Goal: Information Seeking & Learning: Learn about a topic

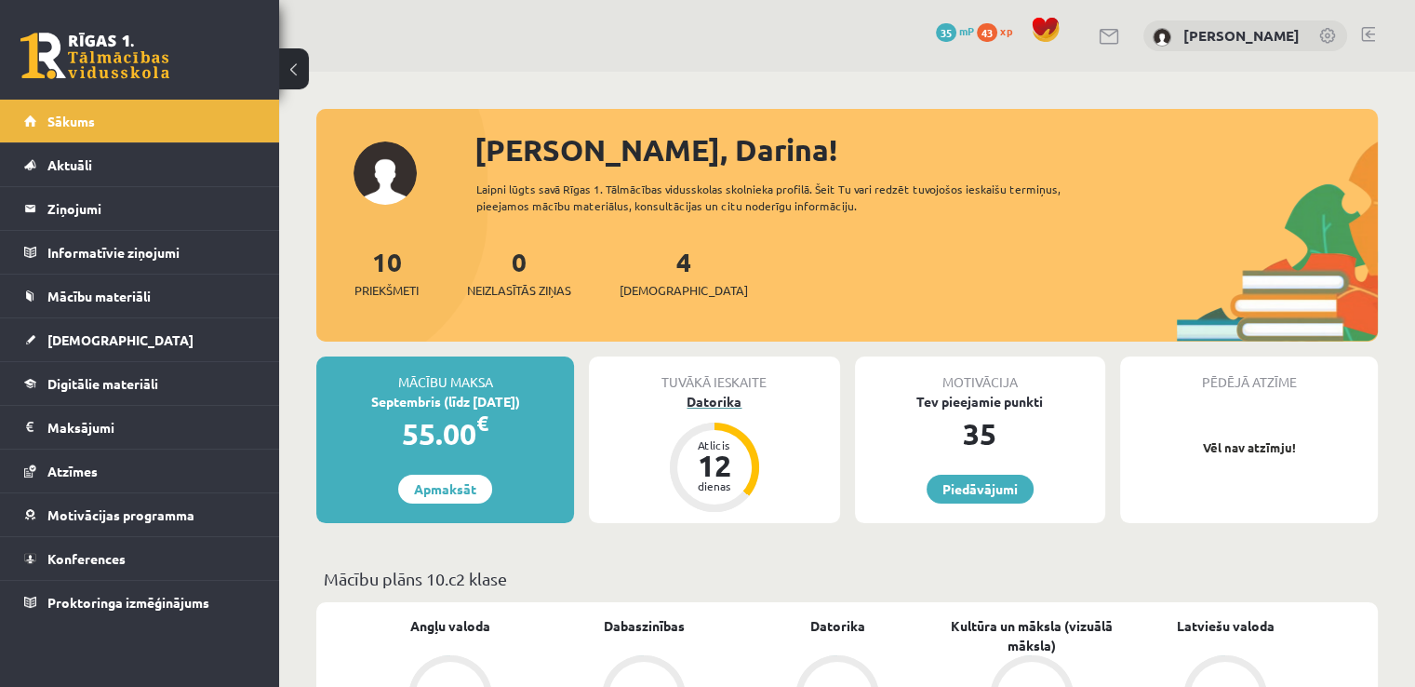
click at [705, 397] on div "Datorika" at bounding box center [714, 402] width 250 height 20
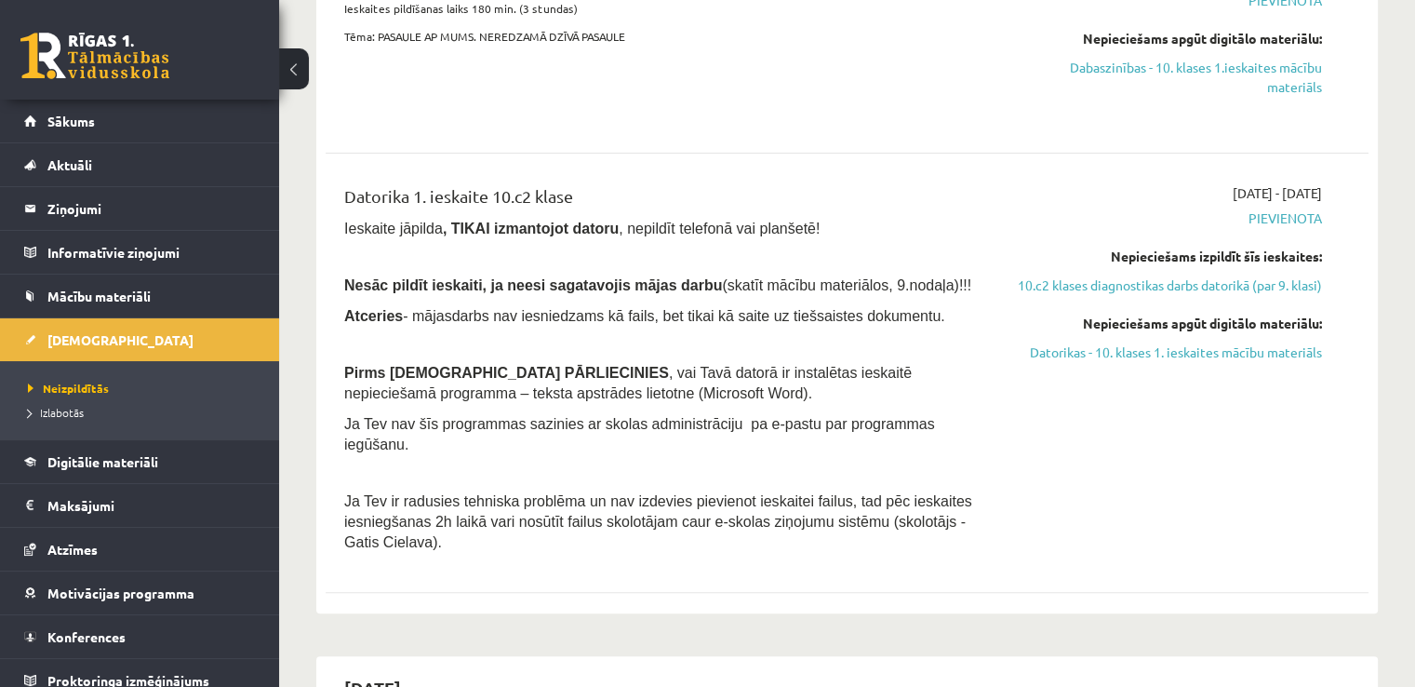
scroll to position [633, 0]
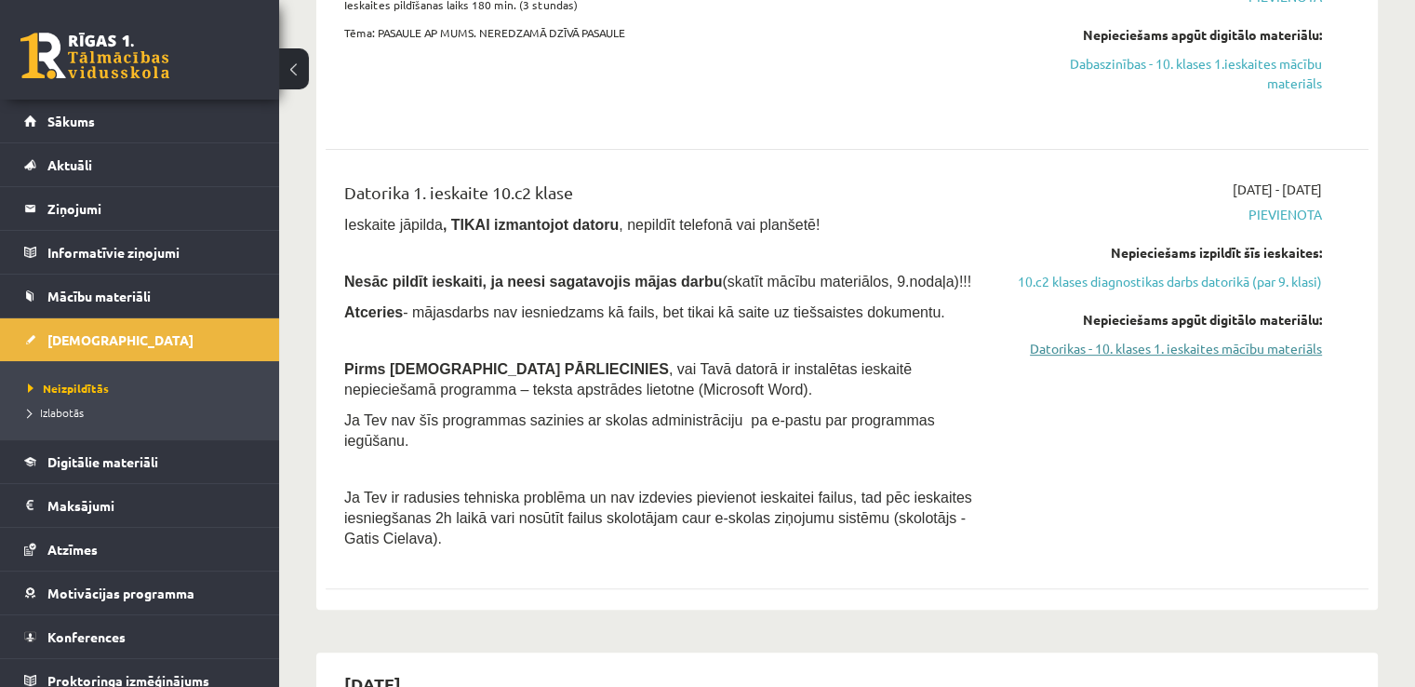
click at [1122, 358] on link "Datorikas - 10. klases 1. ieskaites mācību materiāls" at bounding box center [1168, 349] width 307 height 20
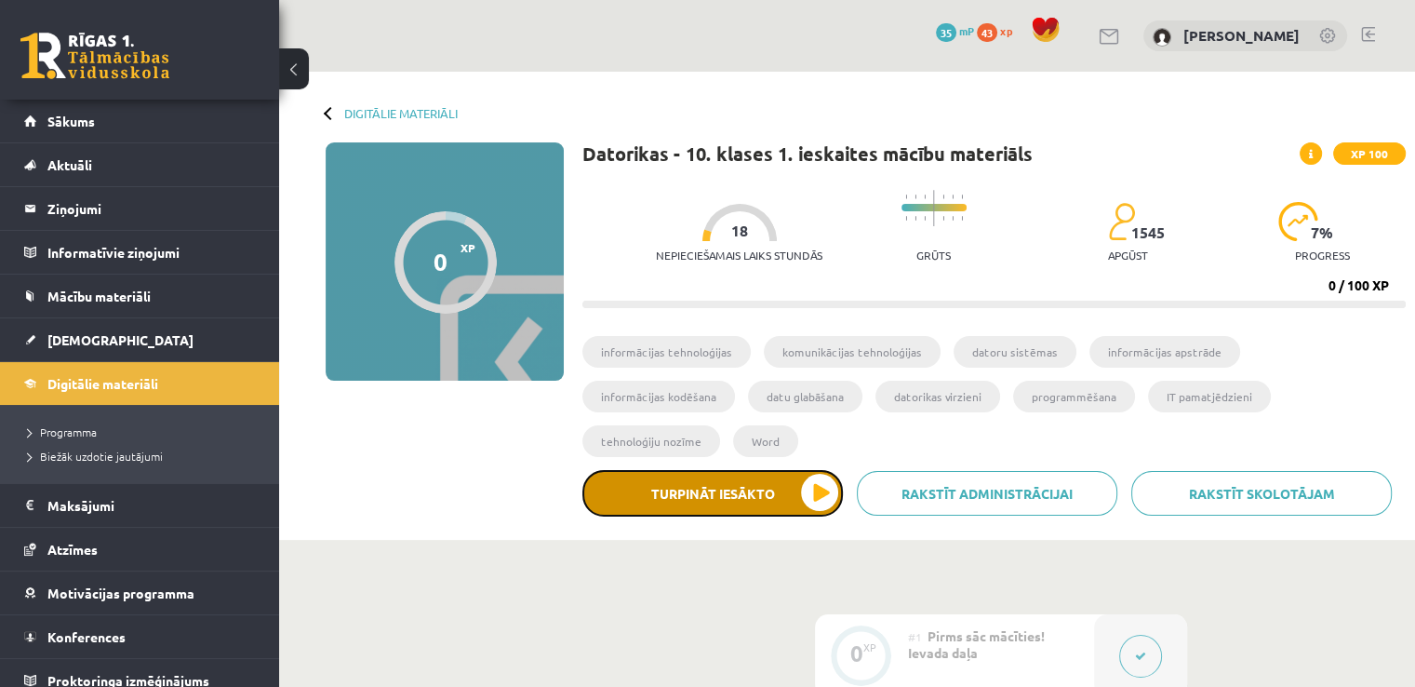
click at [763, 470] on button "Turpināt iesākto" at bounding box center [712, 493] width 261 height 47
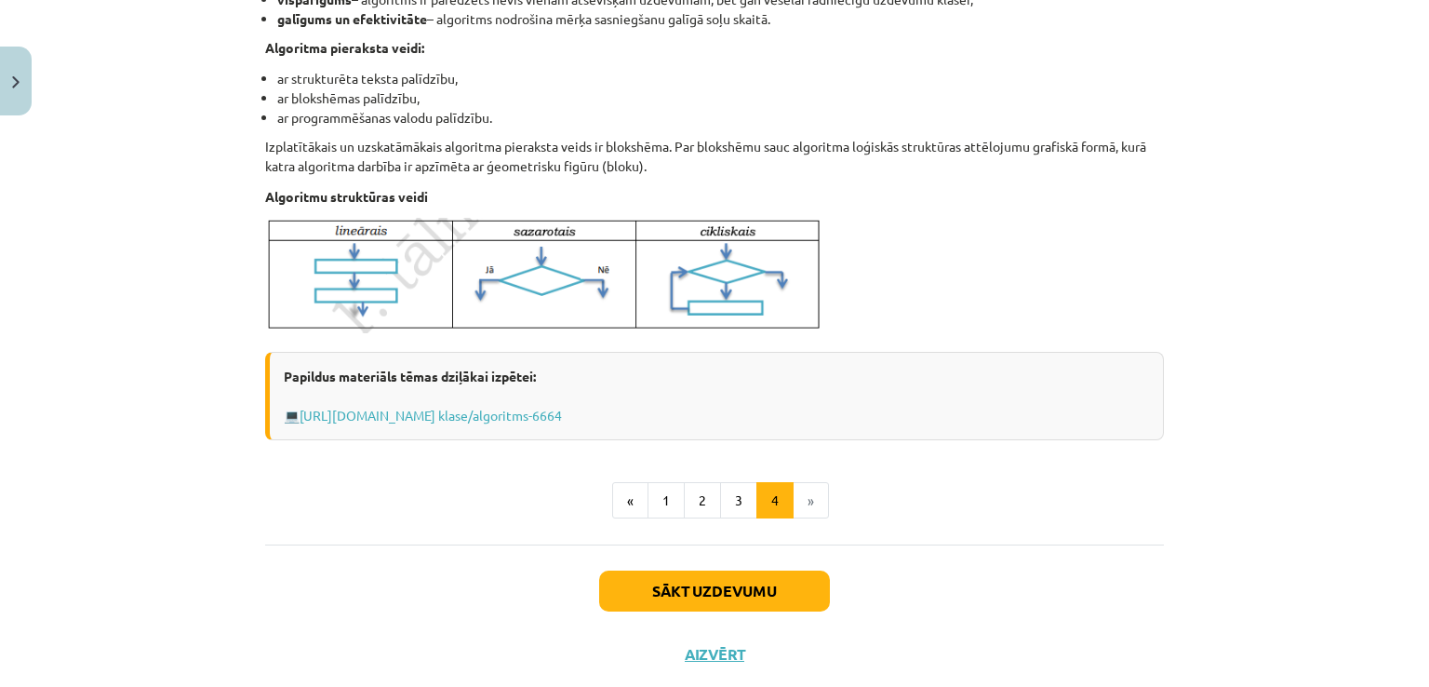
scroll to position [728, 0]
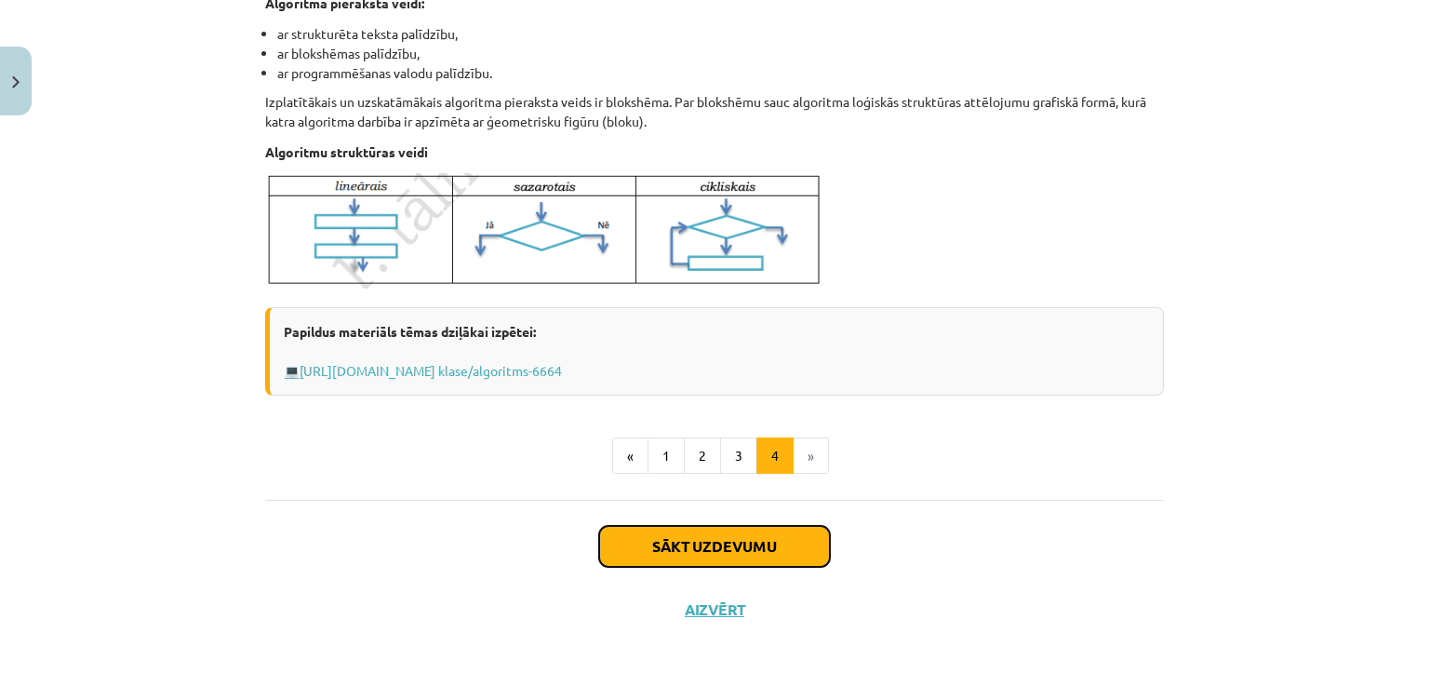
click at [755, 527] on button "Sākt uzdevumu" at bounding box center [714, 546] width 231 height 41
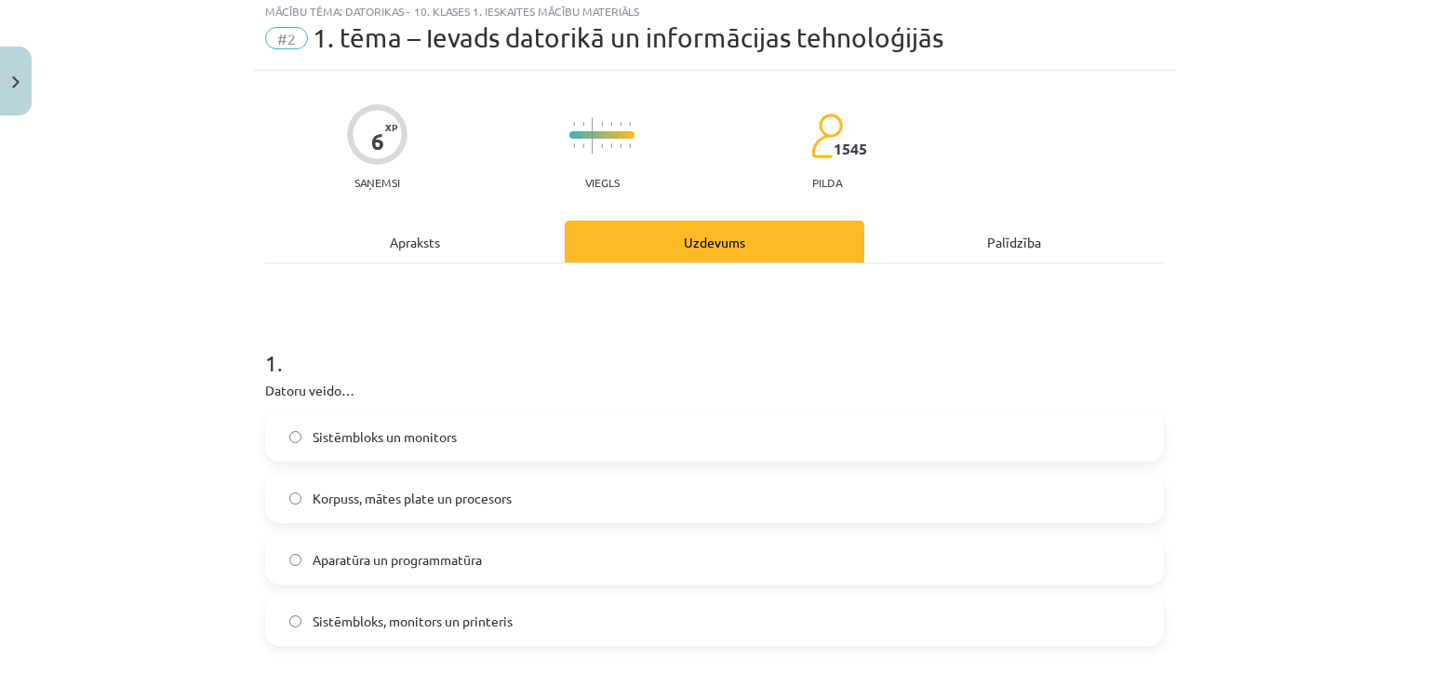
scroll to position [47, 0]
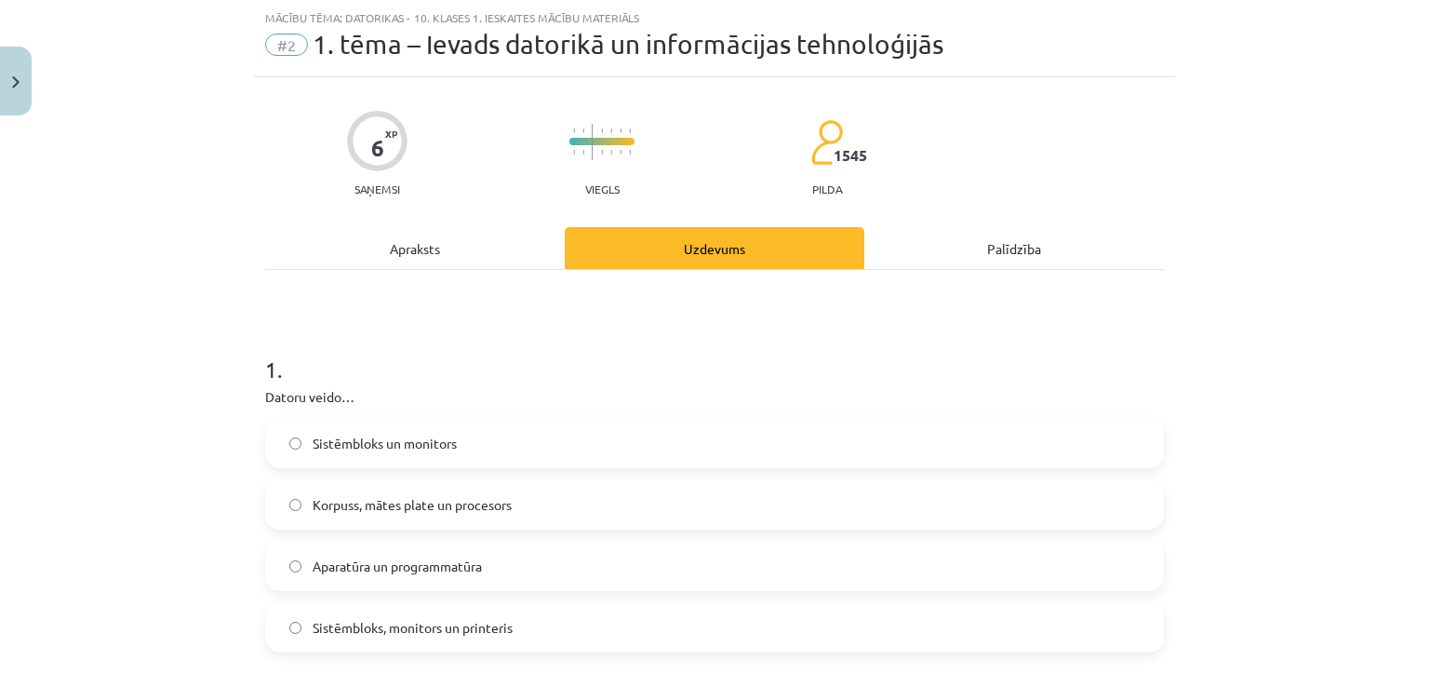
click at [692, 574] on label "Aparatūra un programmatūra" at bounding box center [714, 565] width 895 height 47
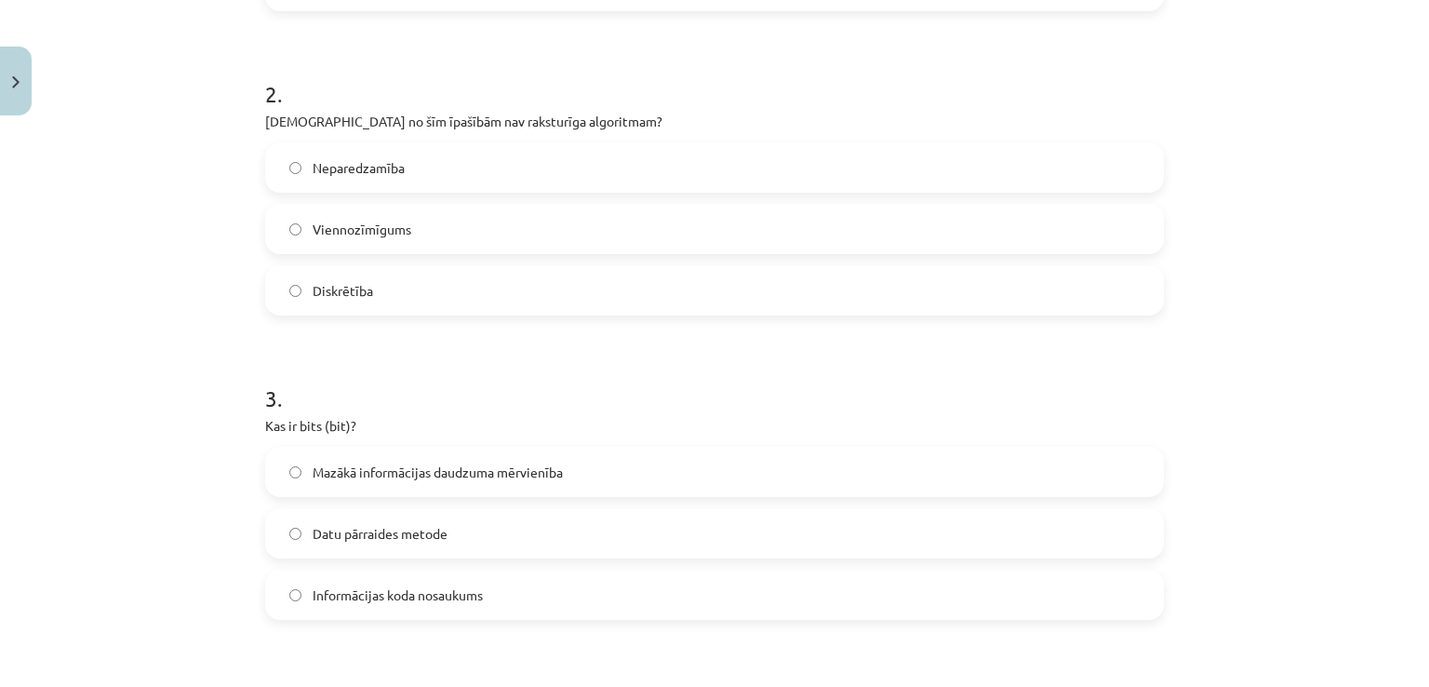
scroll to position [690, 0]
click at [495, 228] on label "Viennozīmīgums" at bounding box center [714, 226] width 895 height 47
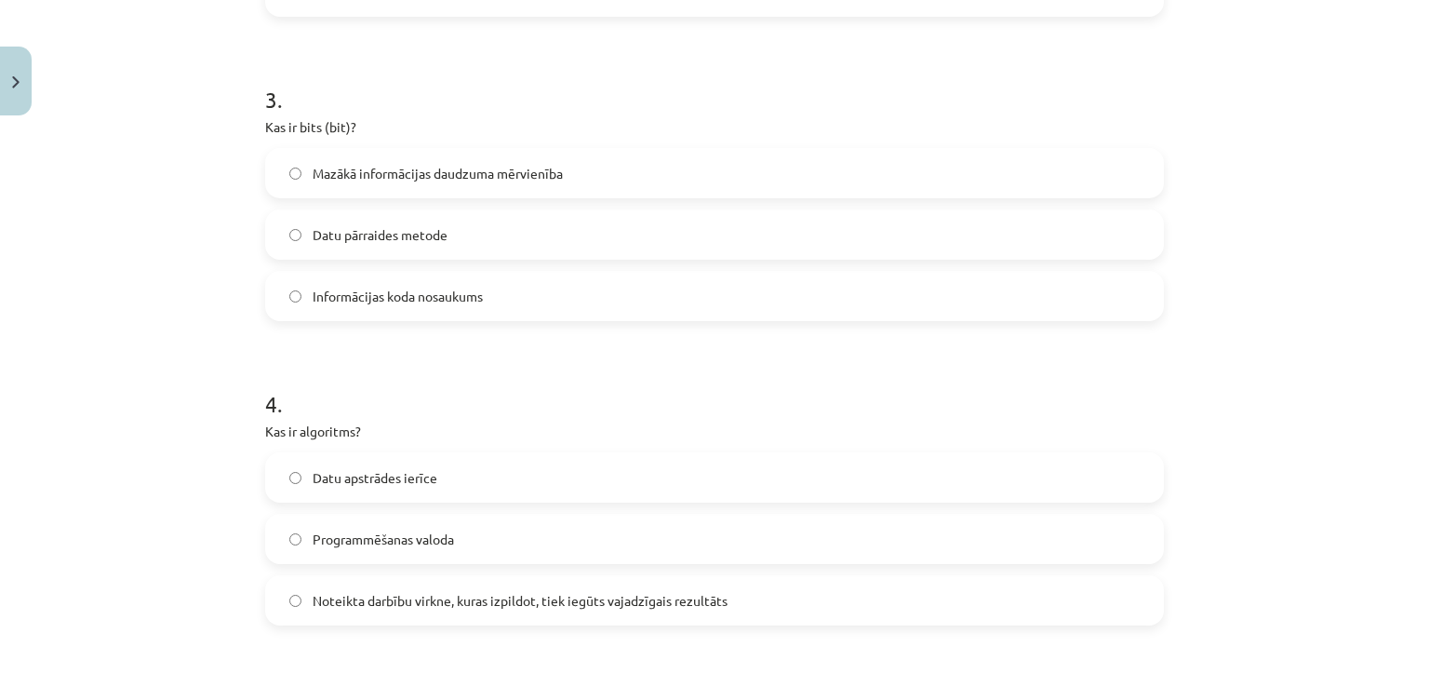
scroll to position [989, 0]
click at [479, 294] on label "Informācijas koda nosaukums" at bounding box center [714, 293] width 895 height 47
click at [506, 180] on label "Mazākā informācijas daudzuma mērvienība" at bounding box center [714, 170] width 895 height 47
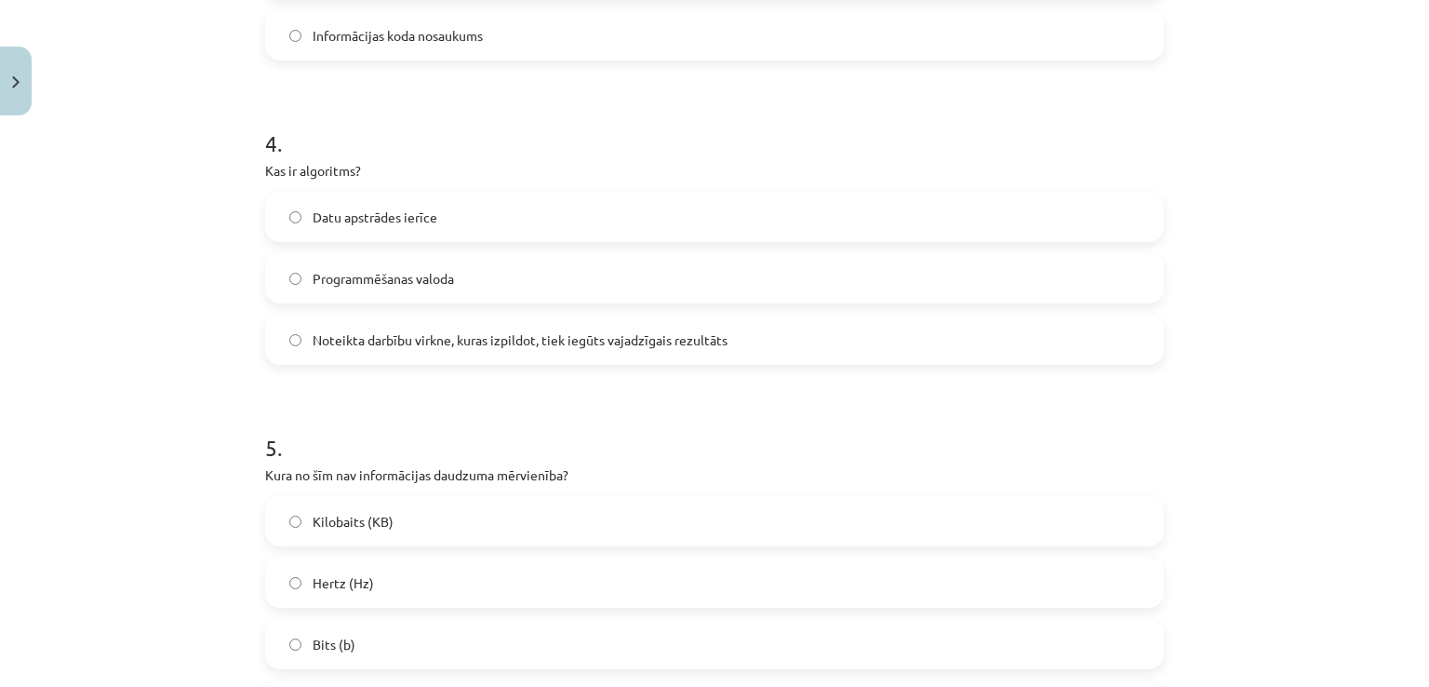
scroll to position [1267, 0]
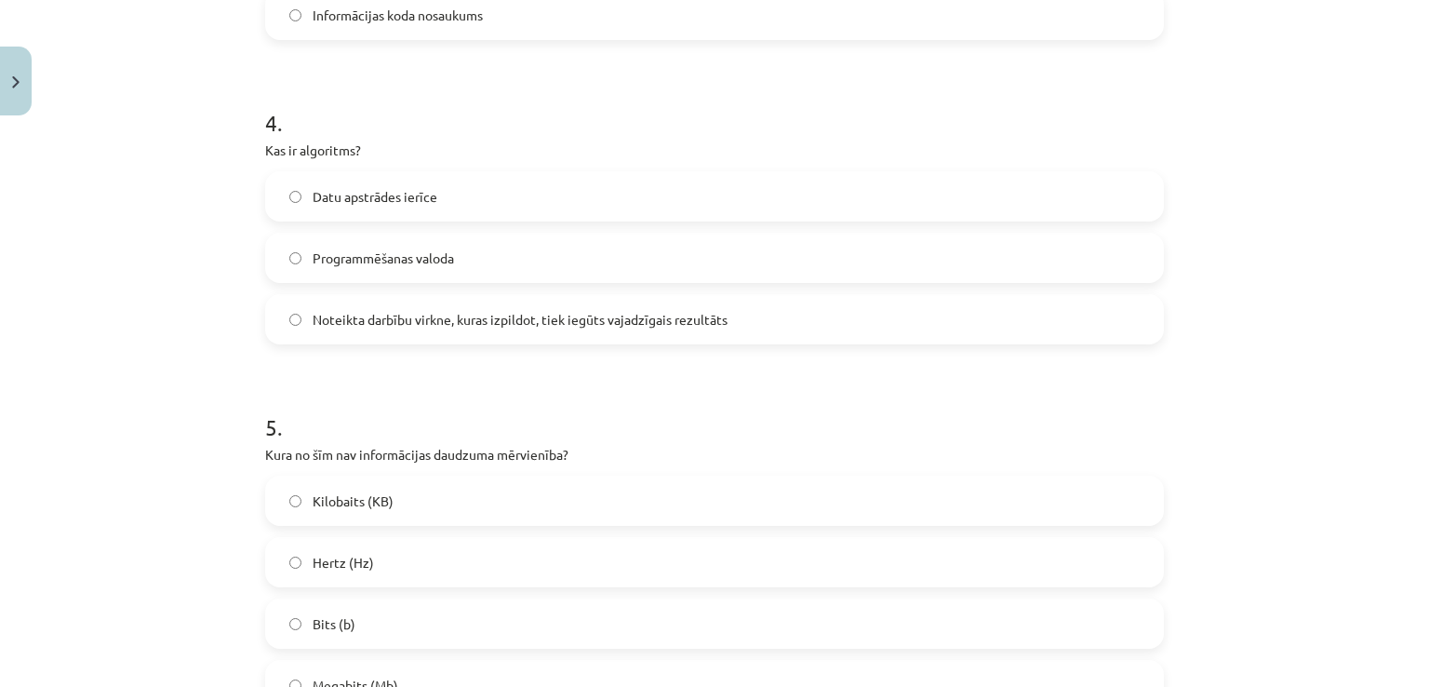
click at [635, 320] on span "Noteikta darbību virkne, kuras izpildot, tiek iegūts vajadzīgais rezultāts" at bounding box center [520, 320] width 415 height 20
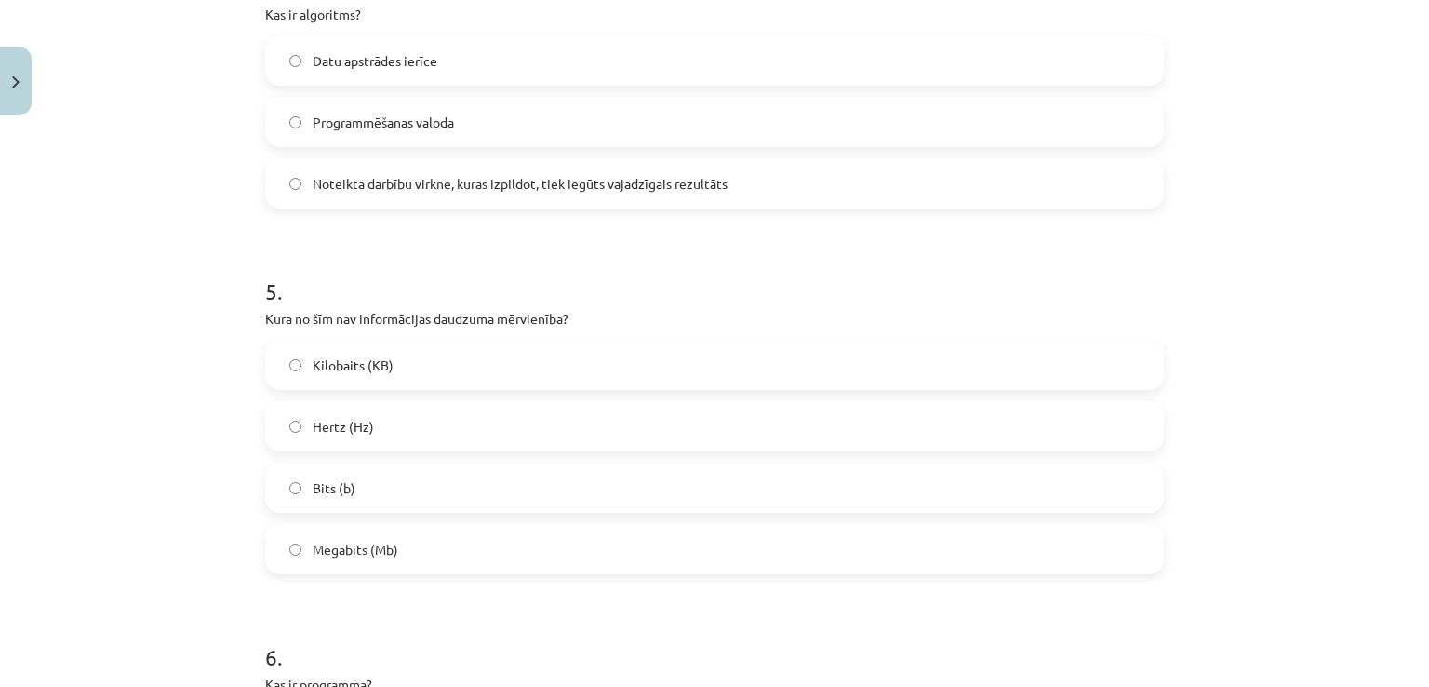
scroll to position [1472, 0]
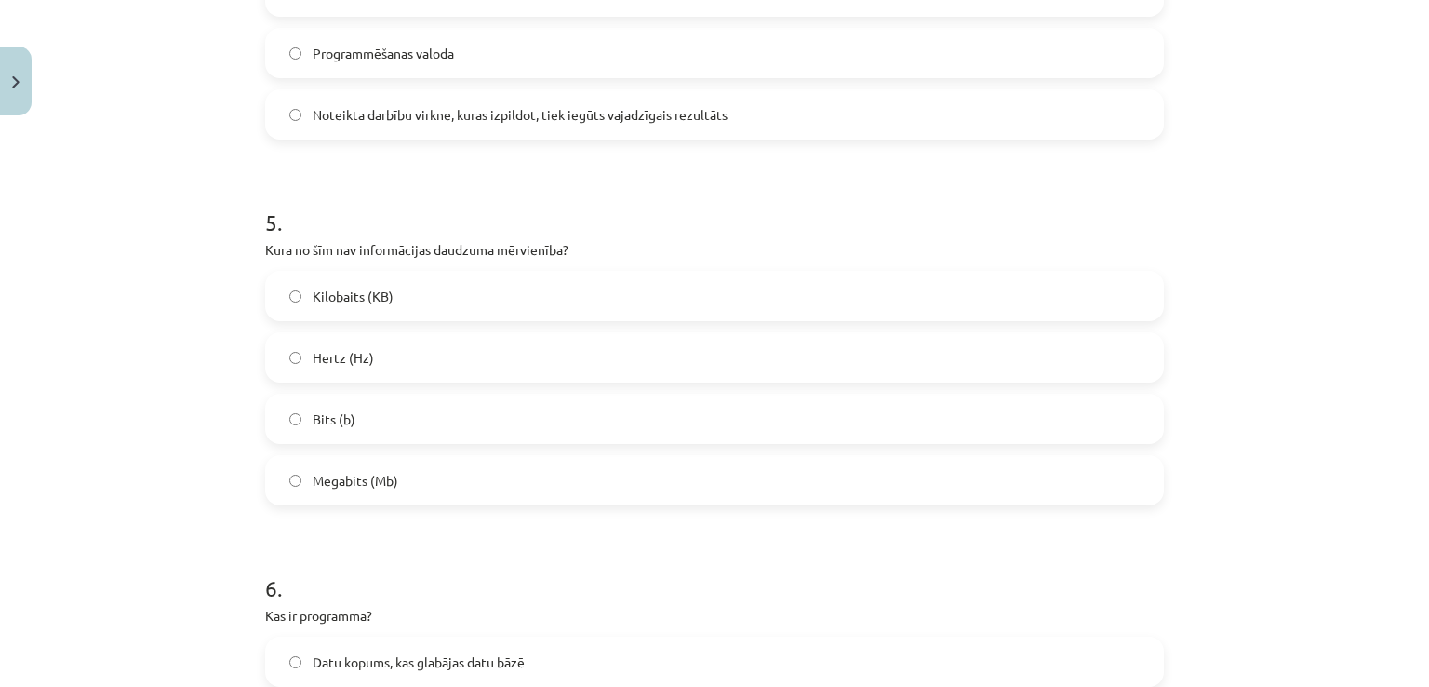
click at [656, 359] on label "Hertz (Hz)" at bounding box center [714, 357] width 895 height 47
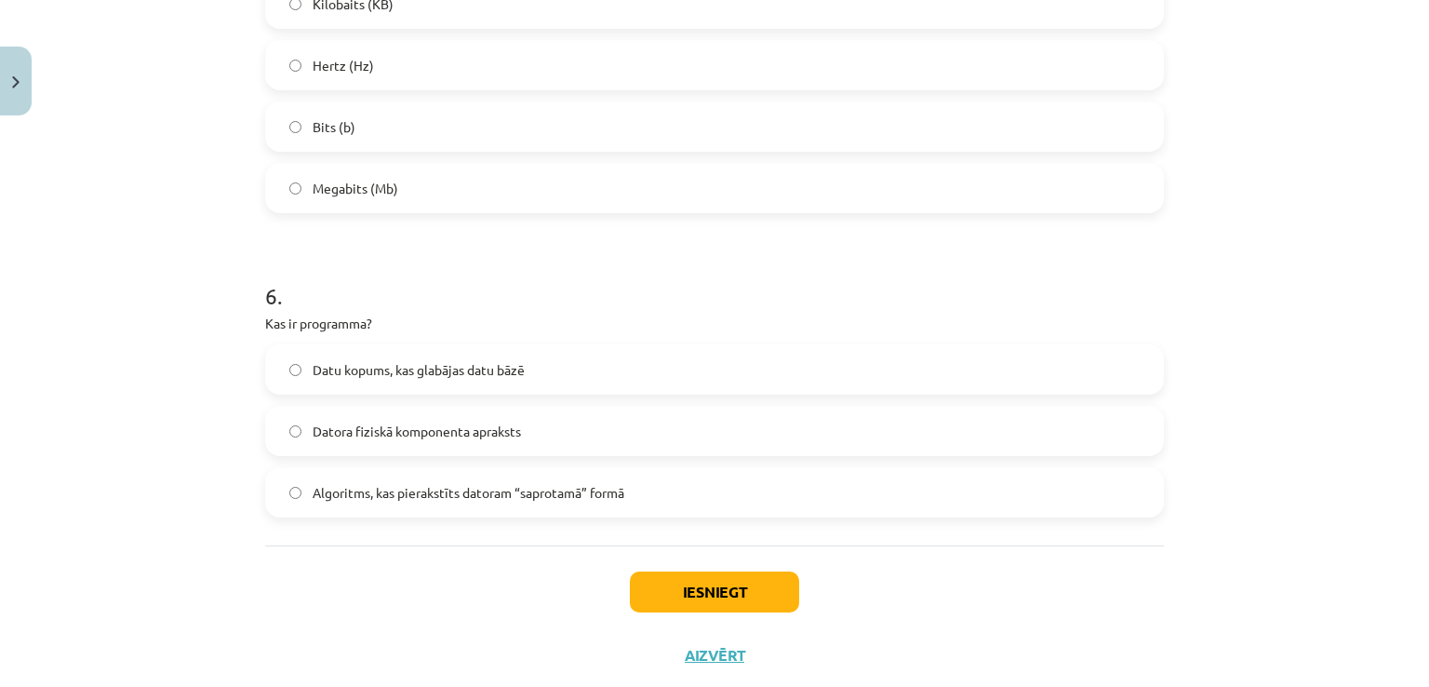
scroll to position [1810, 0]
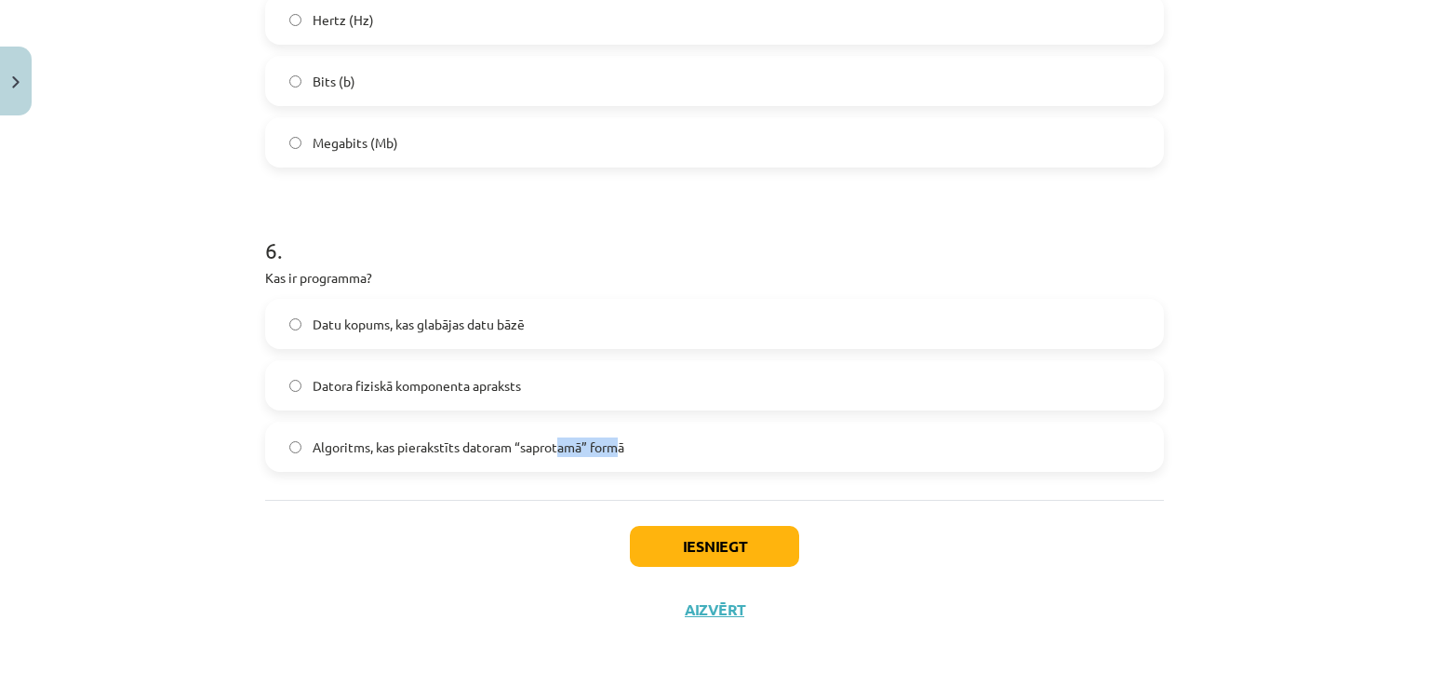
drag, startPoint x: 556, startPoint y: 448, endPoint x: 619, endPoint y: 437, distance: 63.3
click at [619, 437] on span "Algoritms, kas pierakstīts datoram “saprotamā” formā" at bounding box center [469, 447] width 312 height 20
click at [654, 541] on button "Iesniegt" at bounding box center [714, 546] width 169 height 41
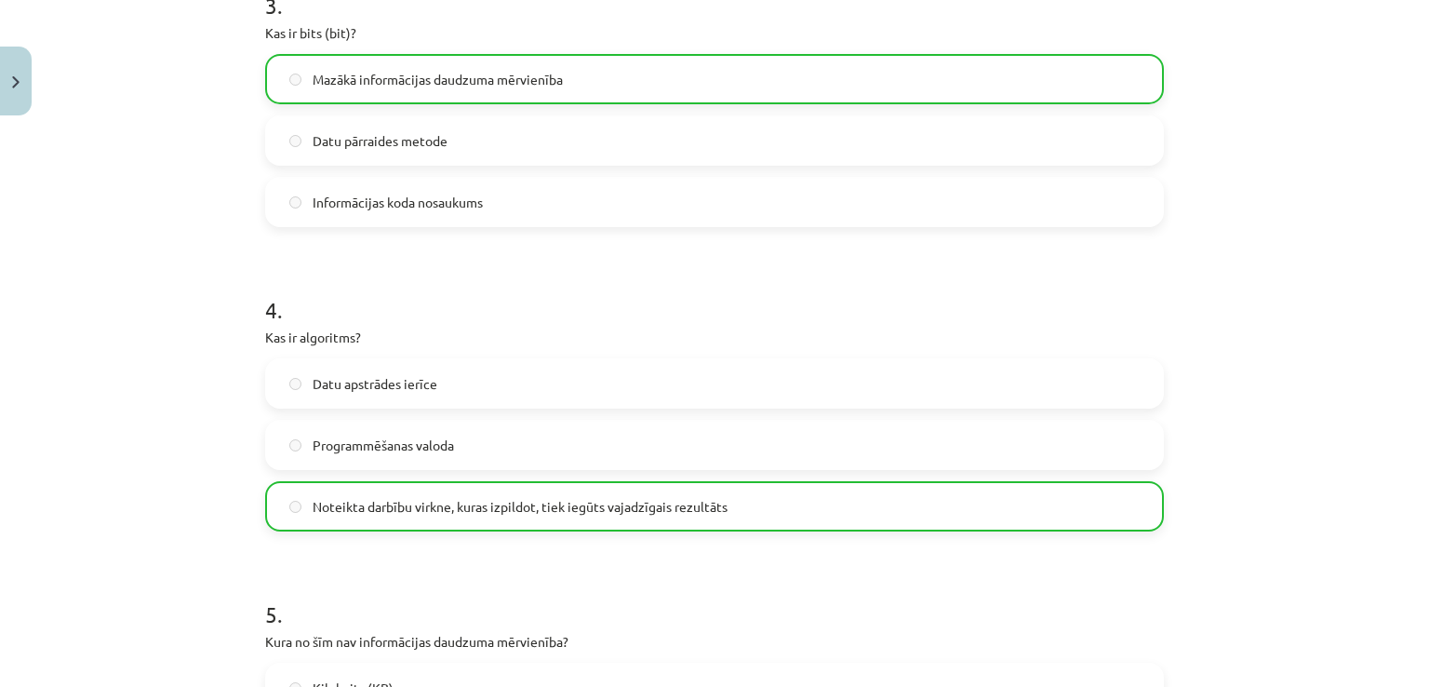
scroll to position [1868, 0]
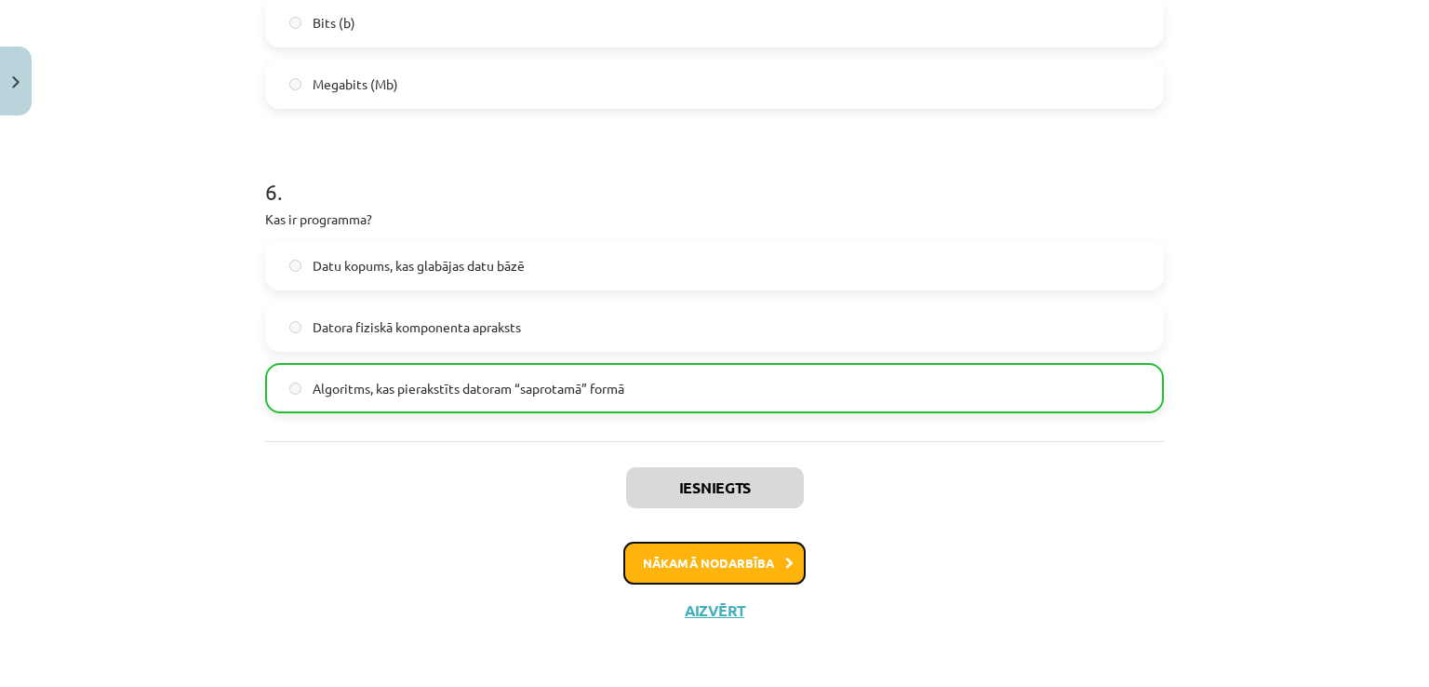
click at [752, 556] on button "Nākamā nodarbība" at bounding box center [714, 562] width 182 height 43
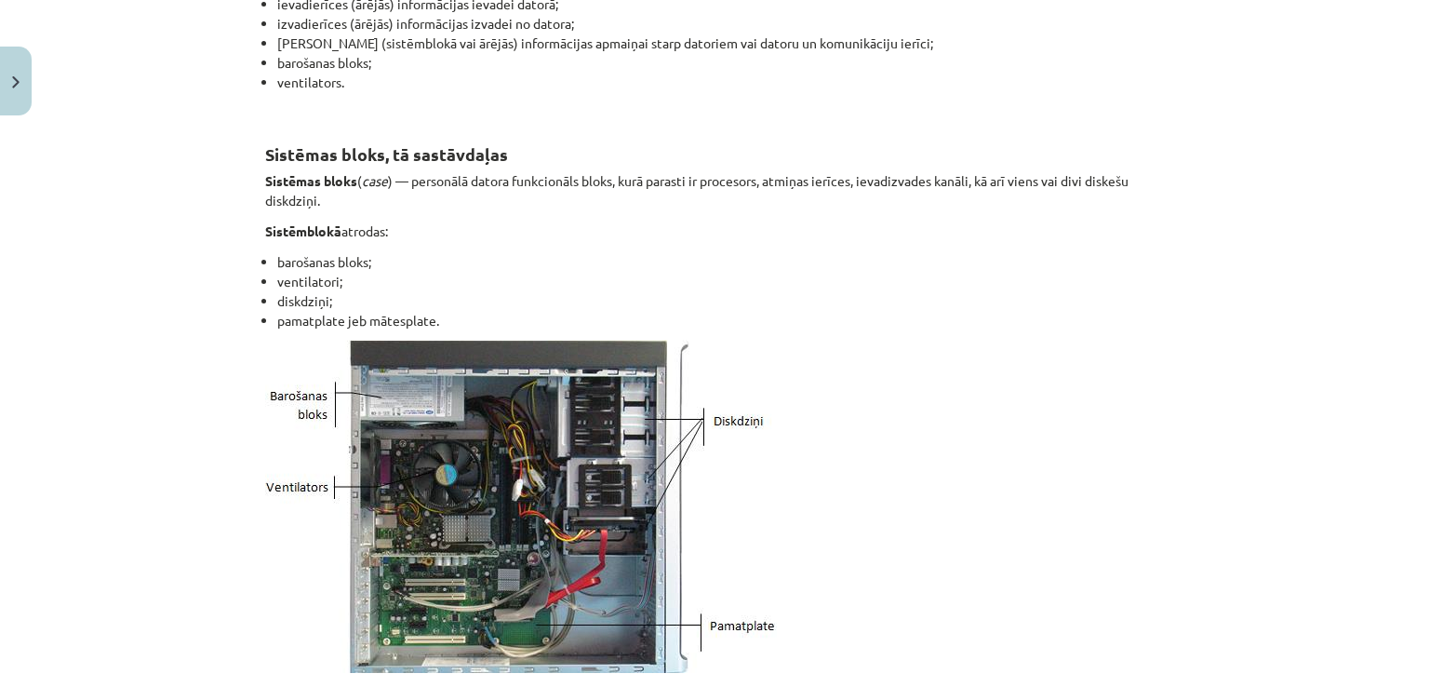
scroll to position [0, 0]
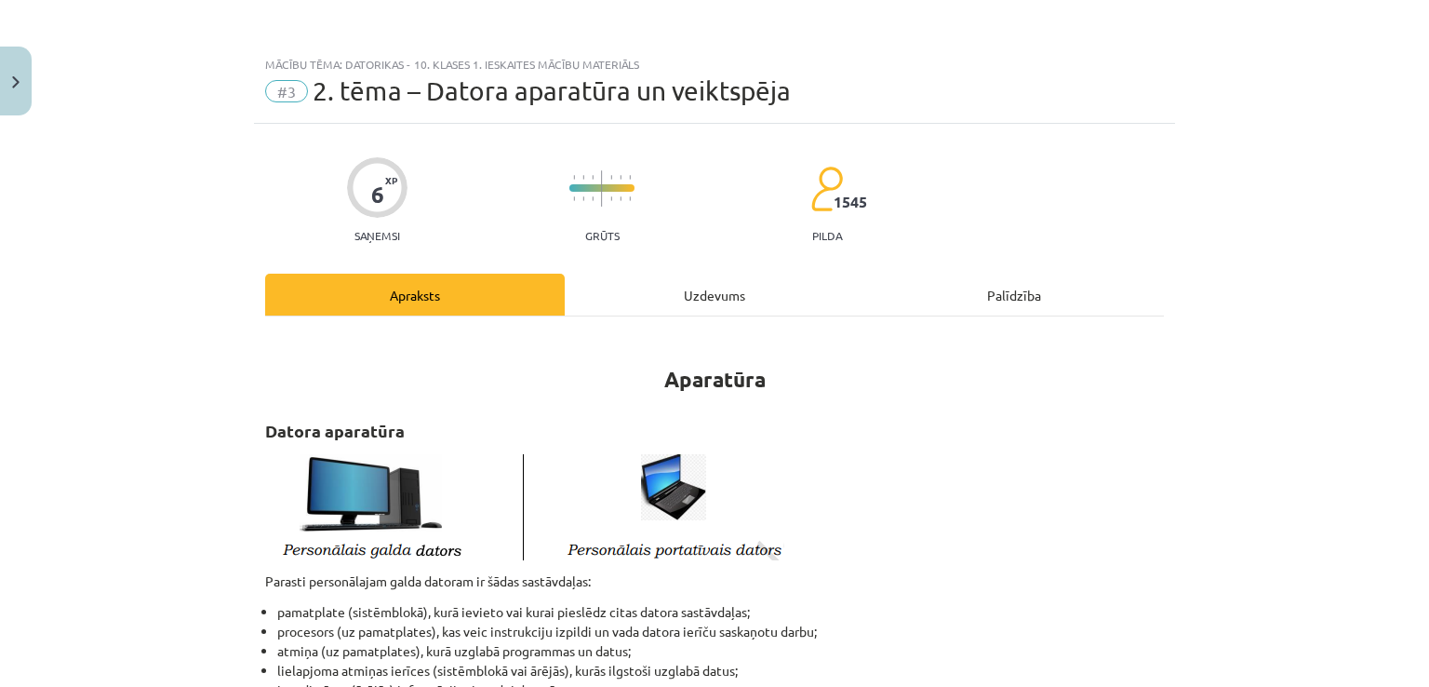
click at [744, 291] on div "Uzdevums" at bounding box center [715, 295] width 300 height 42
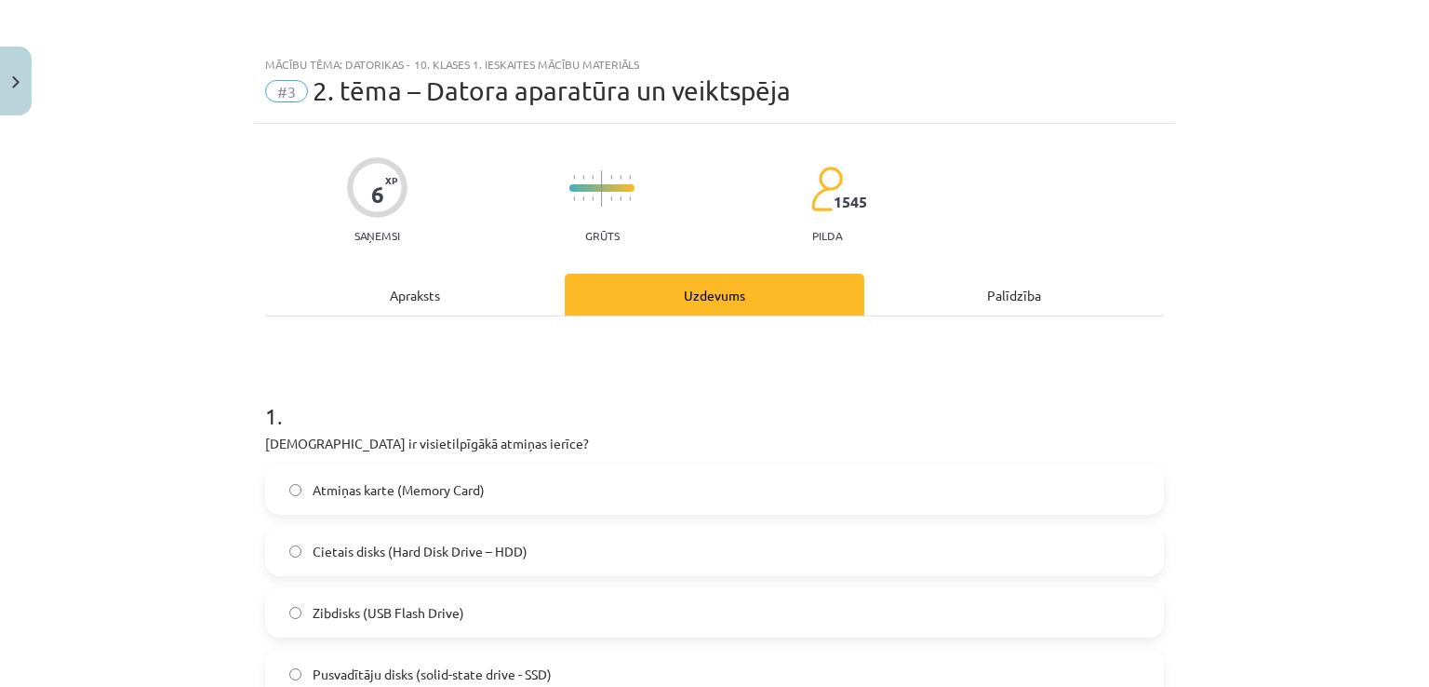
click at [412, 306] on div "Apraksts" at bounding box center [415, 295] width 300 height 42
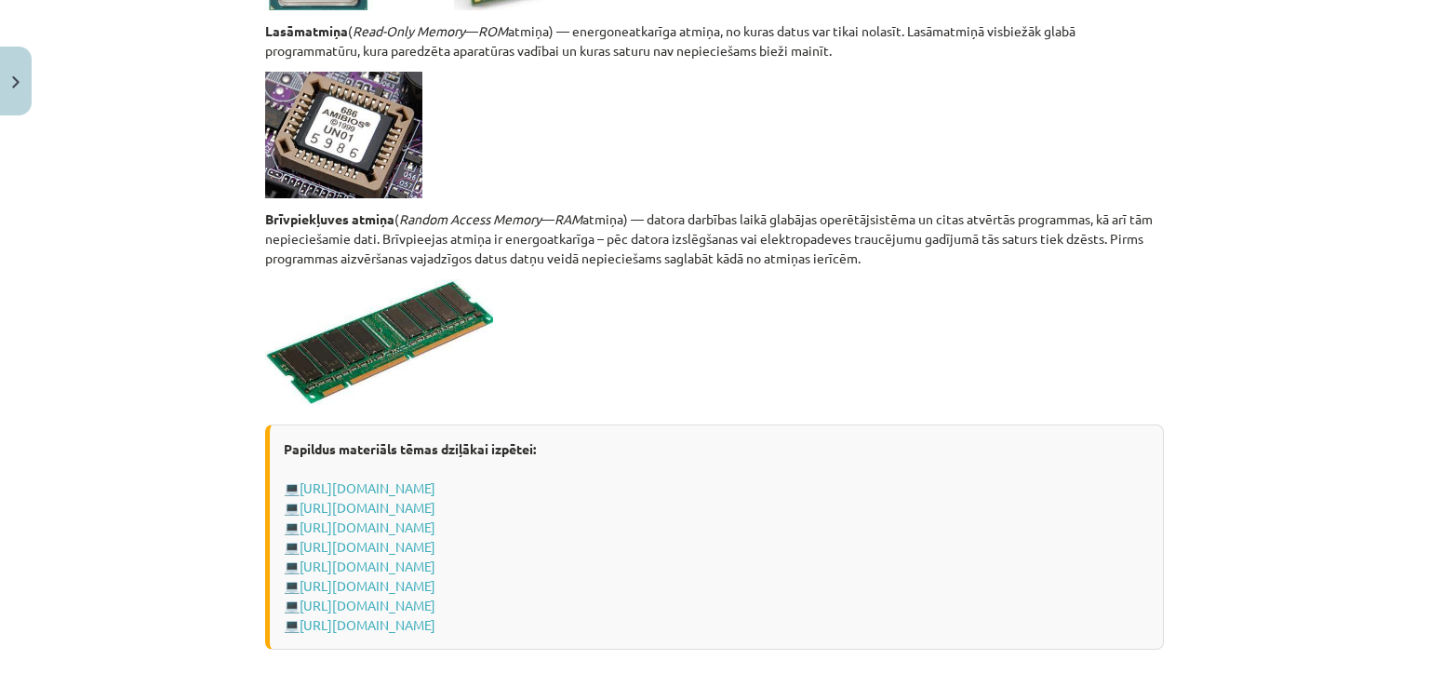
scroll to position [3171, 0]
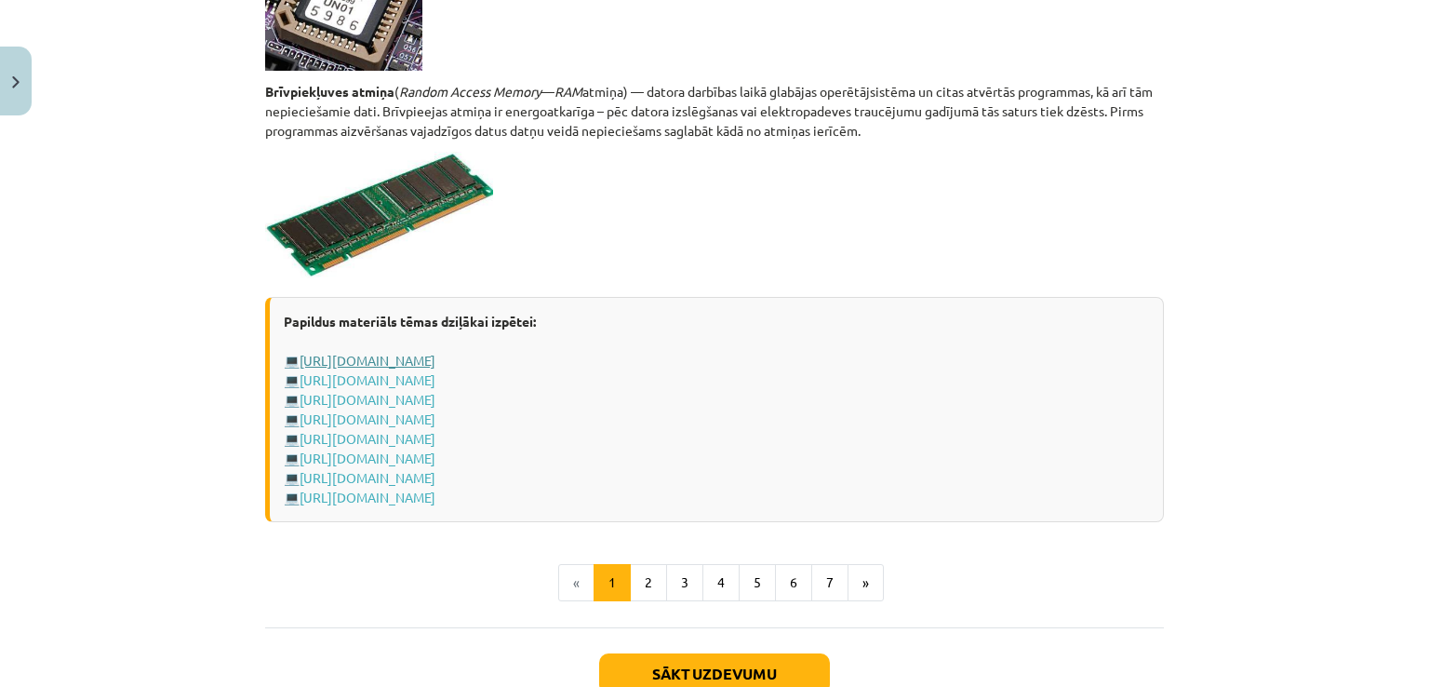
click at [435, 359] on link "https://www.uzdevumi.lv/p/informatika/7-klase/it-pamatjedzieni-9881/re-f090ab19…" at bounding box center [368, 360] width 136 height 17
click at [435, 383] on link "https://www.uzdevumi.lv/p/informatika/10-klase/aparatura-7425/re-b754d5d3-e143-…" at bounding box center [368, 379] width 136 height 17
click at [640, 582] on button "2" at bounding box center [648, 582] width 37 height 37
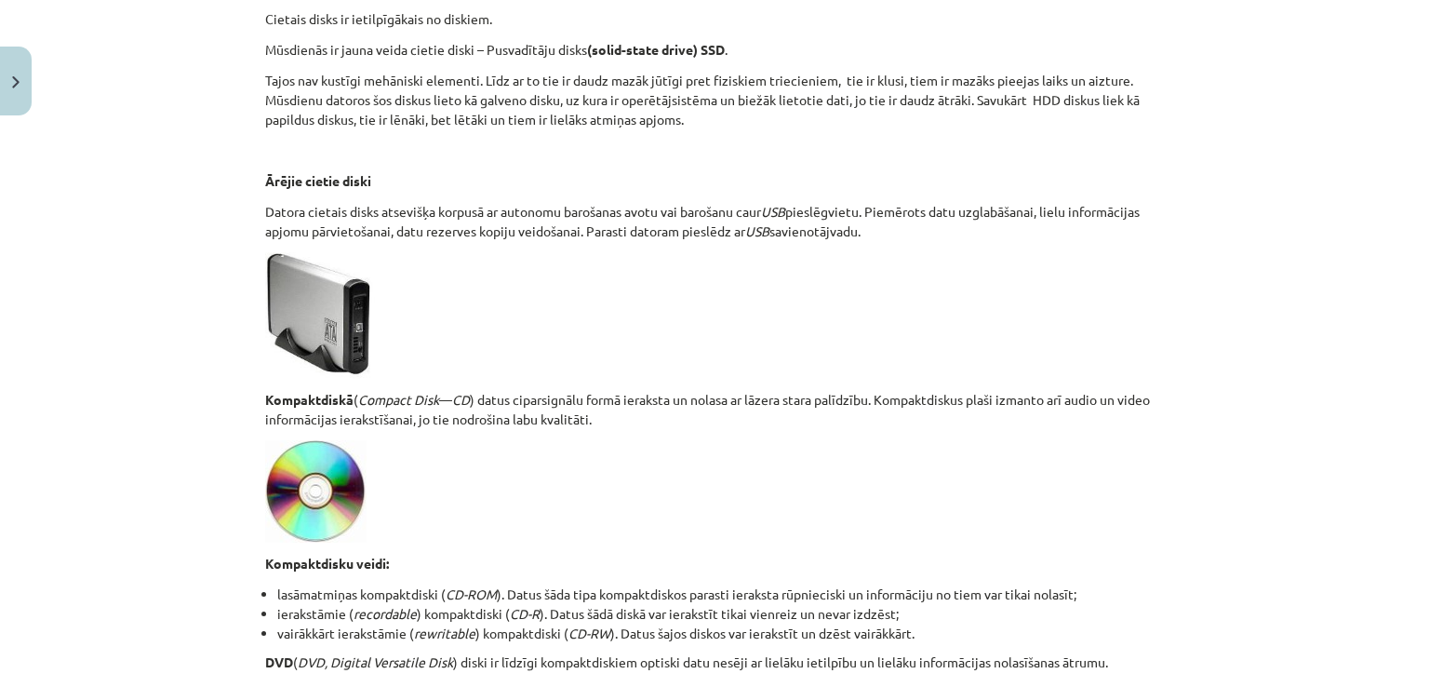
scroll to position [1493, 0]
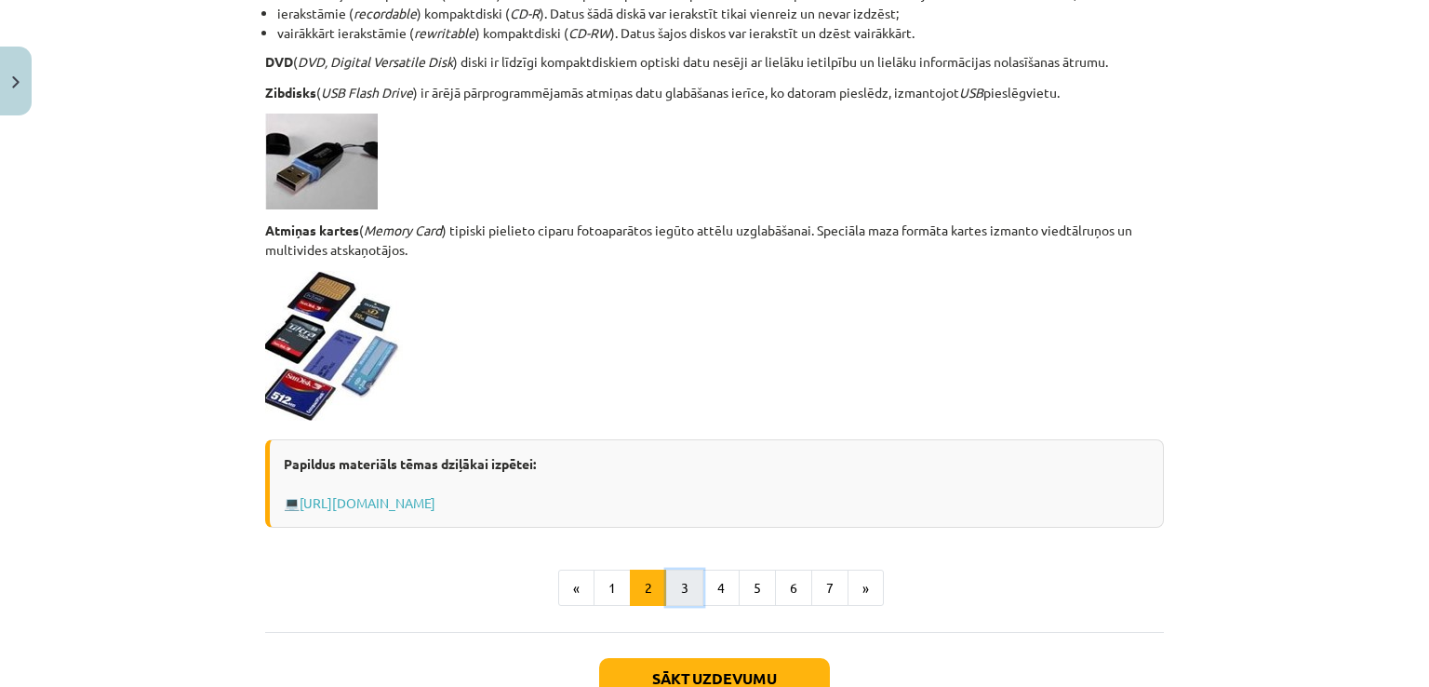
click at [689, 575] on button "3" at bounding box center [684, 587] width 37 height 37
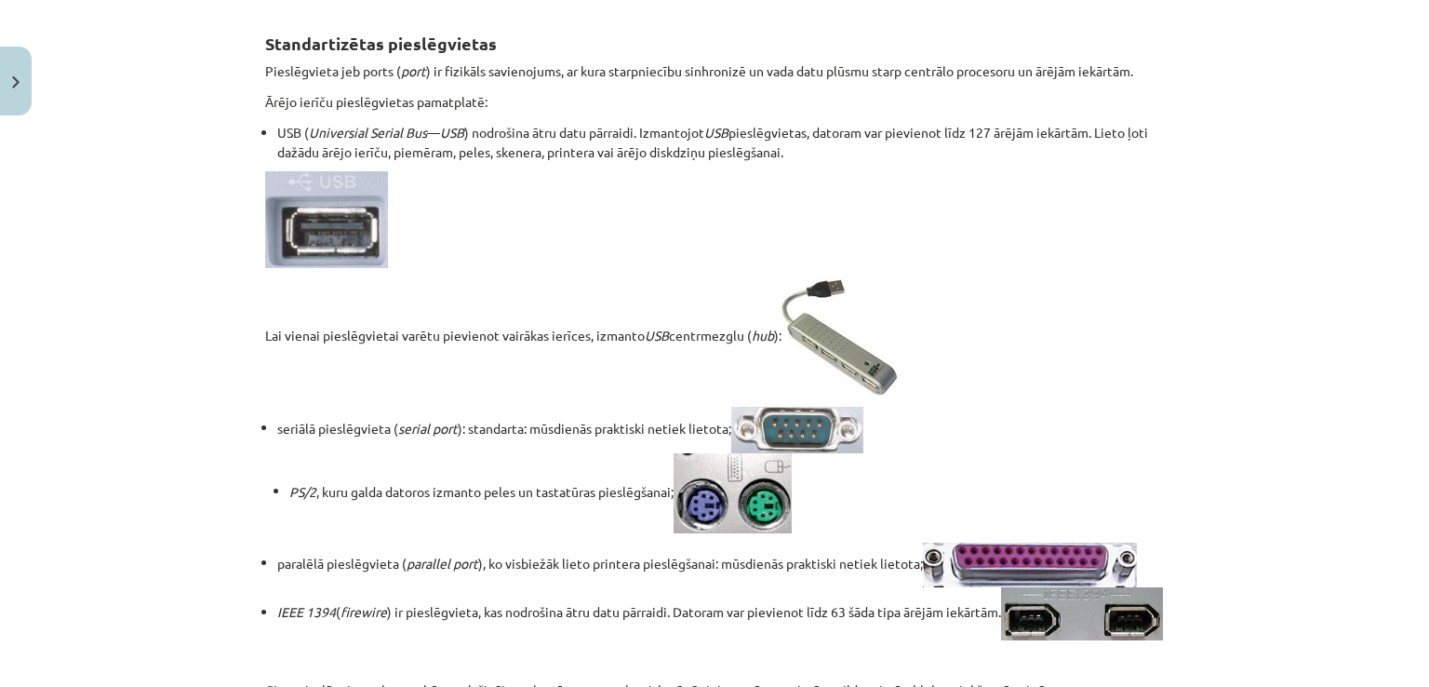
scroll to position [0, 0]
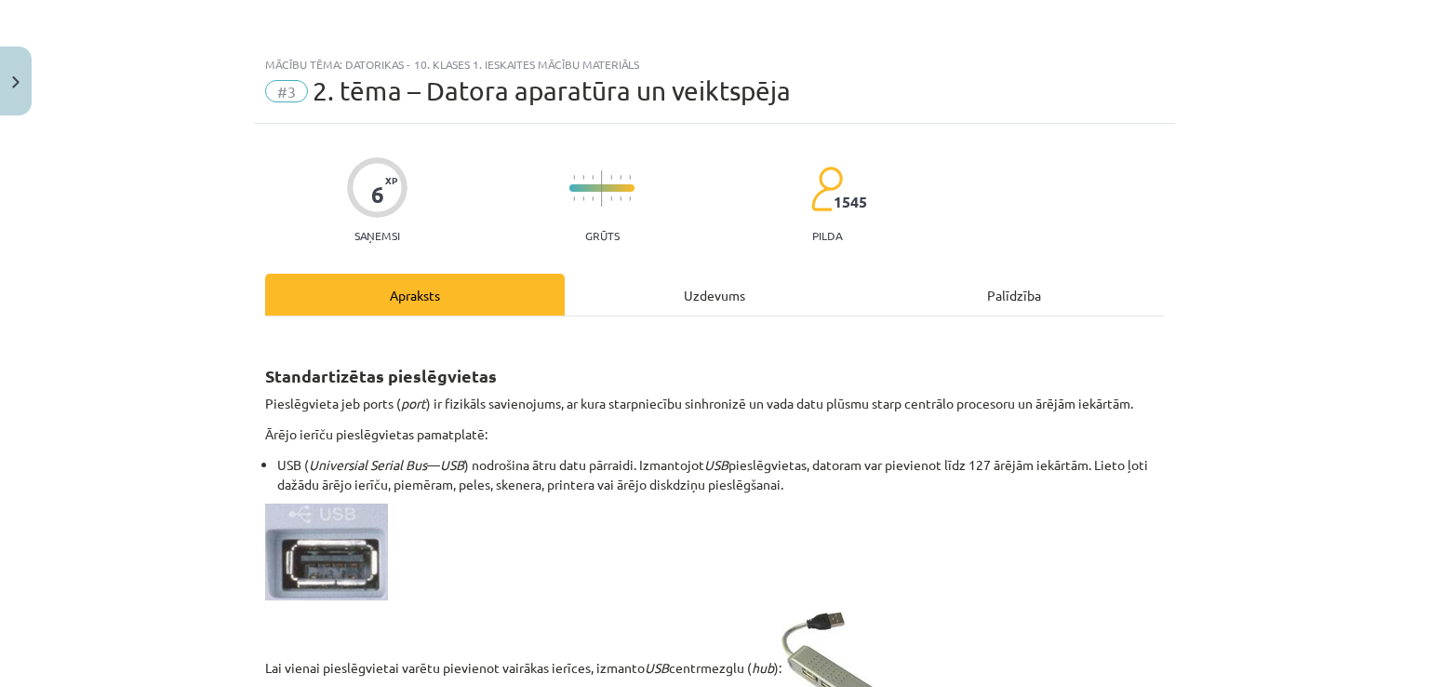
click at [666, 306] on div "Uzdevums" at bounding box center [715, 295] width 300 height 42
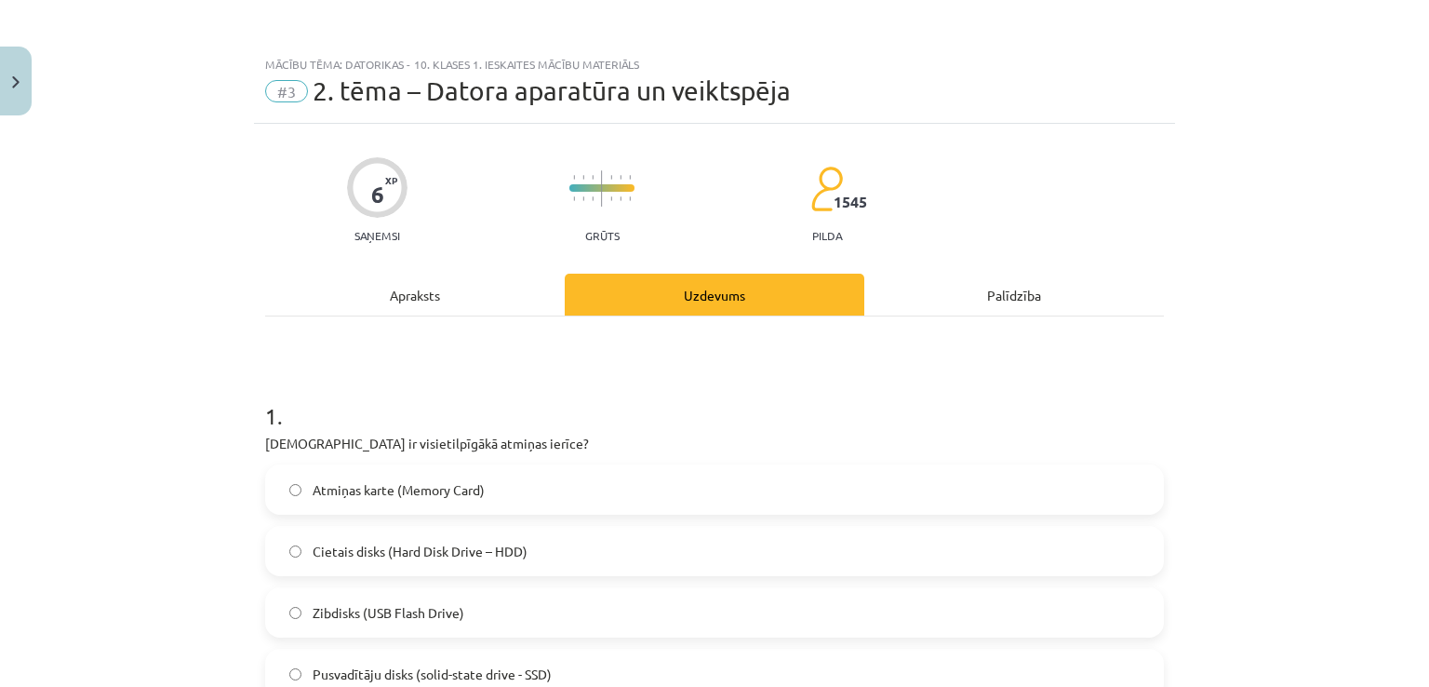
scroll to position [47, 0]
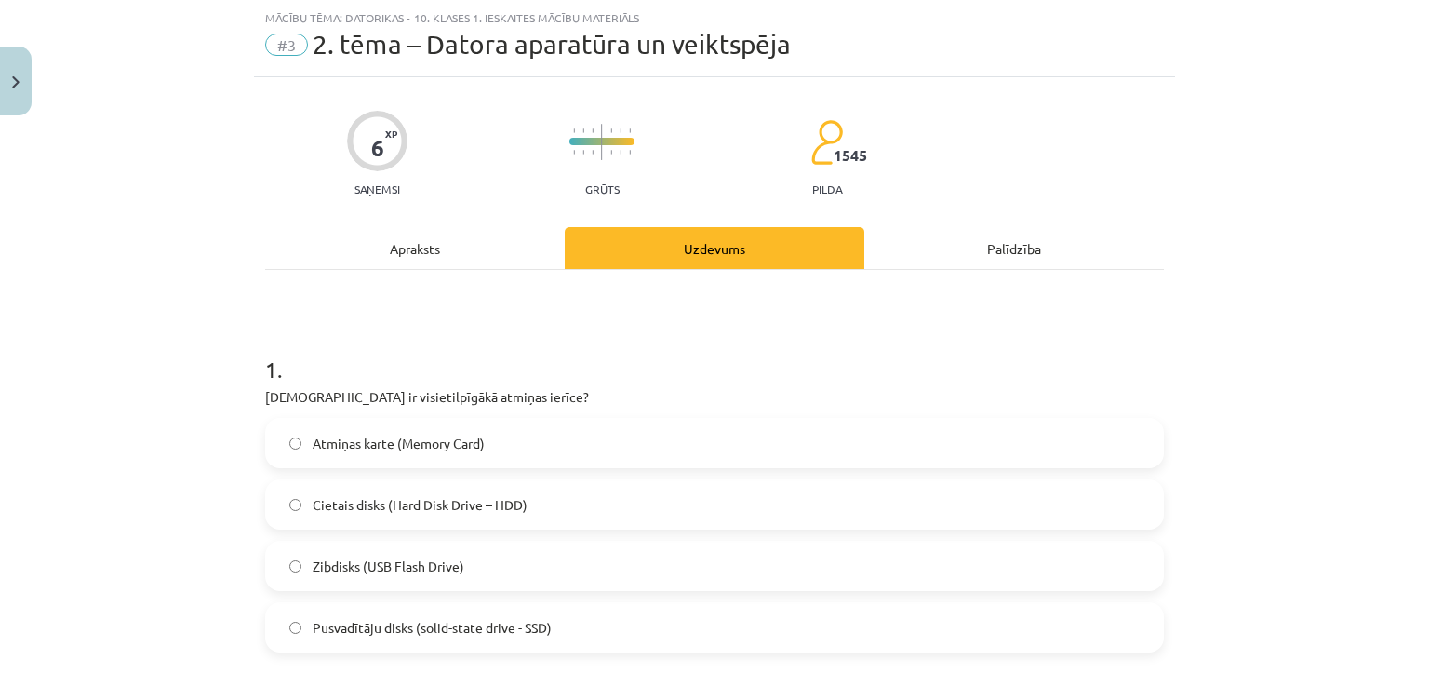
click at [391, 523] on label "Cietais disks (Hard Disk Drive – HDD)" at bounding box center [714, 504] width 895 height 47
click at [1156, 555] on div "Mācību tēma: Datorikas - 10. klases 1. ieskaites mācību materiāls #3 2. tēma – …" at bounding box center [714, 343] width 1429 height 687
click at [520, 262] on div "Apraksts" at bounding box center [415, 248] width 300 height 42
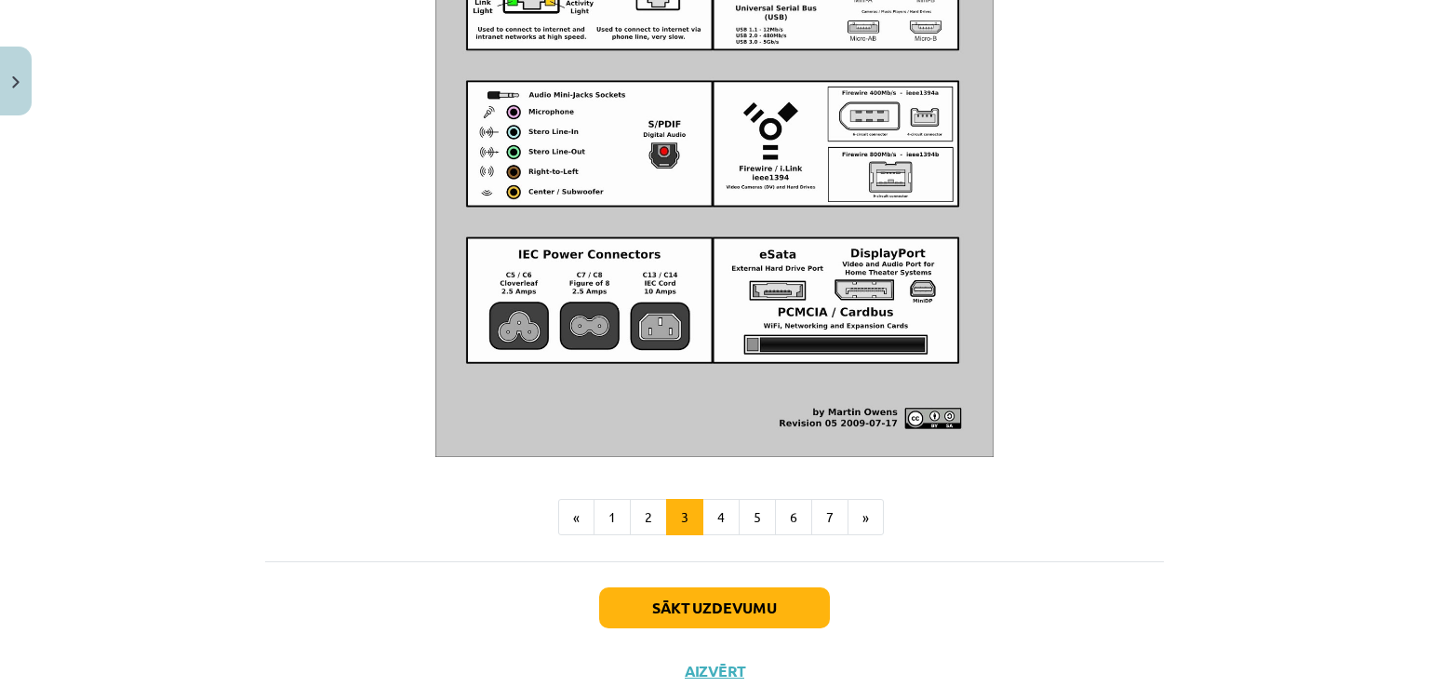
scroll to position [2175, 0]
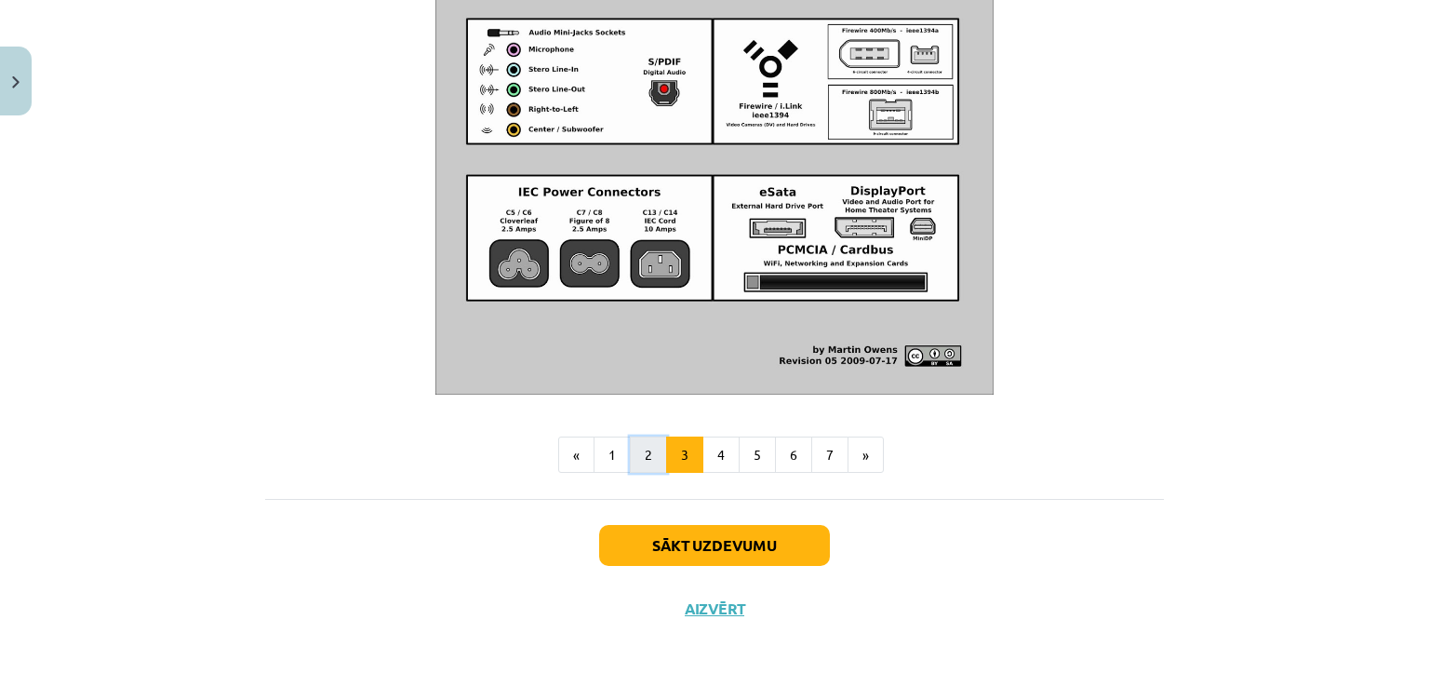
click at [651, 444] on button "2" at bounding box center [648, 454] width 37 height 37
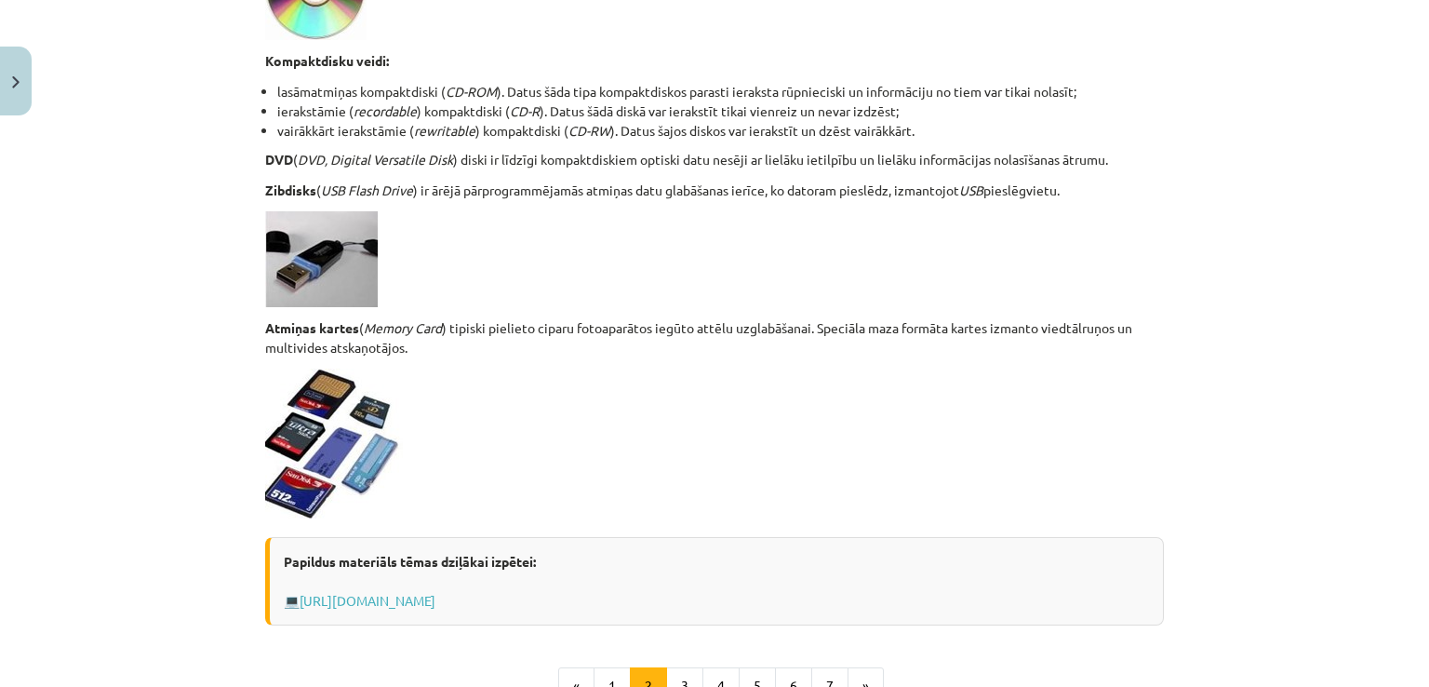
scroll to position [1625, 0]
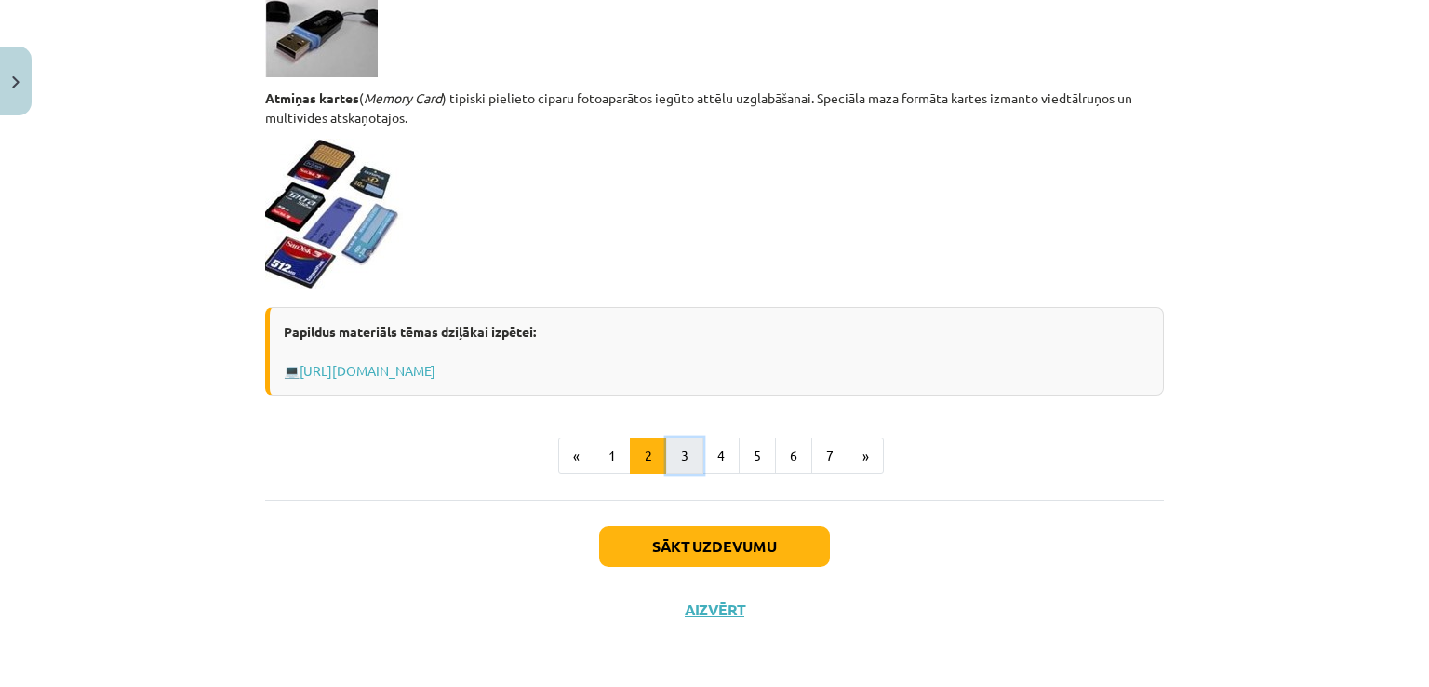
click at [685, 455] on button "3" at bounding box center [684, 455] width 37 height 37
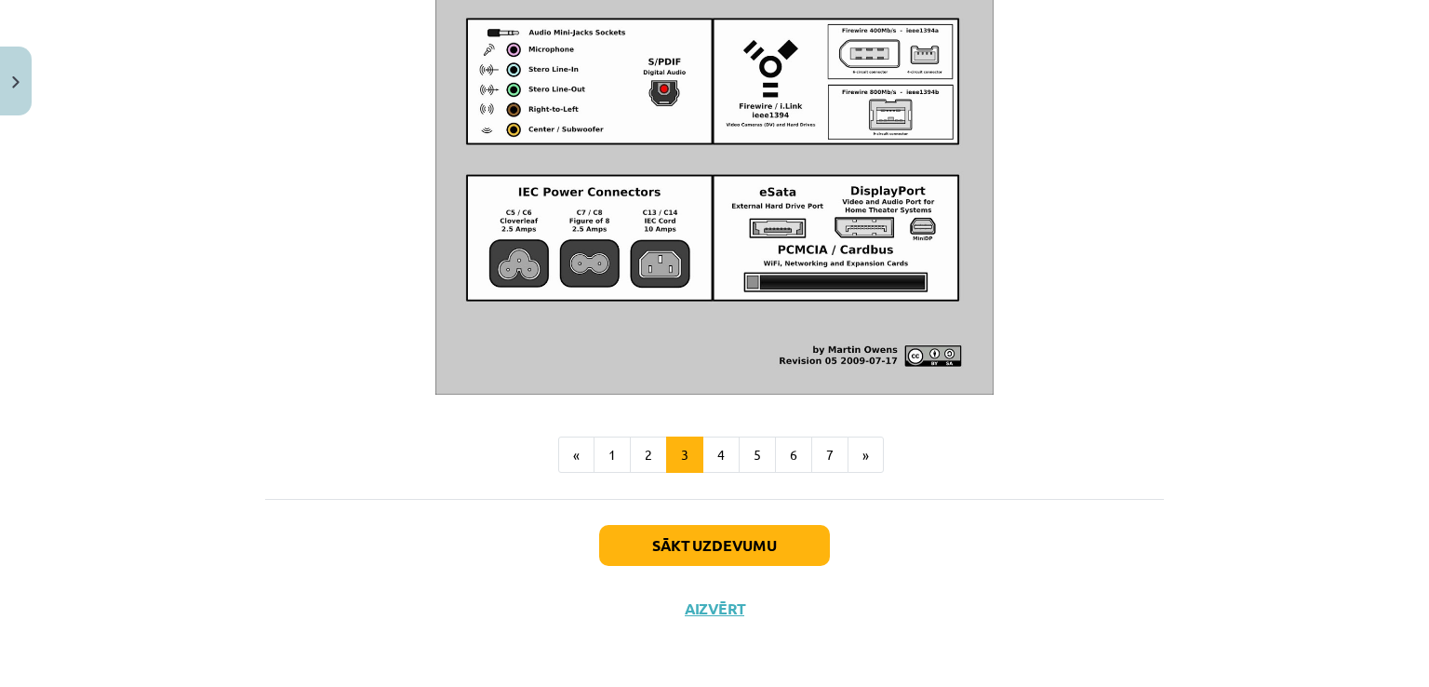
scroll to position [0, 0]
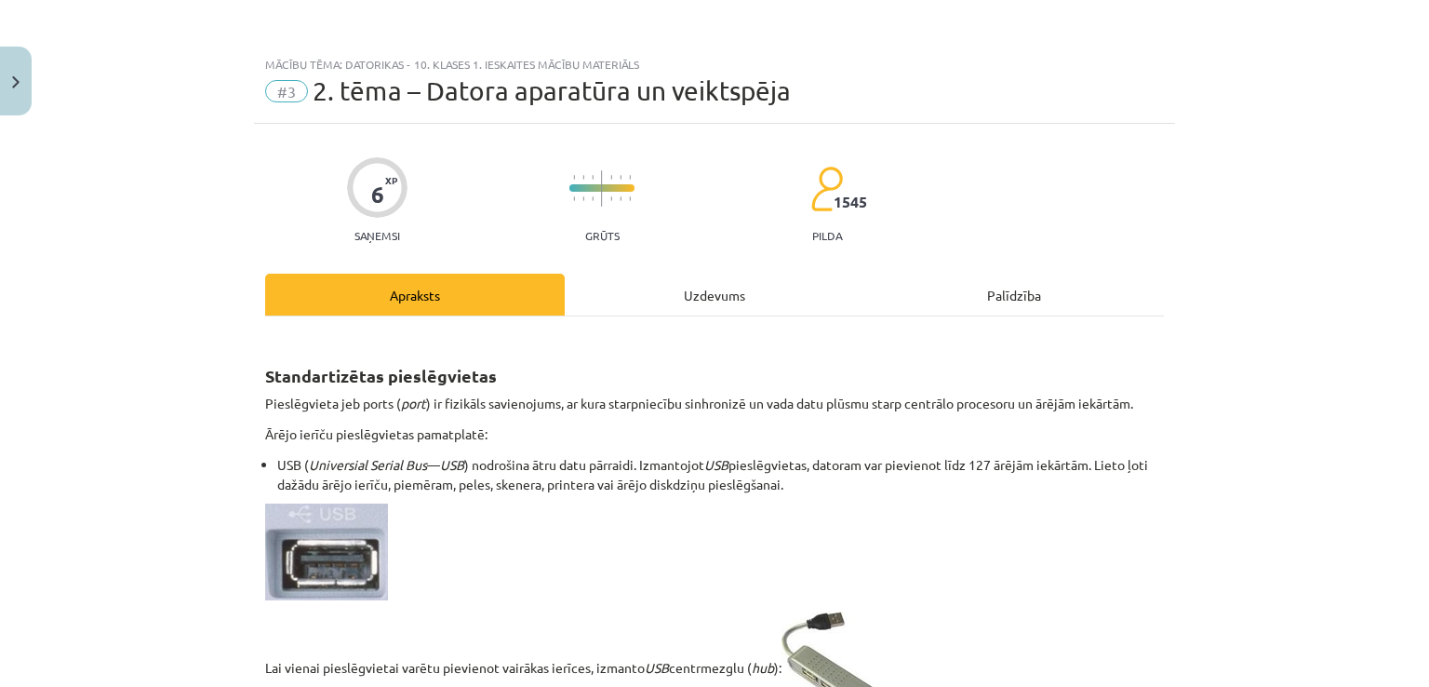
click at [595, 303] on div "Uzdevums" at bounding box center [715, 295] width 300 height 42
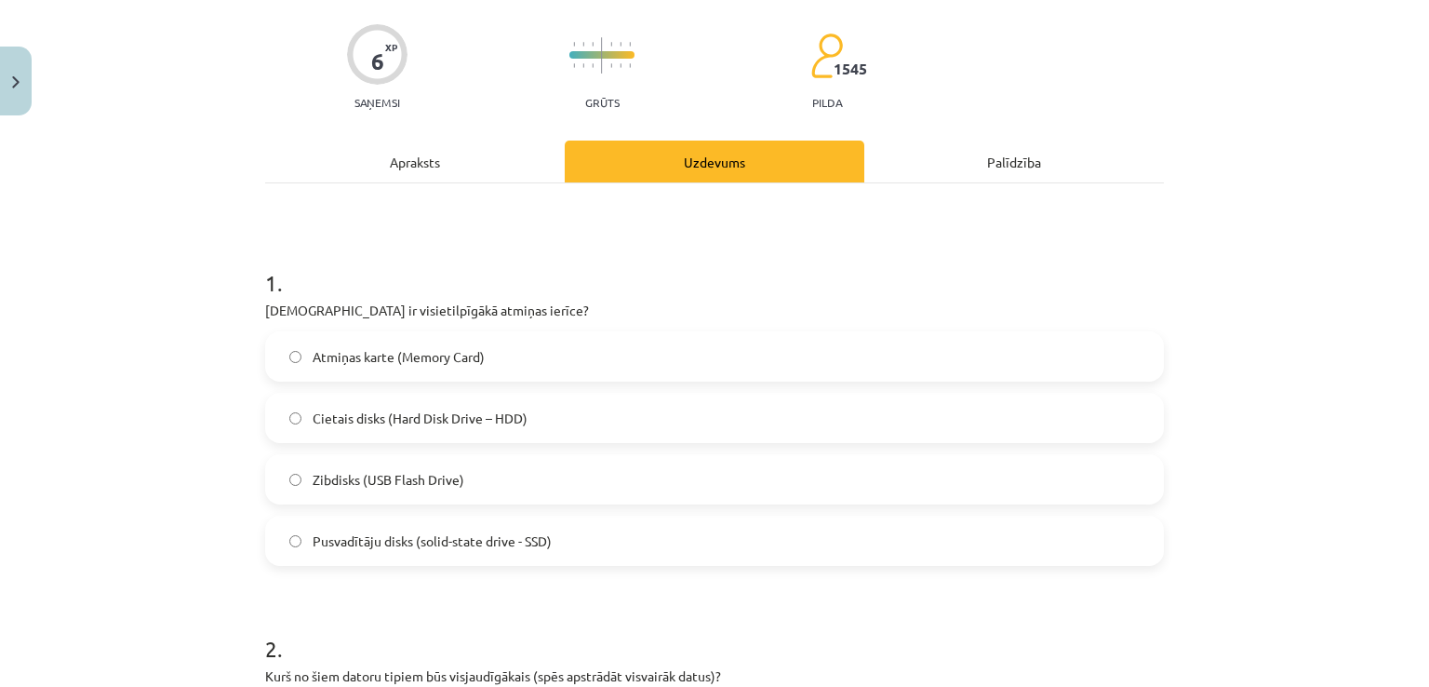
scroll to position [117, 0]
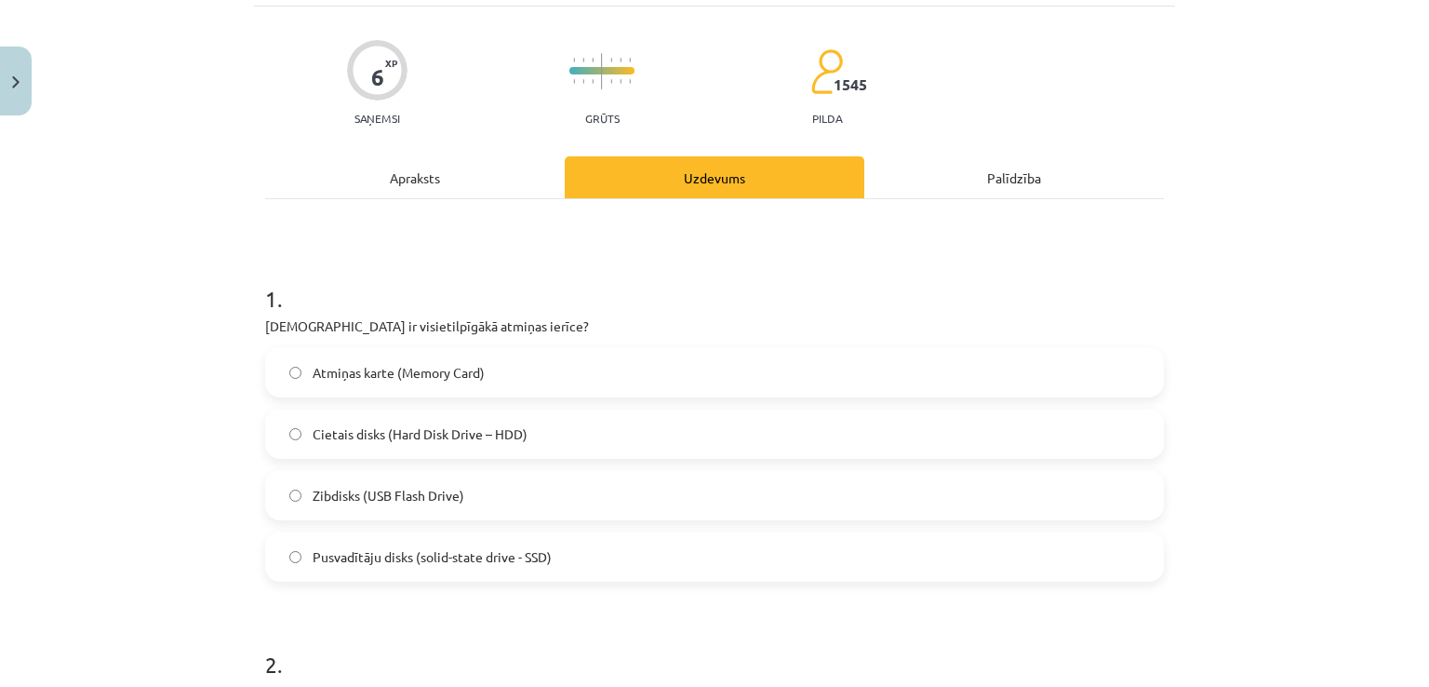
click at [475, 174] on div "Apraksts" at bounding box center [415, 177] width 300 height 42
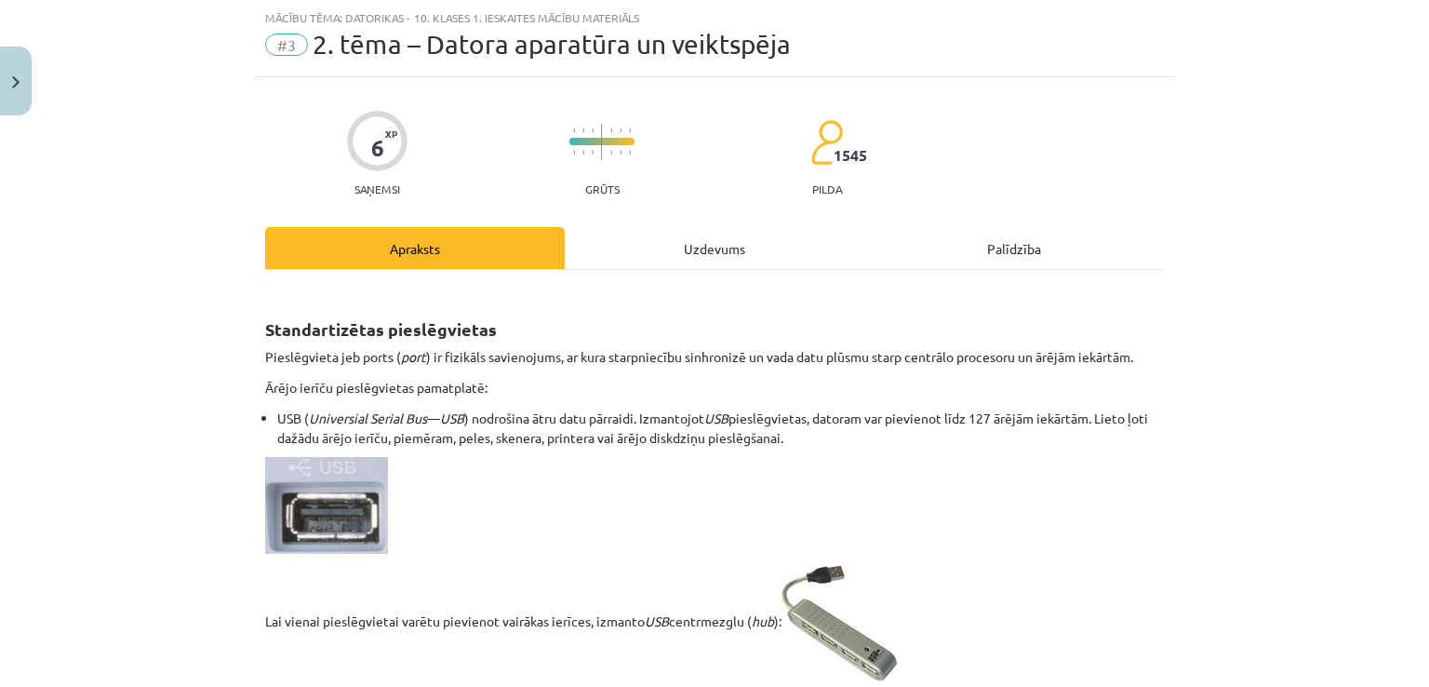
scroll to position [2175, 0]
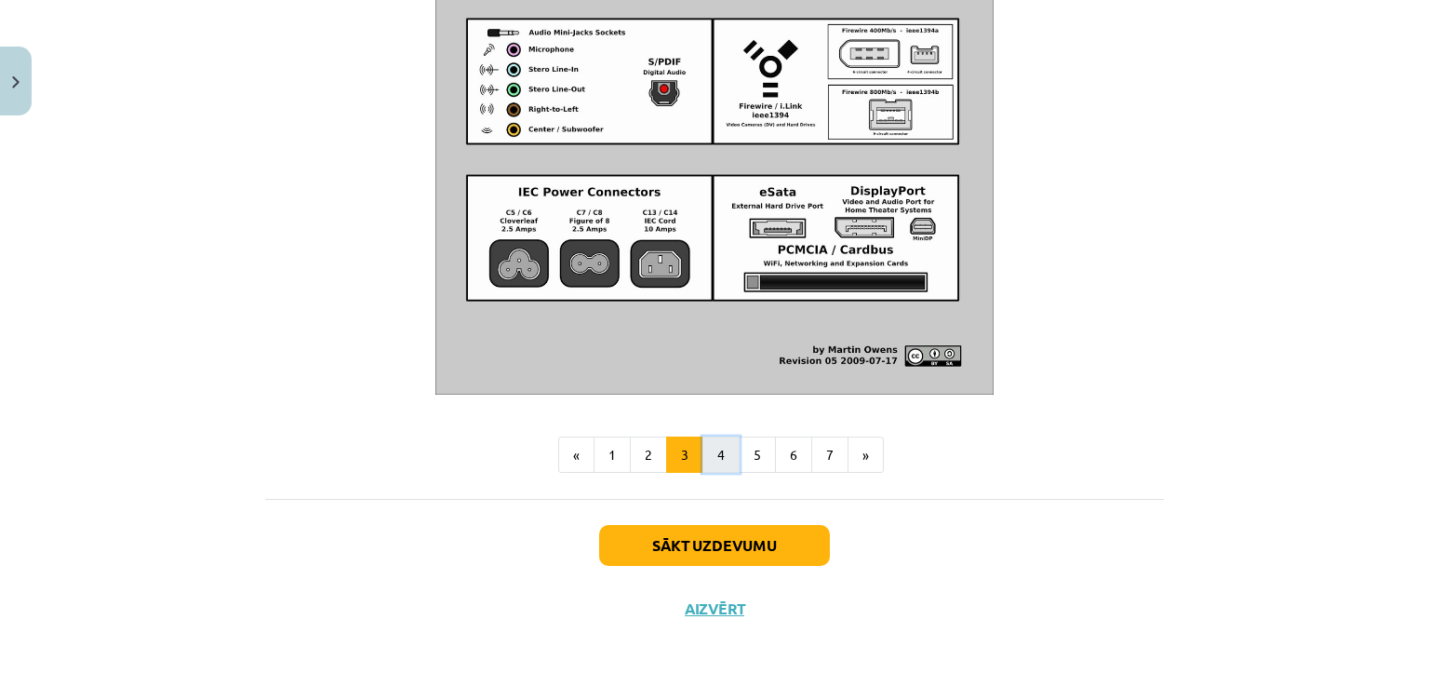
click at [717, 461] on button "4" at bounding box center [720, 454] width 37 height 37
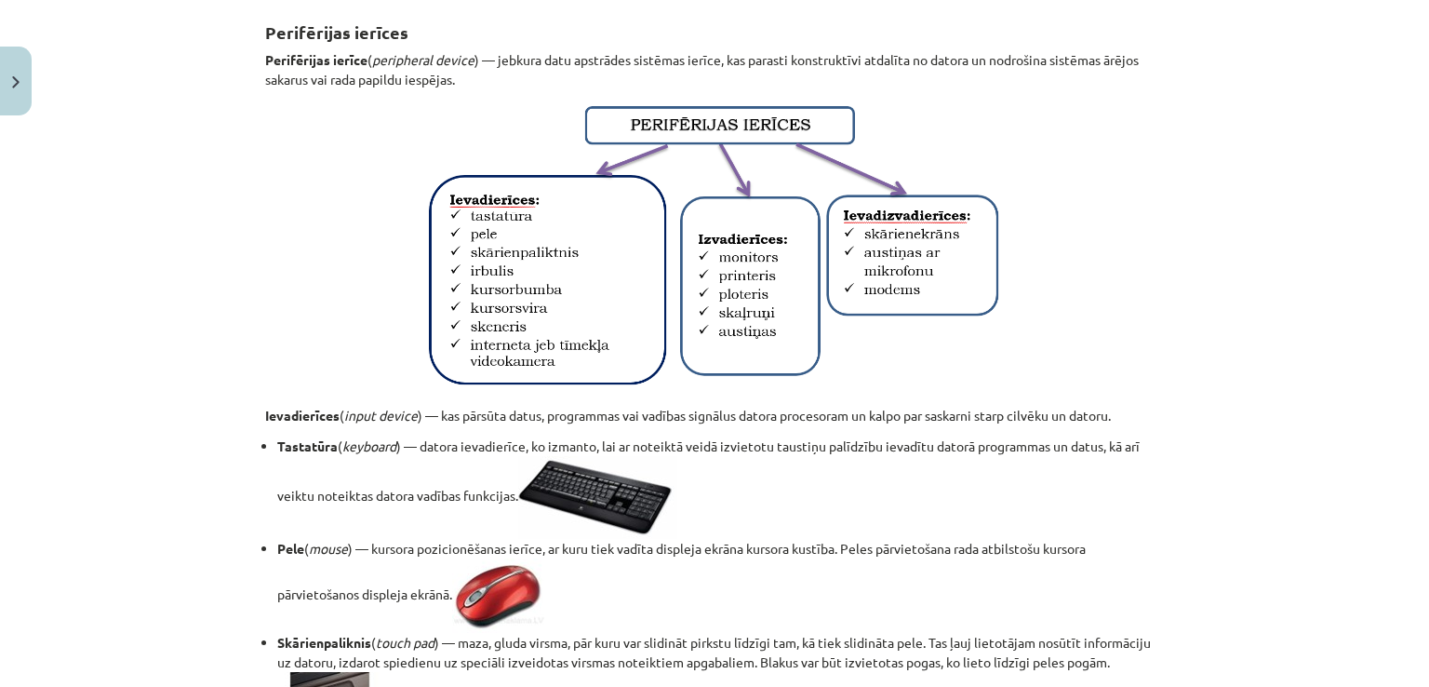
scroll to position [342, 0]
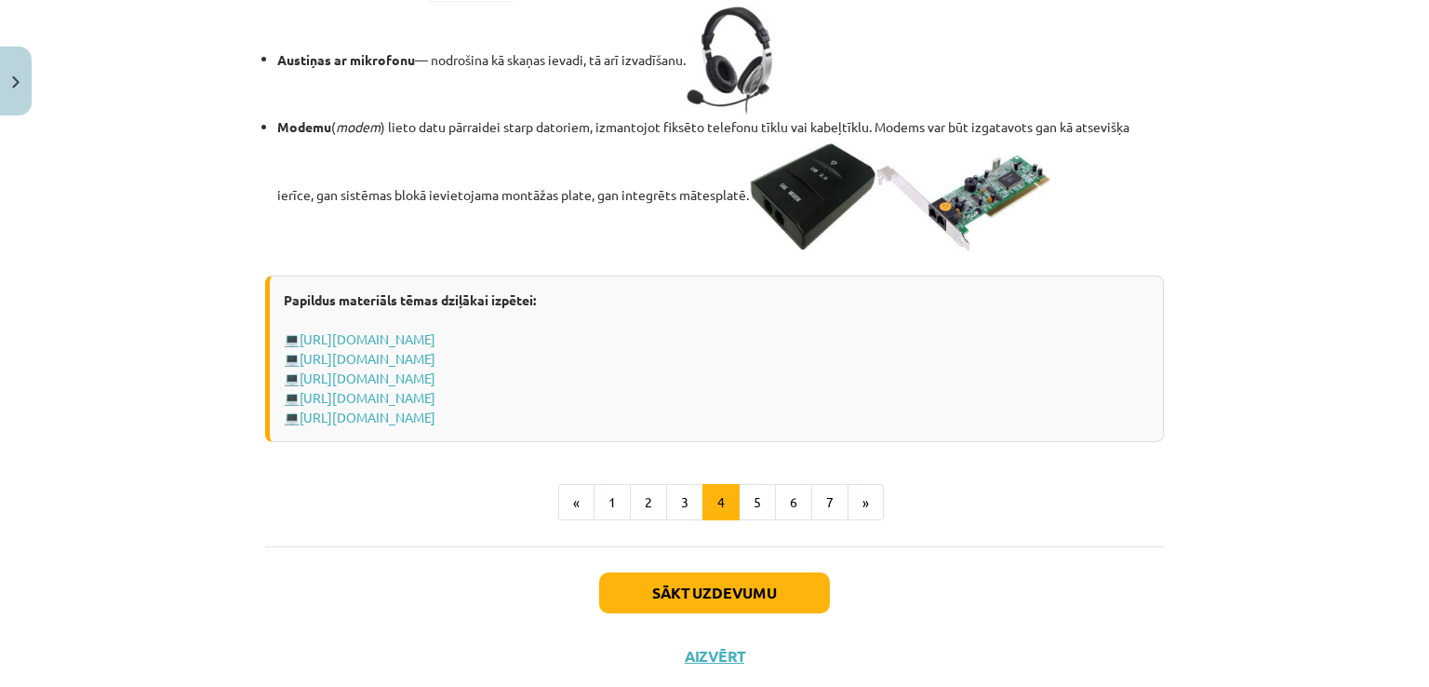
scroll to position [3355, 0]
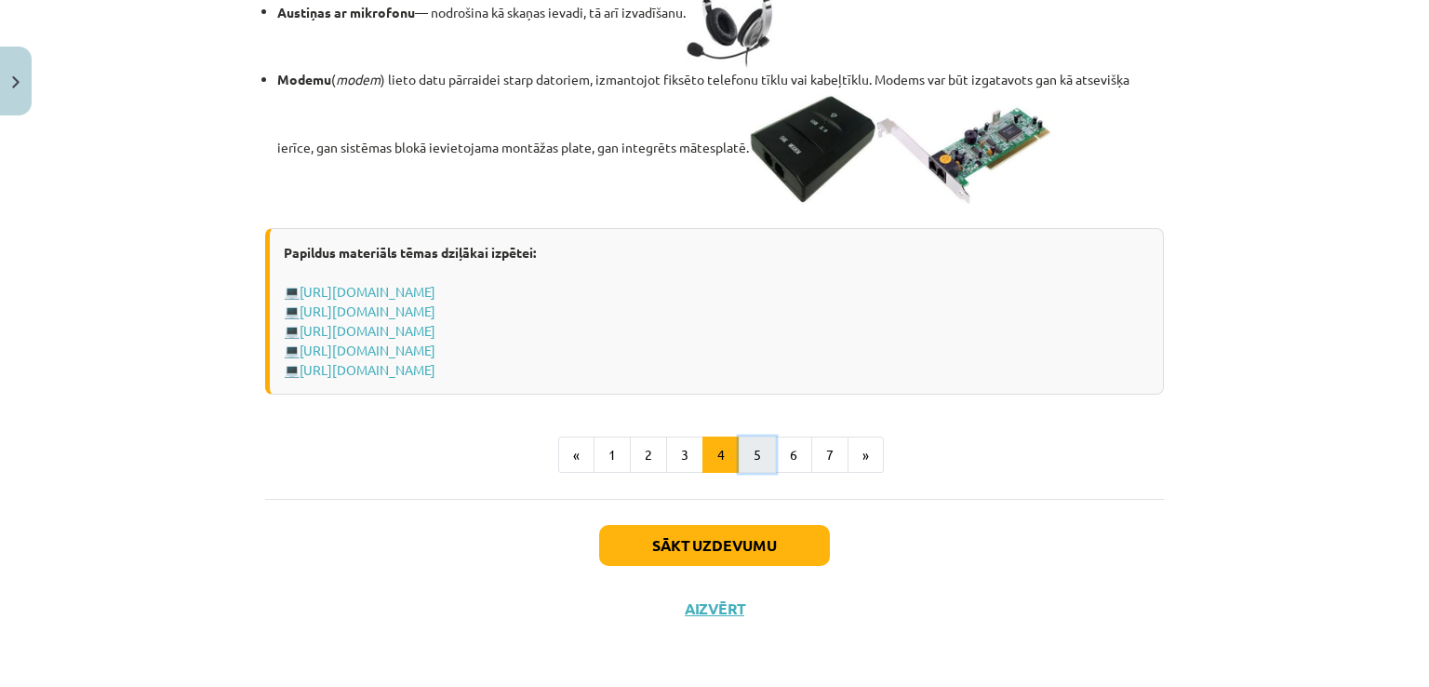
click at [761, 459] on button "5" at bounding box center [757, 454] width 37 height 37
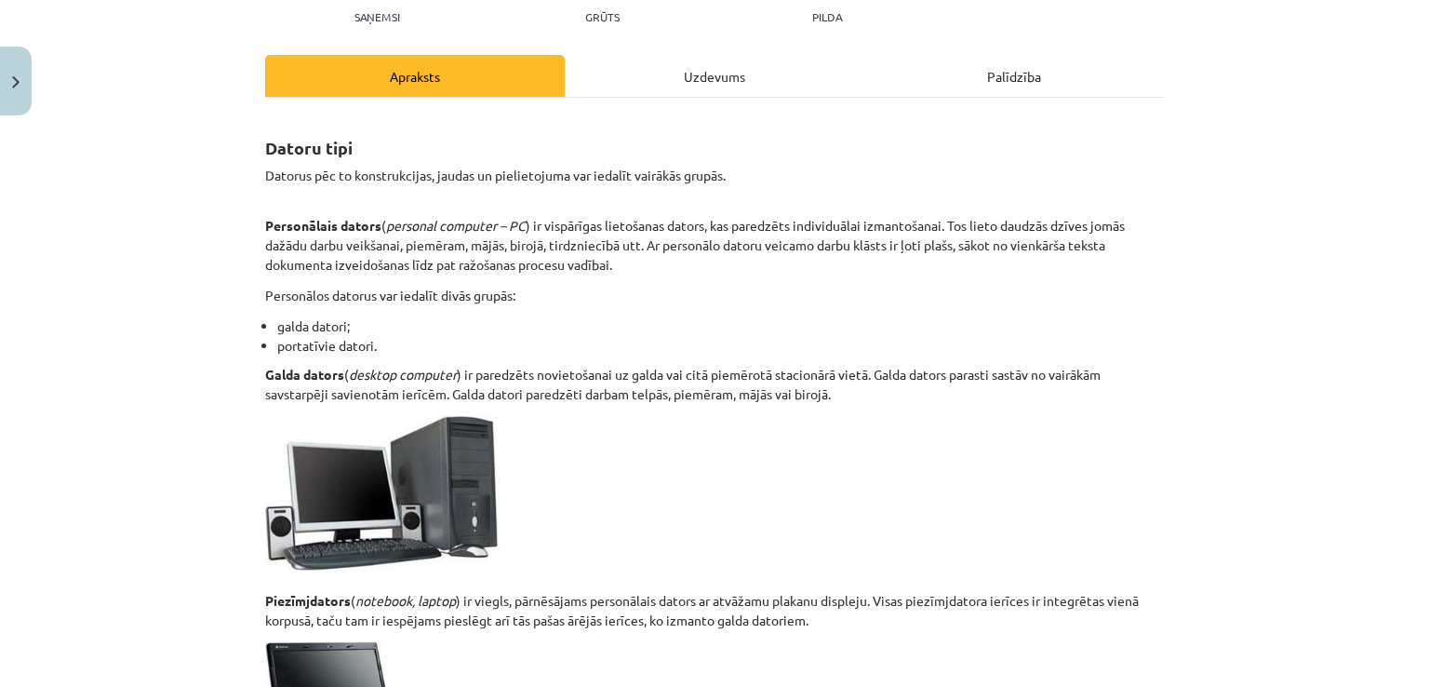
scroll to position [0, 0]
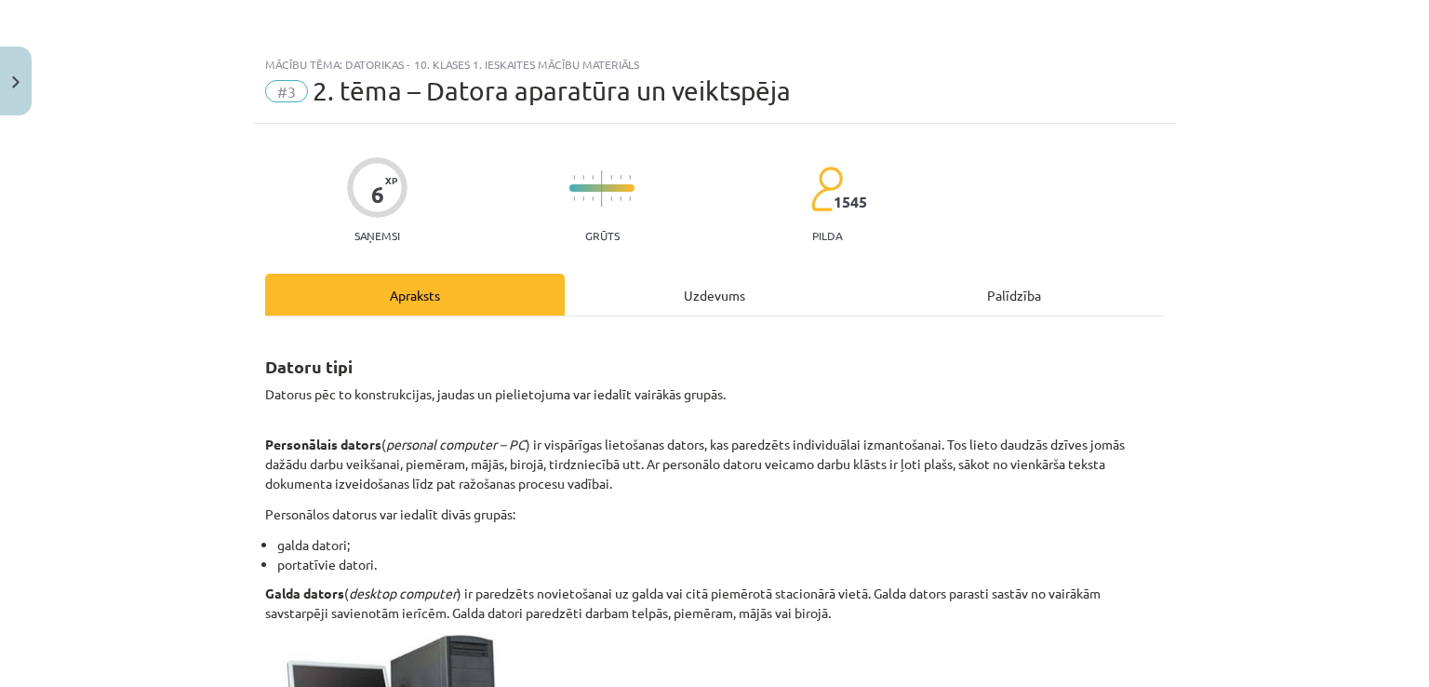
click at [666, 291] on div "Uzdevums" at bounding box center [715, 295] width 300 height 42
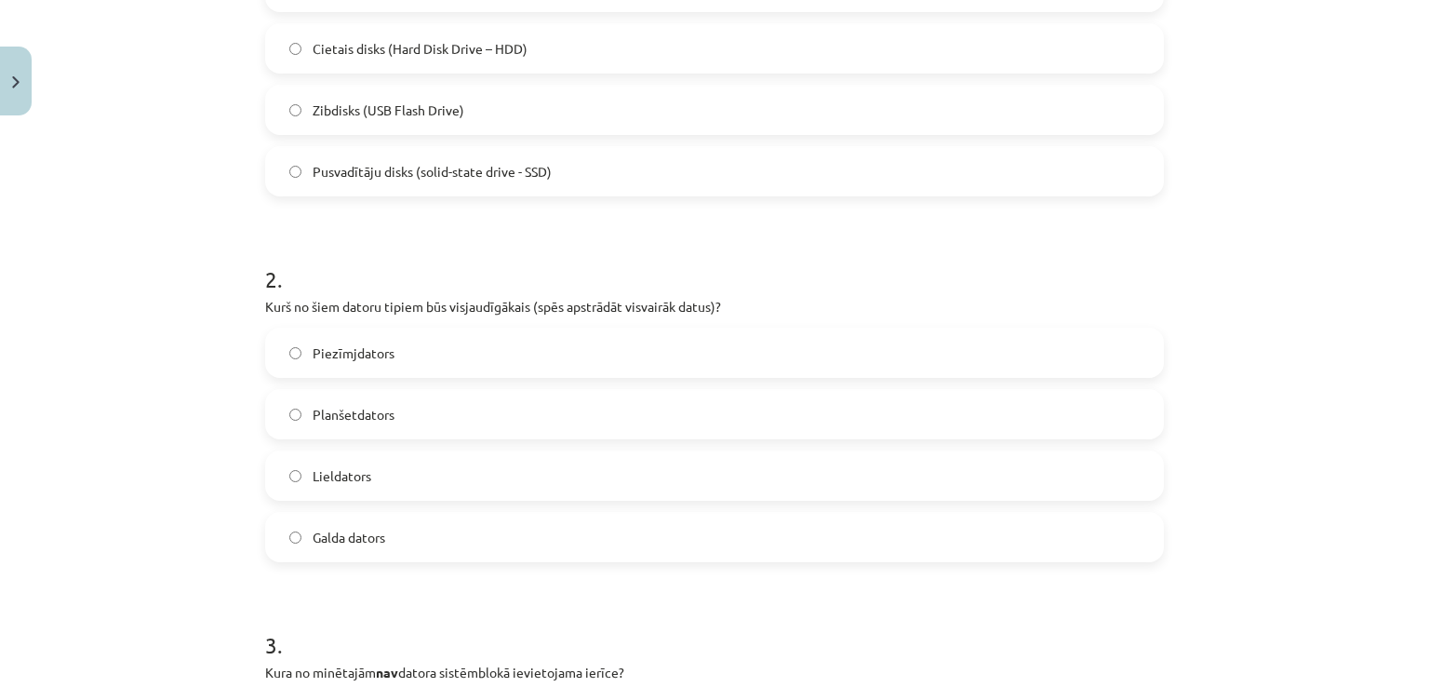
scroll to position [512, 0]
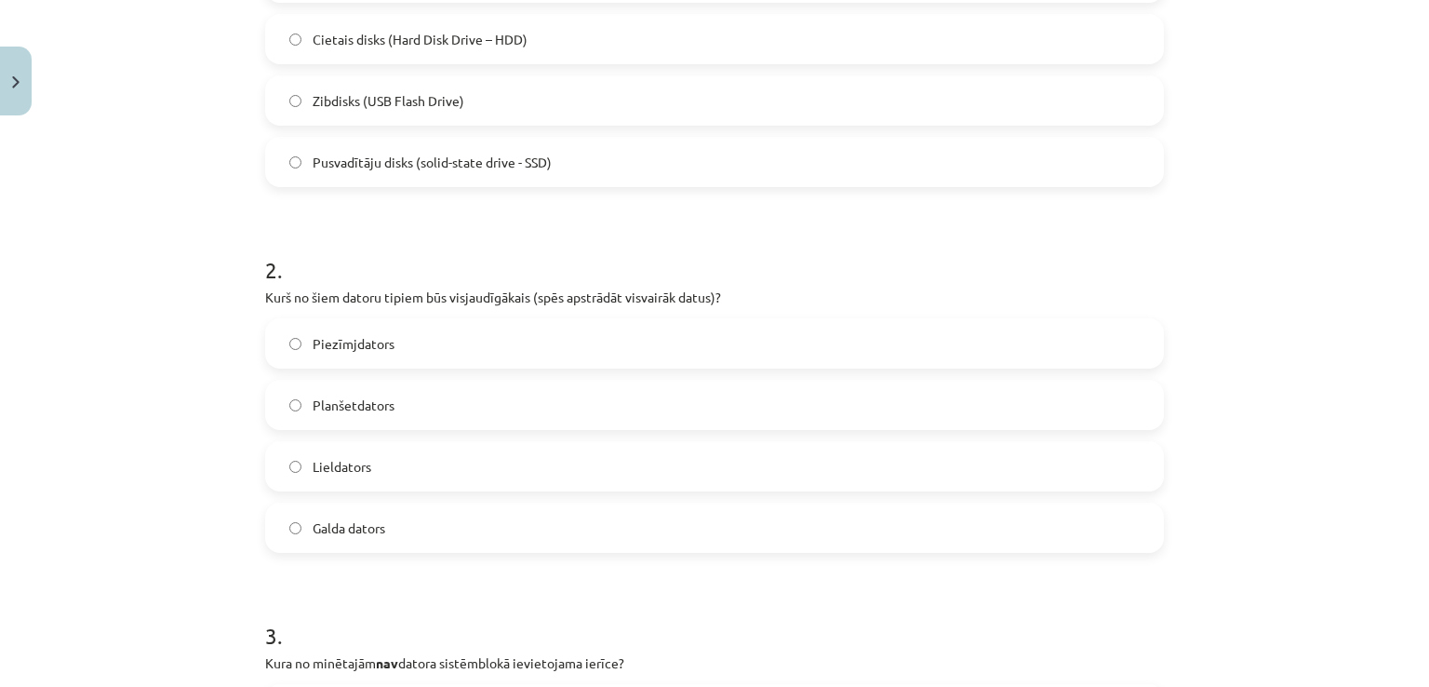
click at [540, 456] on label "Lieldators" at bounding box center [714, 466] width 895 height 47
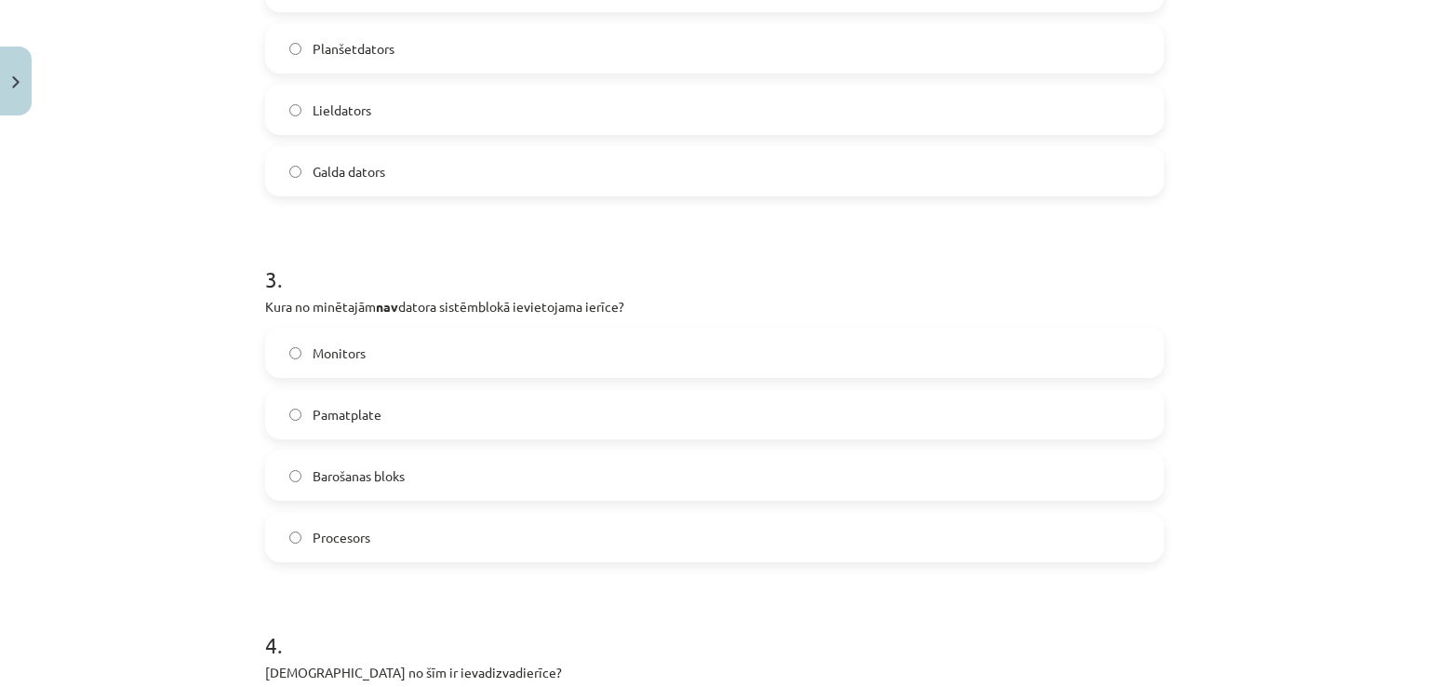
scroll to position [880, 0]
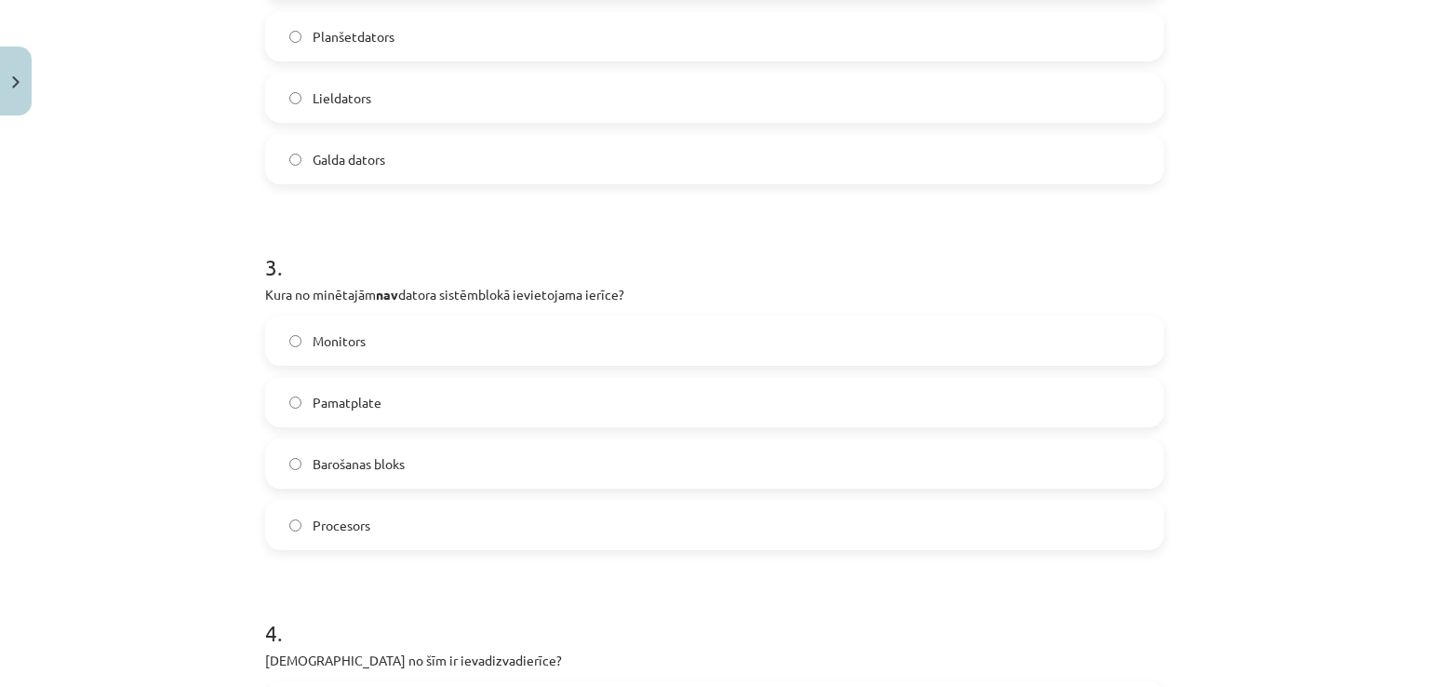
click at [754, 324] on label "Monitors" at bounding box center [714, 340] width 895 height 47
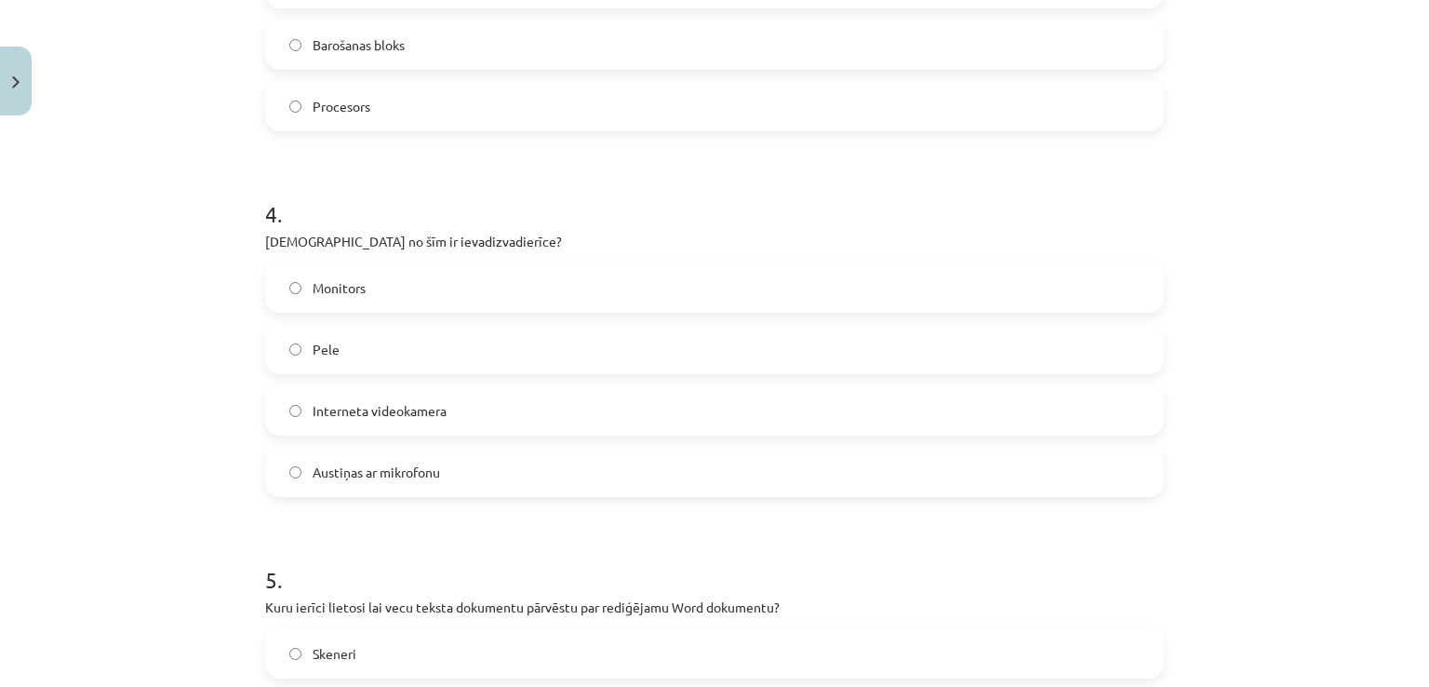
scroll to position [1303, 0]
click at [669, 466] on label "Austiņas ar mikrofonu" at bounding box center [714, 468] width 895 height 47
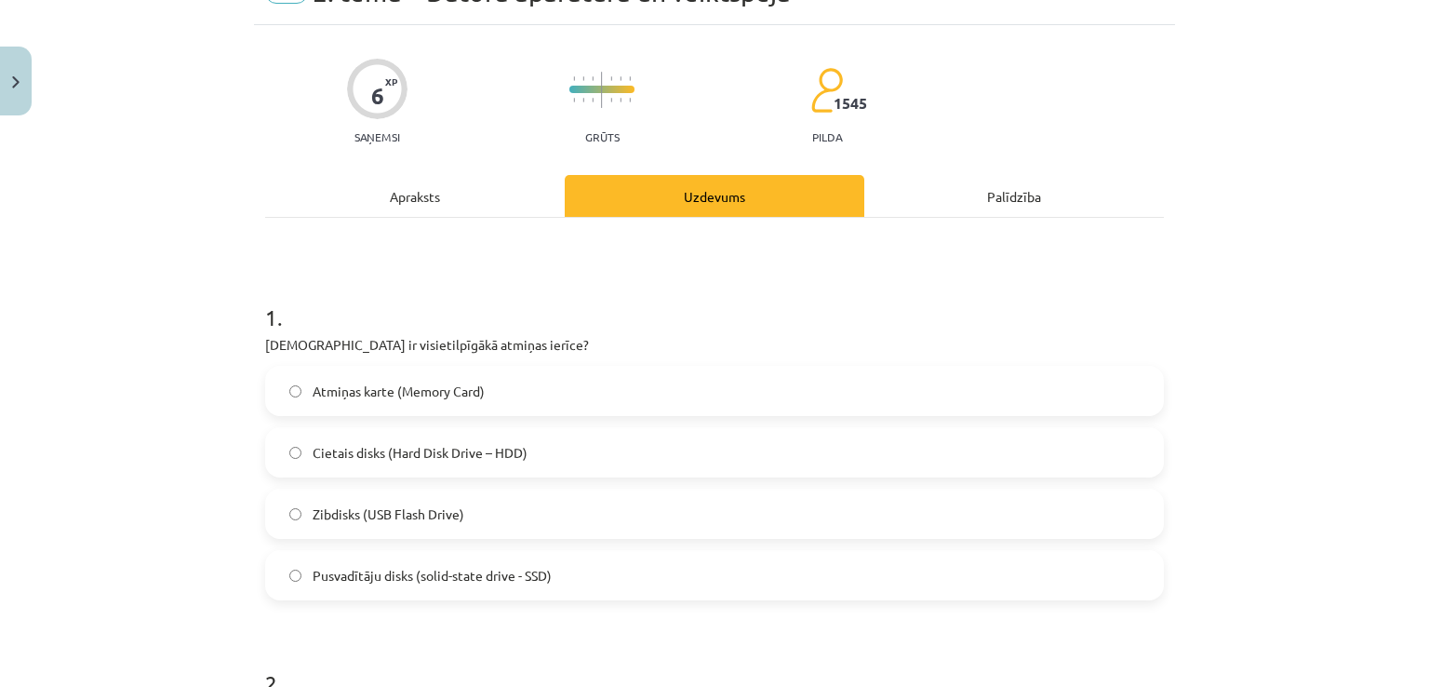
scroll to position [0, 0]
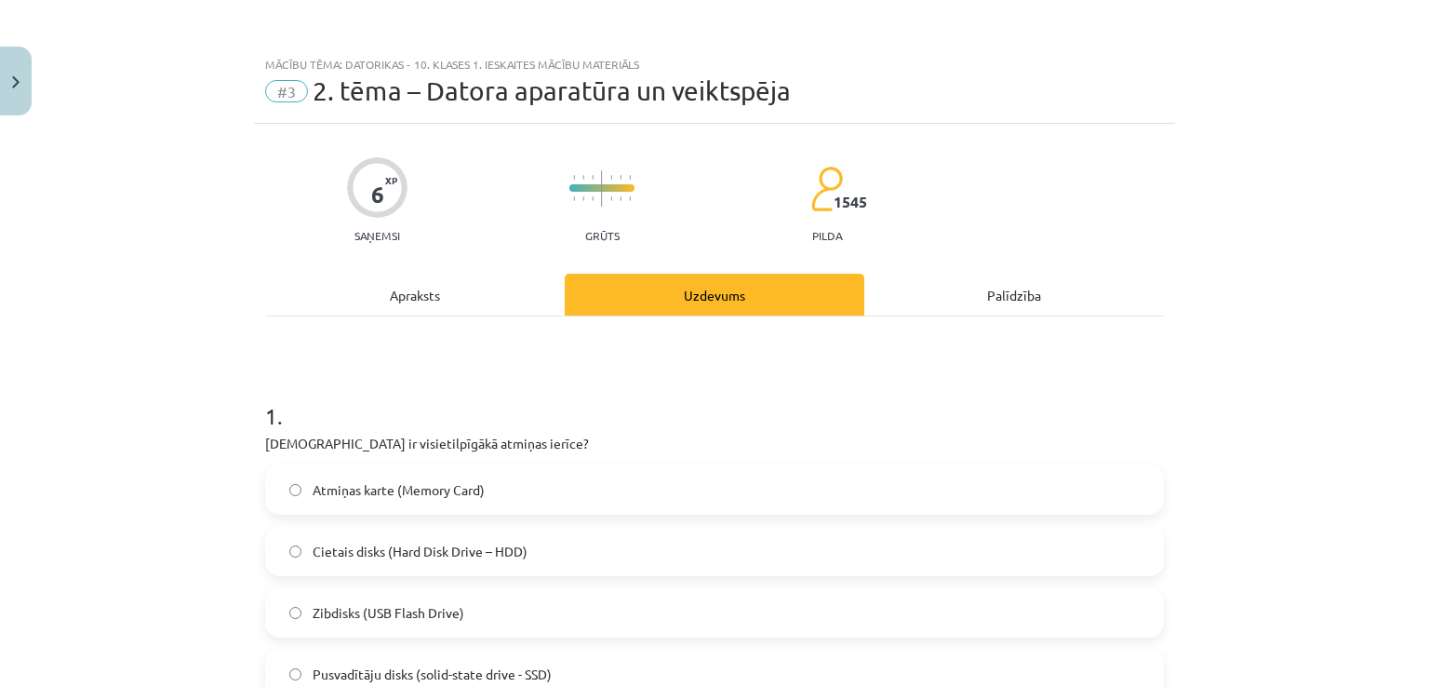
click at [455, 274] on div "Apraksts" at bounding box center [415, 295] width 300 height 42
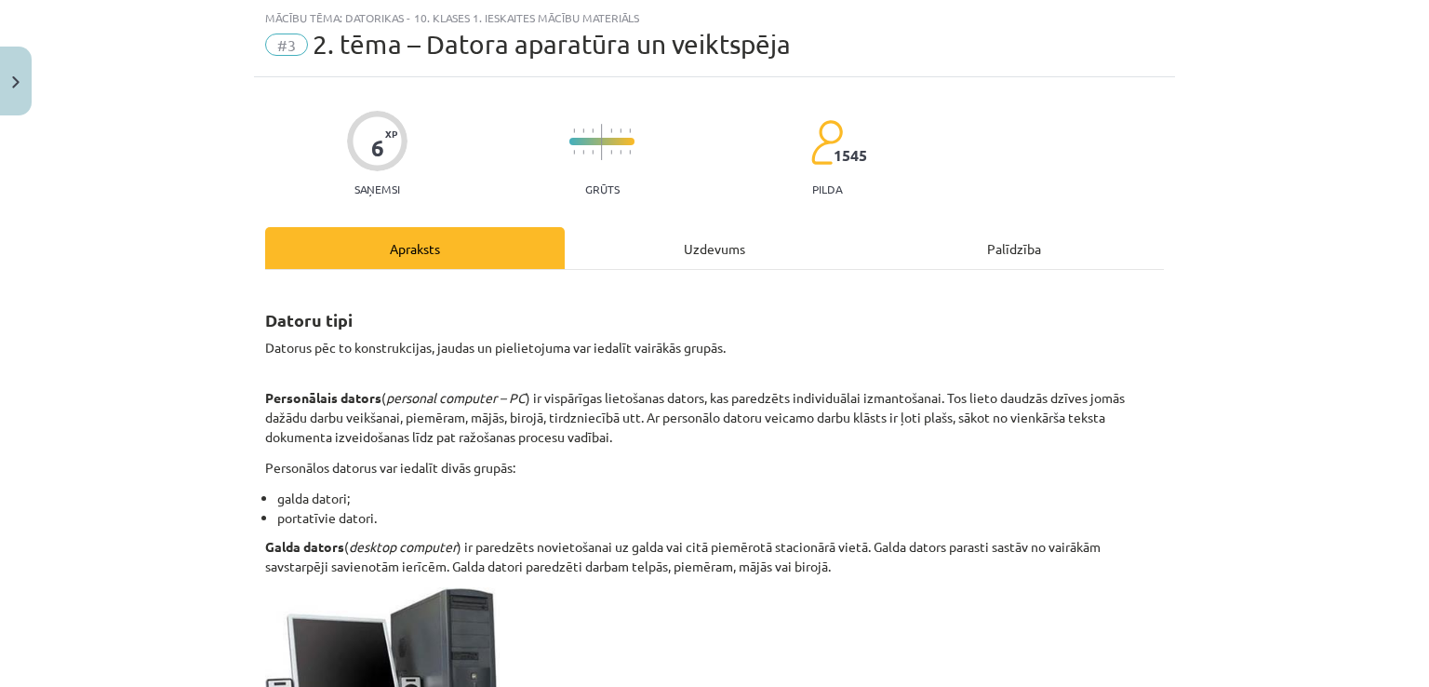
scroll to position [986, 0]
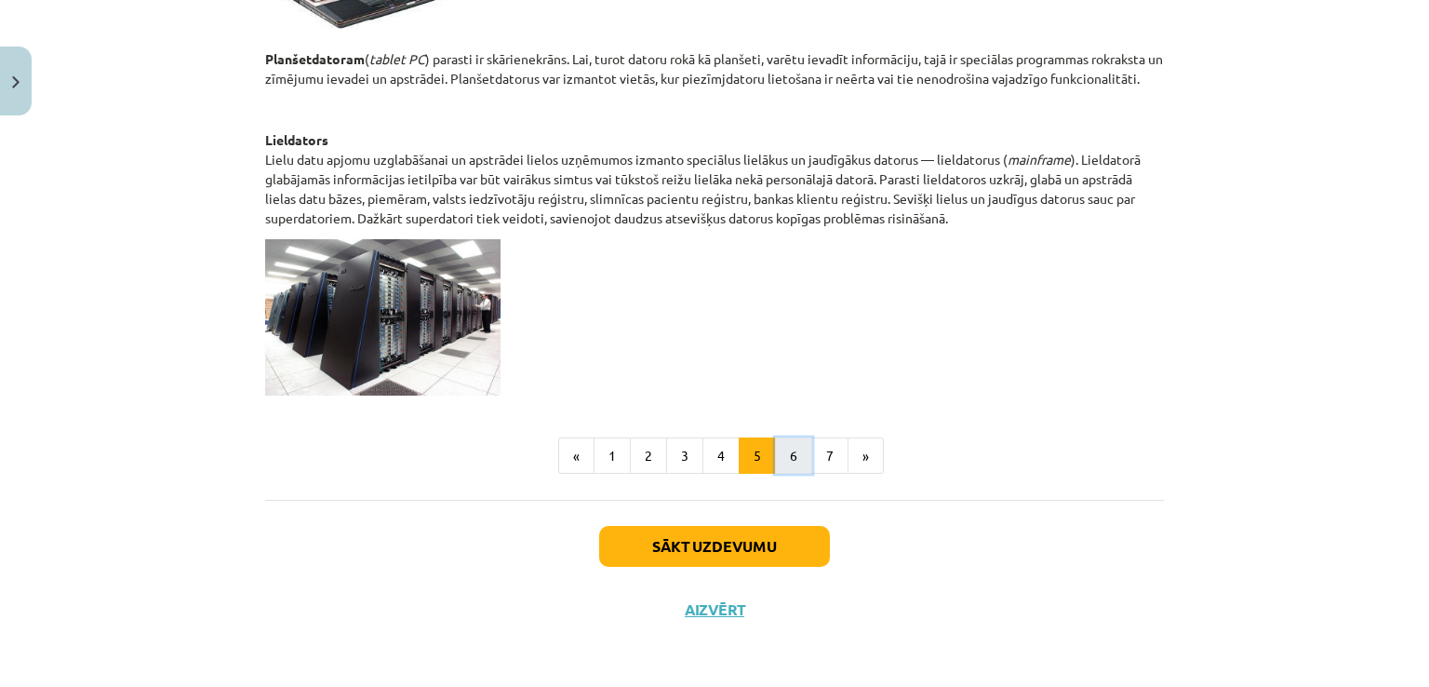
click at [775, 469] on button "6" at bounding box center [793, 455] width 37 height 37
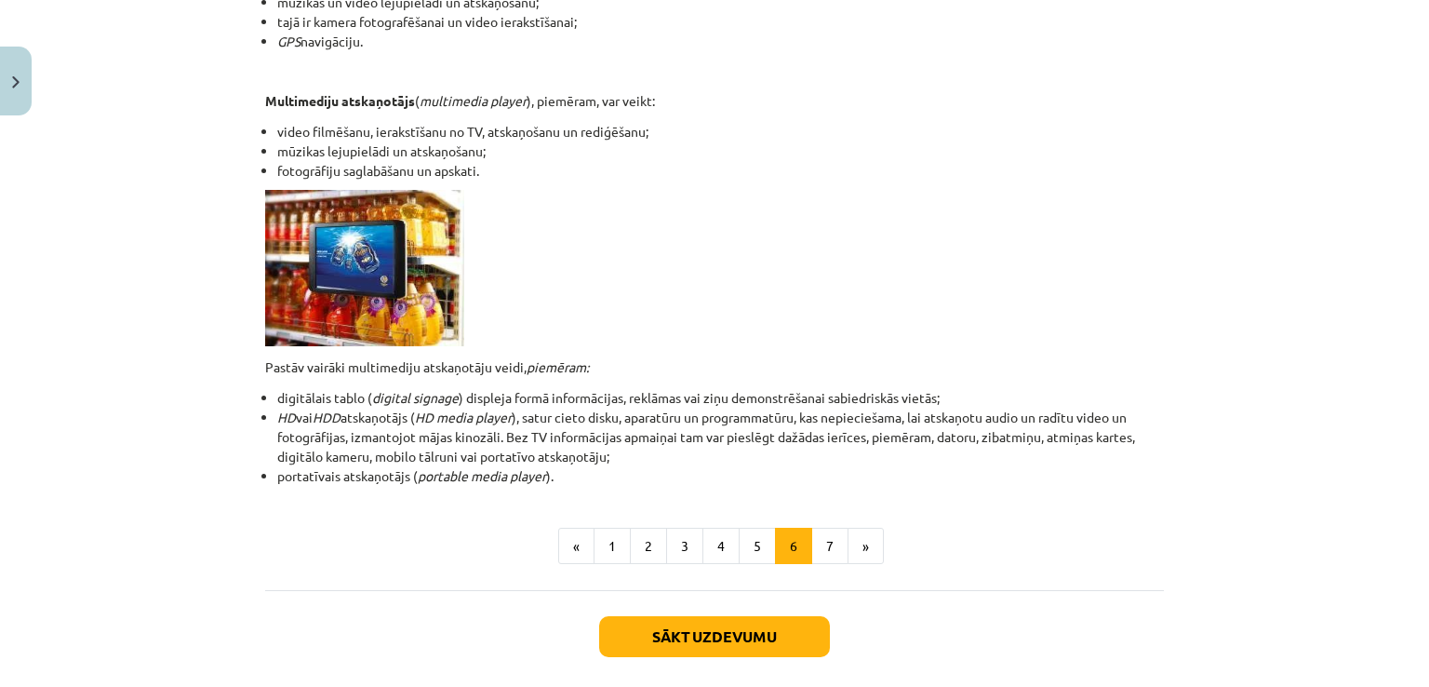
scroll to position [519, 0]
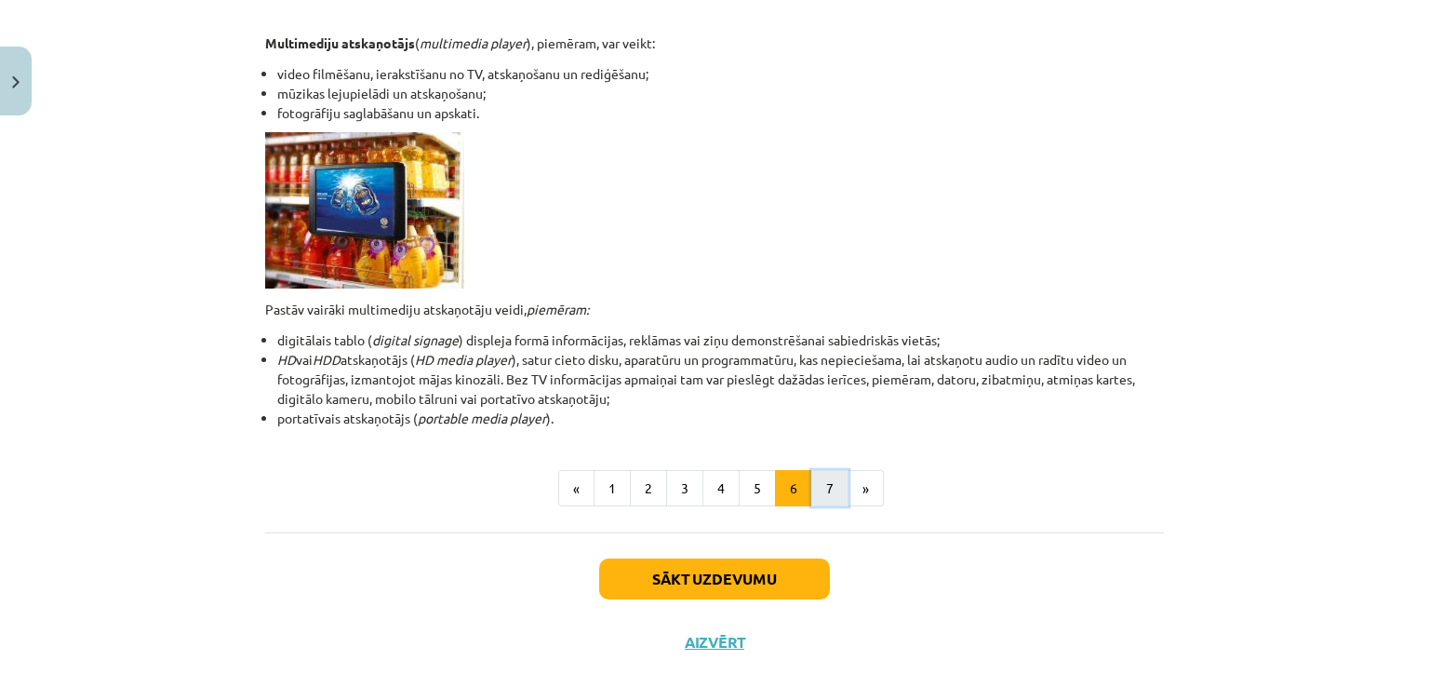
click at [819, 492] on button "7" at bounding box center [829, 488] width 37 height 37
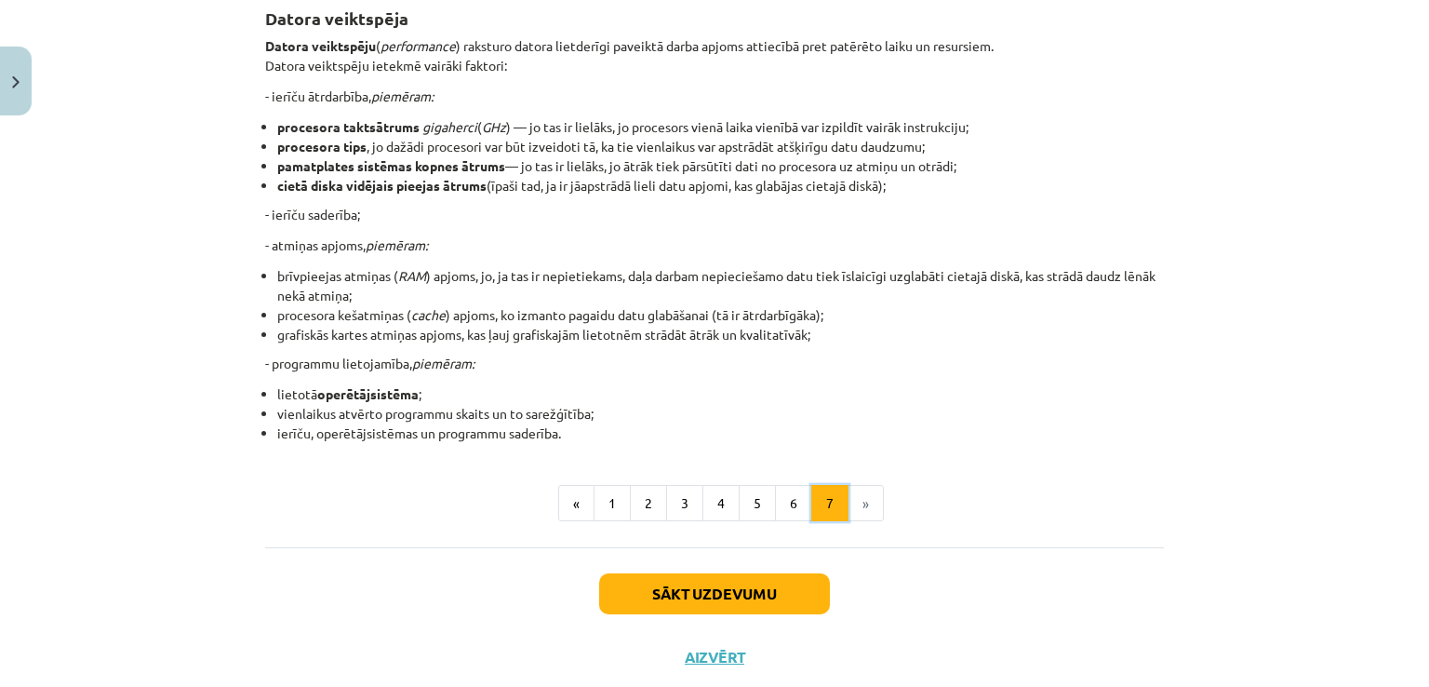
scroll to position [332, 0]
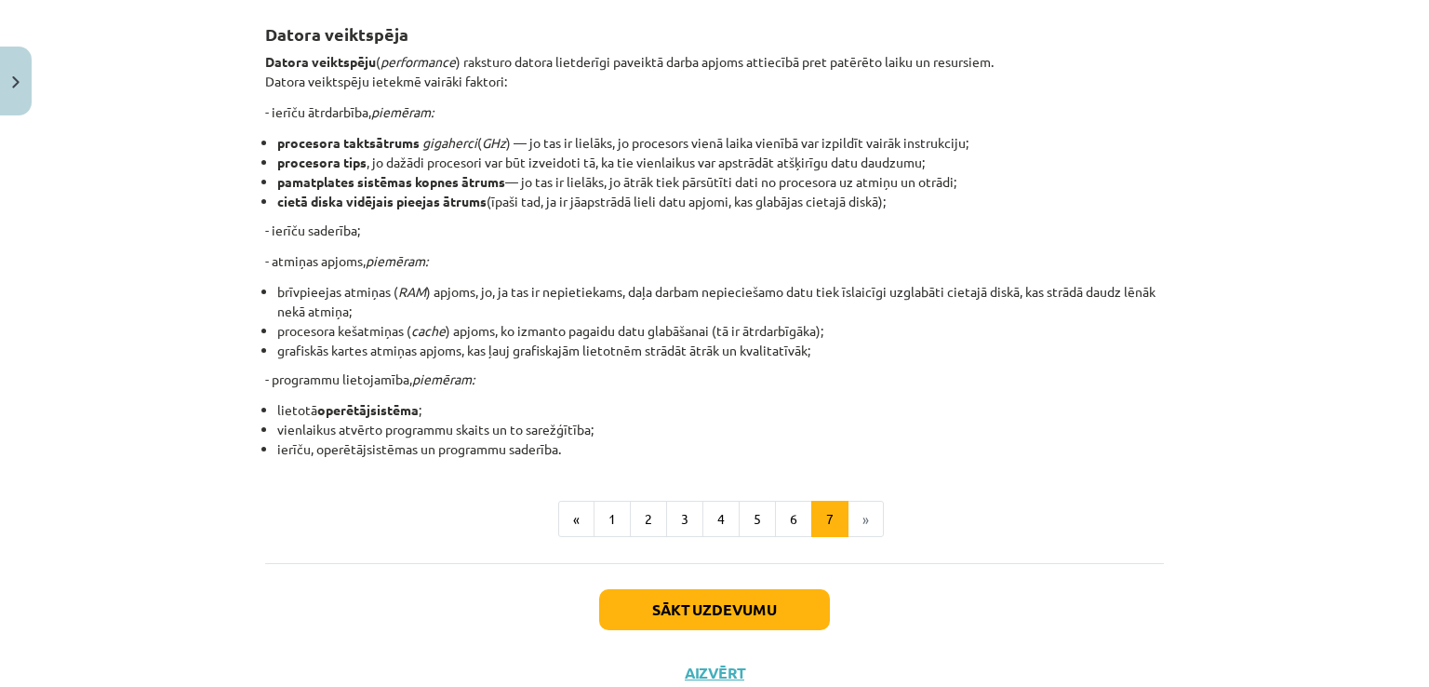
drag, startPoint x: 983, startPoint y: 383, endPoint x: 1283, endPoint y: 269, distance: 320.7
click at [1265, 214] on div "Mācību tēma: Datorikas - 10. klases 1. ieskaites mācību materiāls #3 2. tēma – …" at bounding box center [714, 343] width 1429 height 687
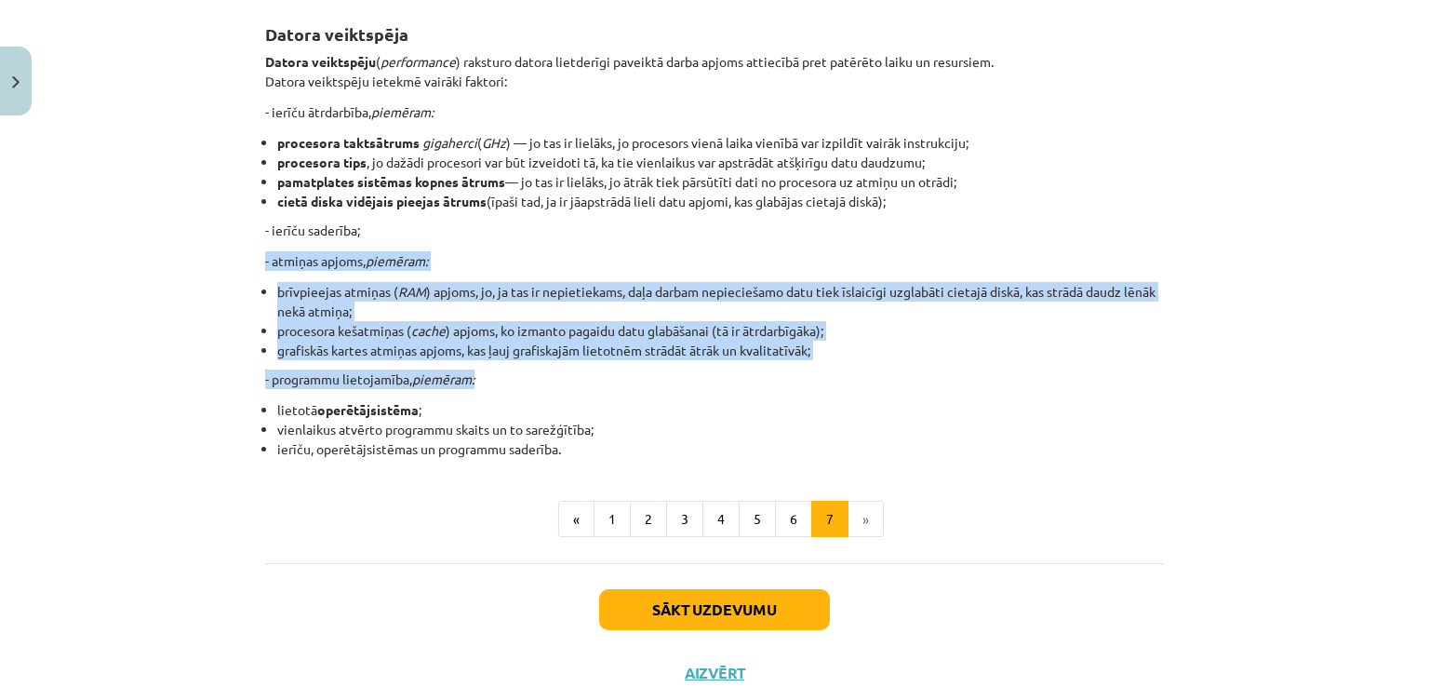
scroll to position [0, 0]
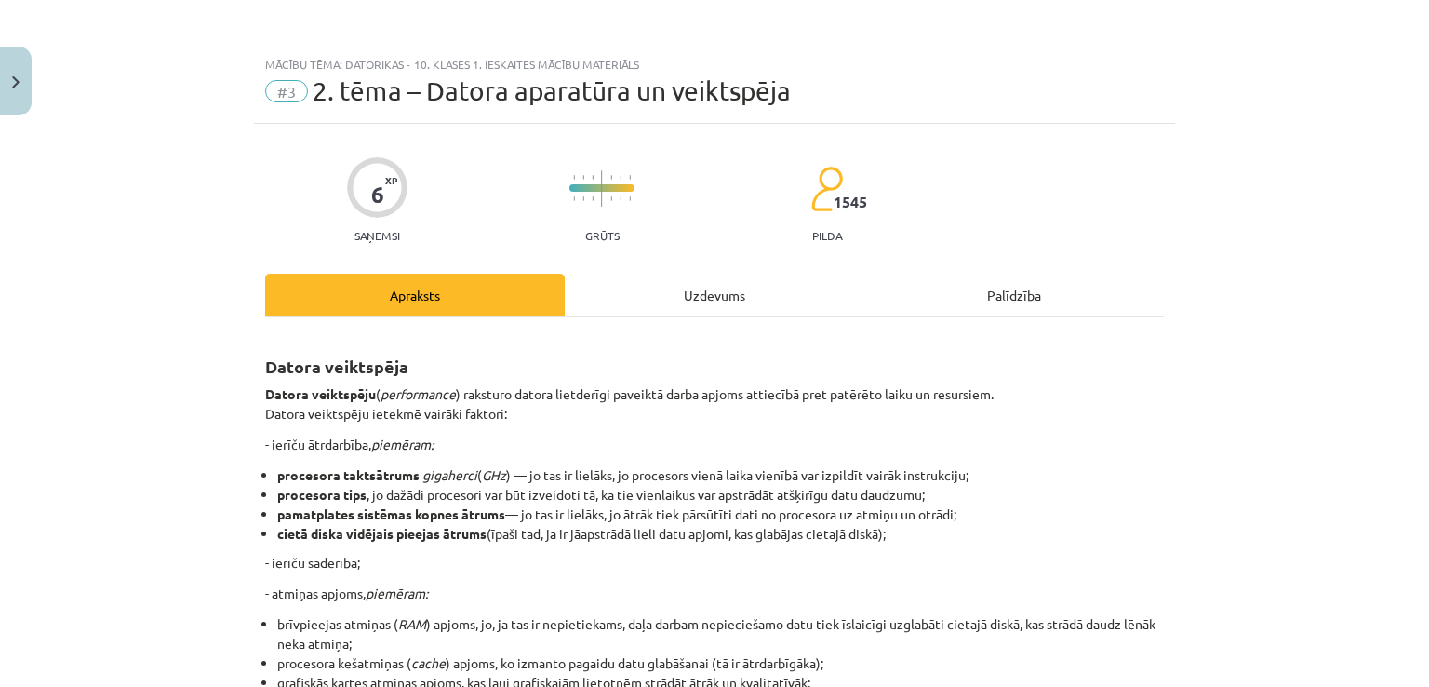
click at [688, 289] on div "Uzdevums" at bounding box center [715, 295] width 300 height 42
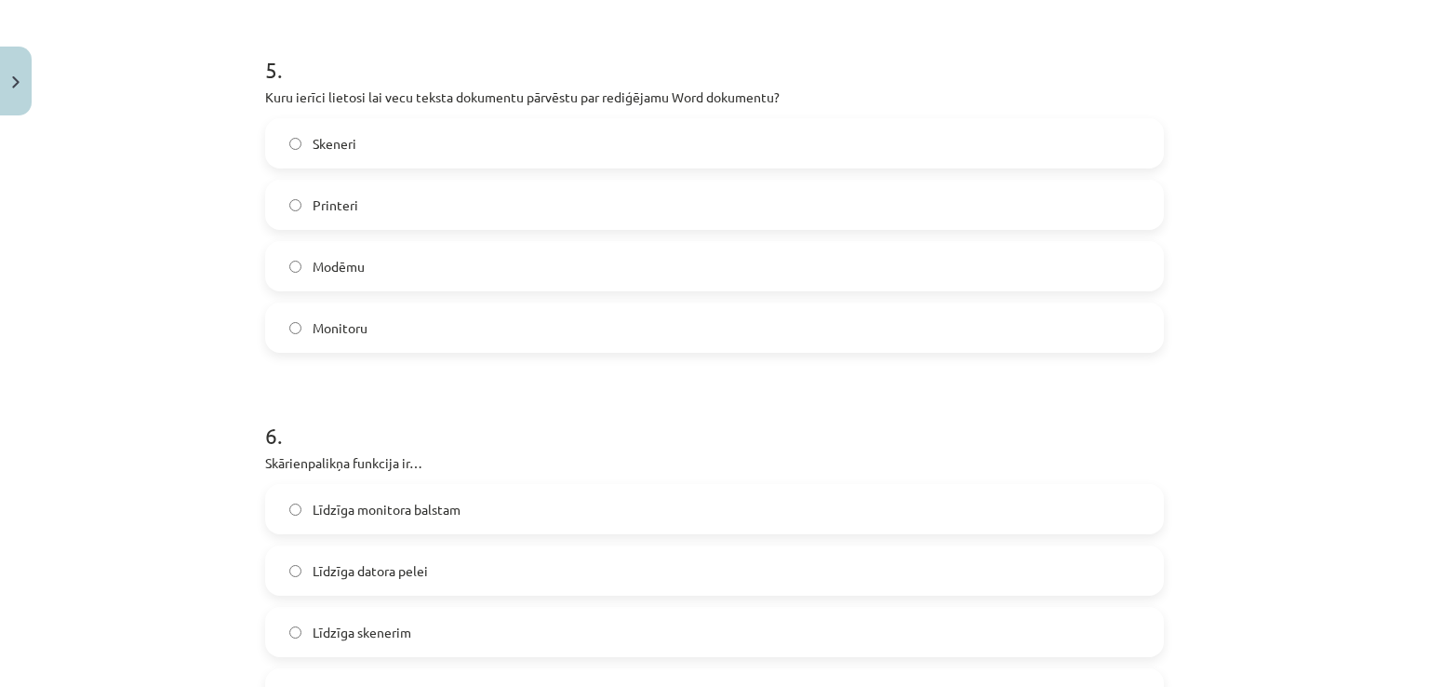
scroll to position [1818, 0]
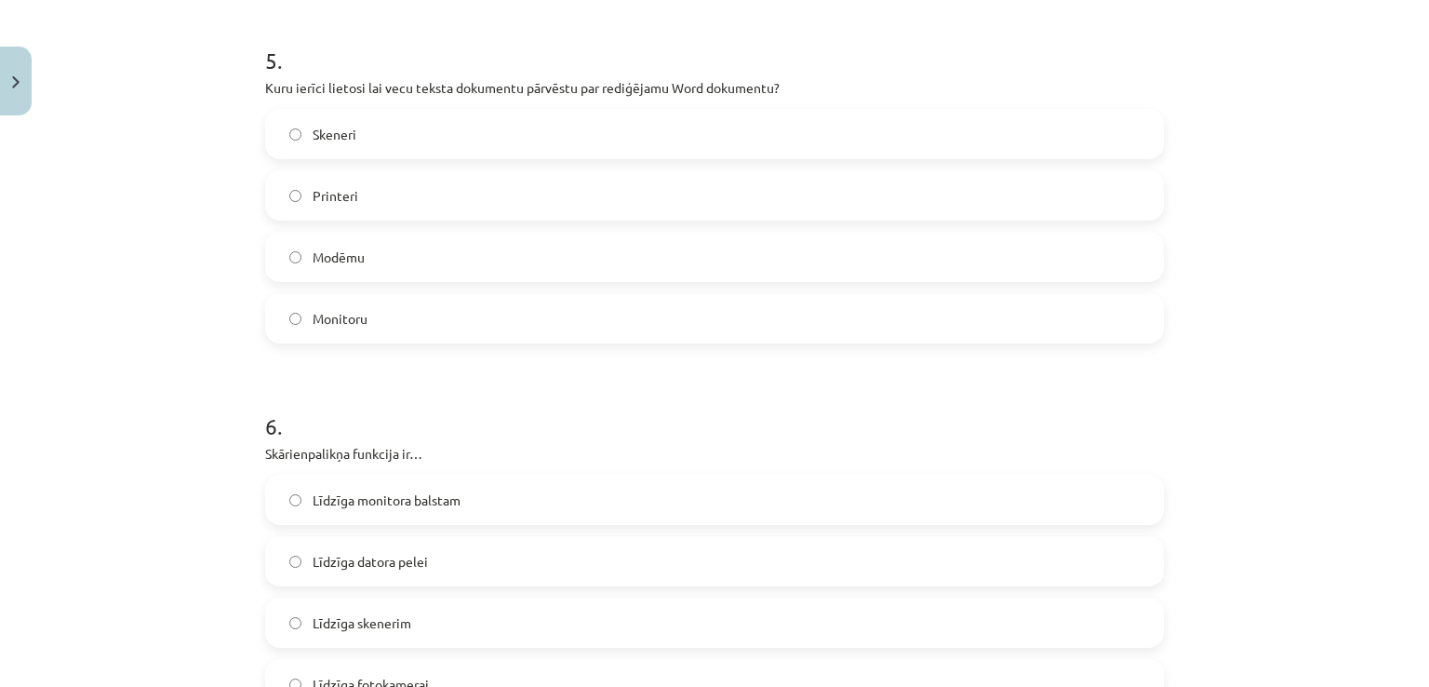
click at [412, 314] on label "Monitoru" at bounding box center [714, 318] width 895 height 47
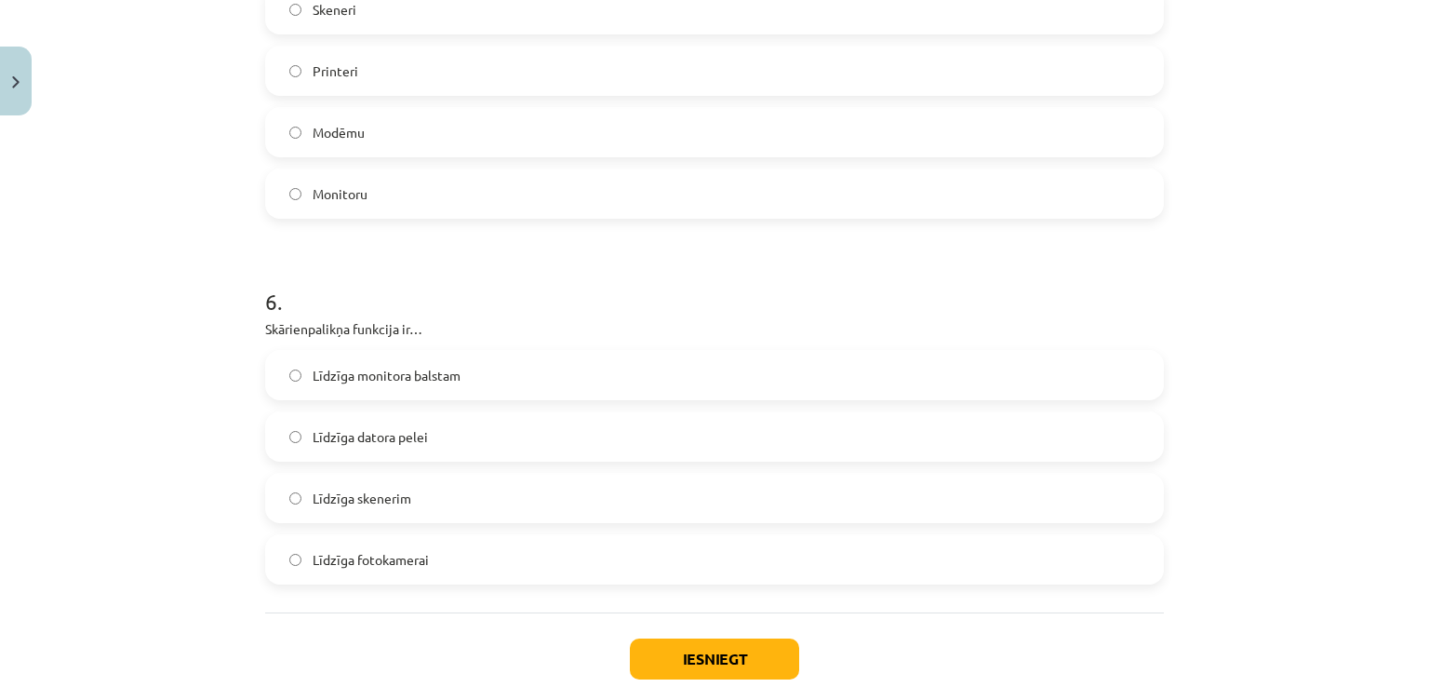
scroll to position [1945, 0]
click at [372, 381] on label "Līdzīga monitora balstam" at bounding box center [714, 372] width 895 height 47
click at [741, 436] on label "Līdzīga datora pelei" at bounding box center [714, 433] width 895 height 47
click at [759, 653] on button "Iesniegt" at bounding box center [714, 655] width 169 height 41
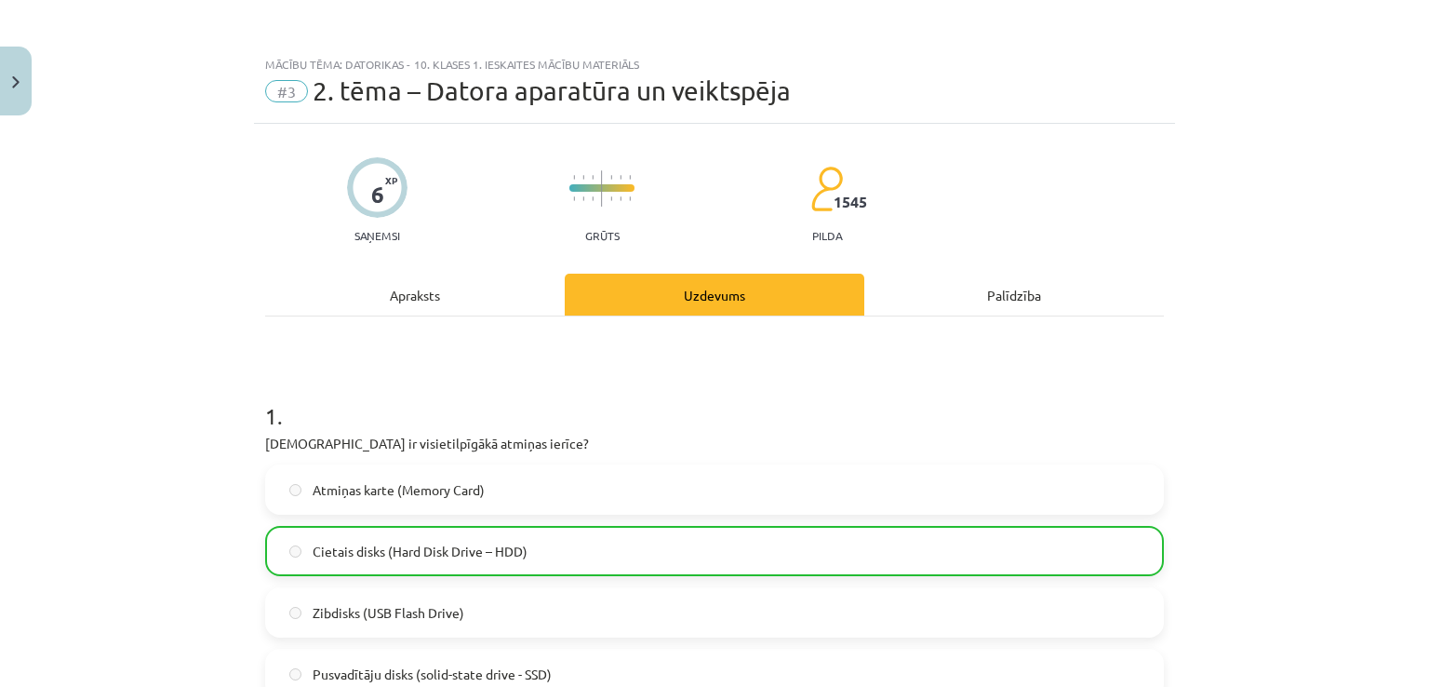
scroll to position [2114, 0]
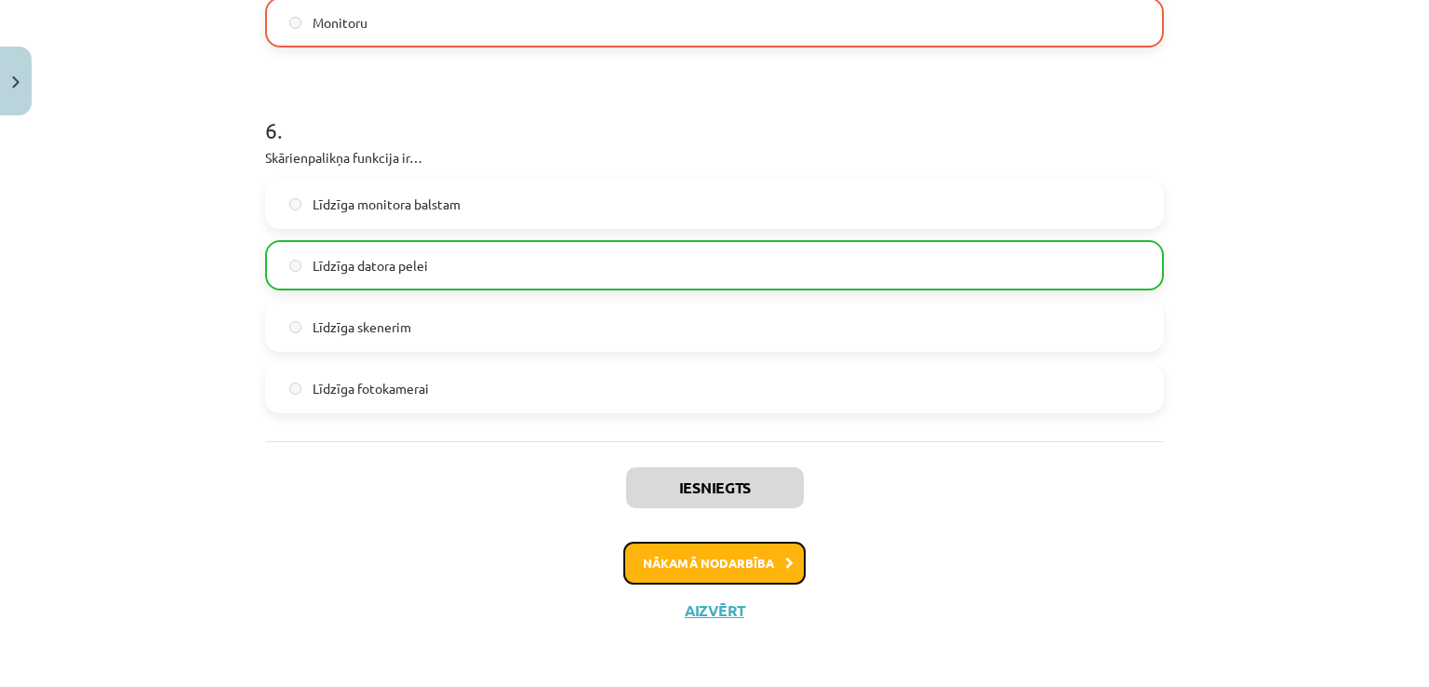
click at [731, 572] on button "Nākamā nodarbība" at bounding box center [714, 562] width 182 height 43
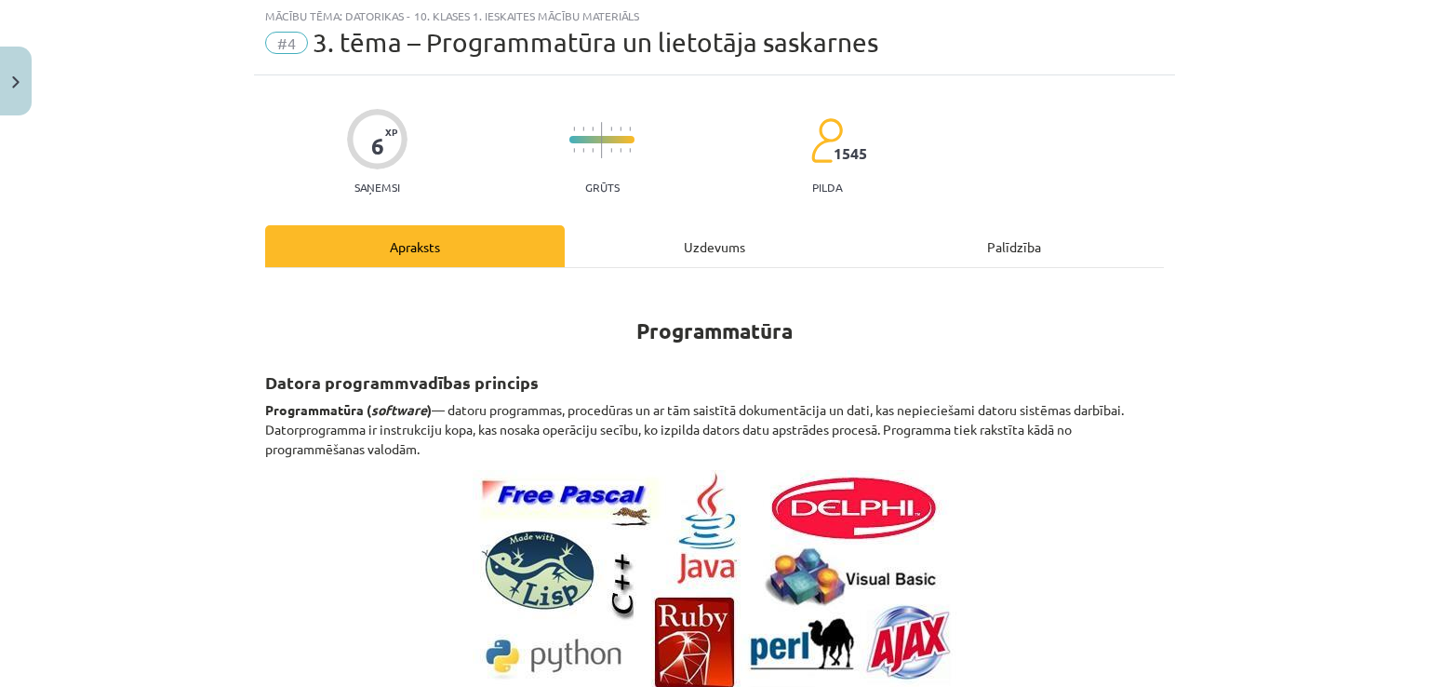
scroll to position [47, 0]
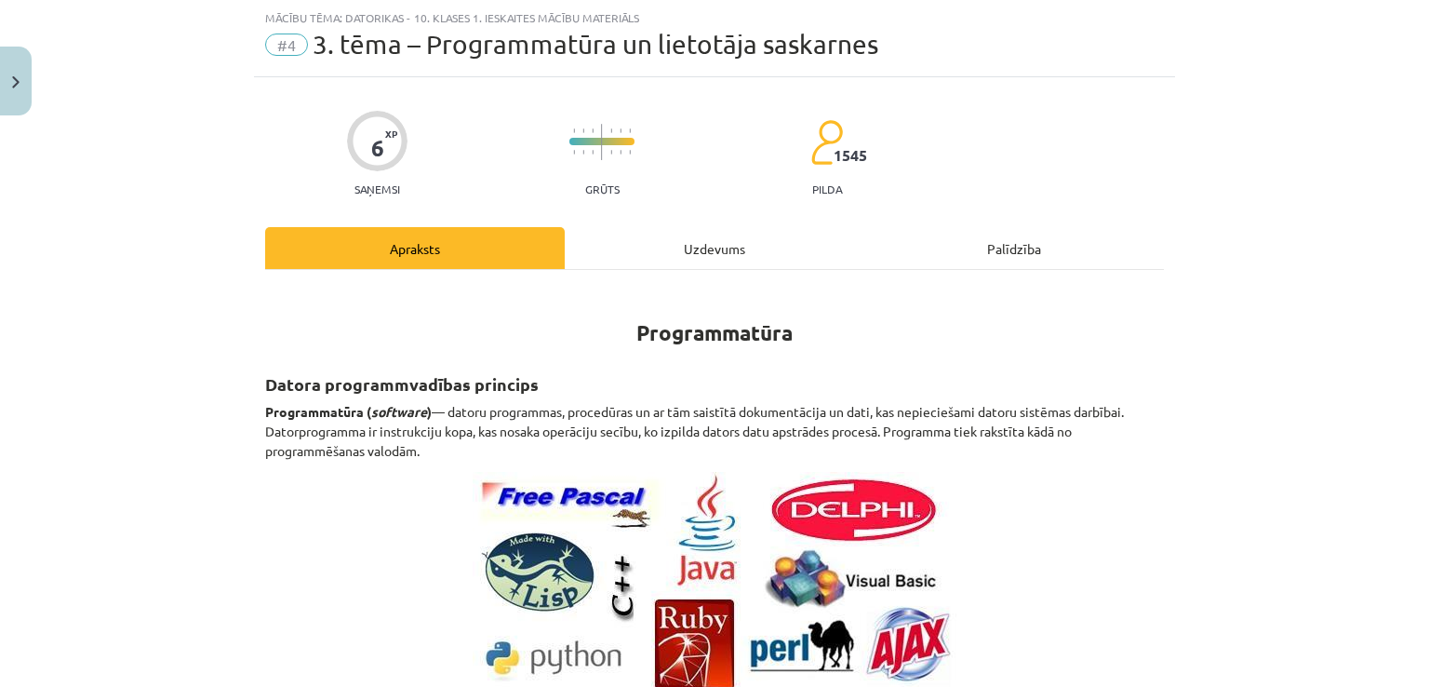
click at [273, 43] on span "#4" at bounding box center [286, 44] width 43 height 22
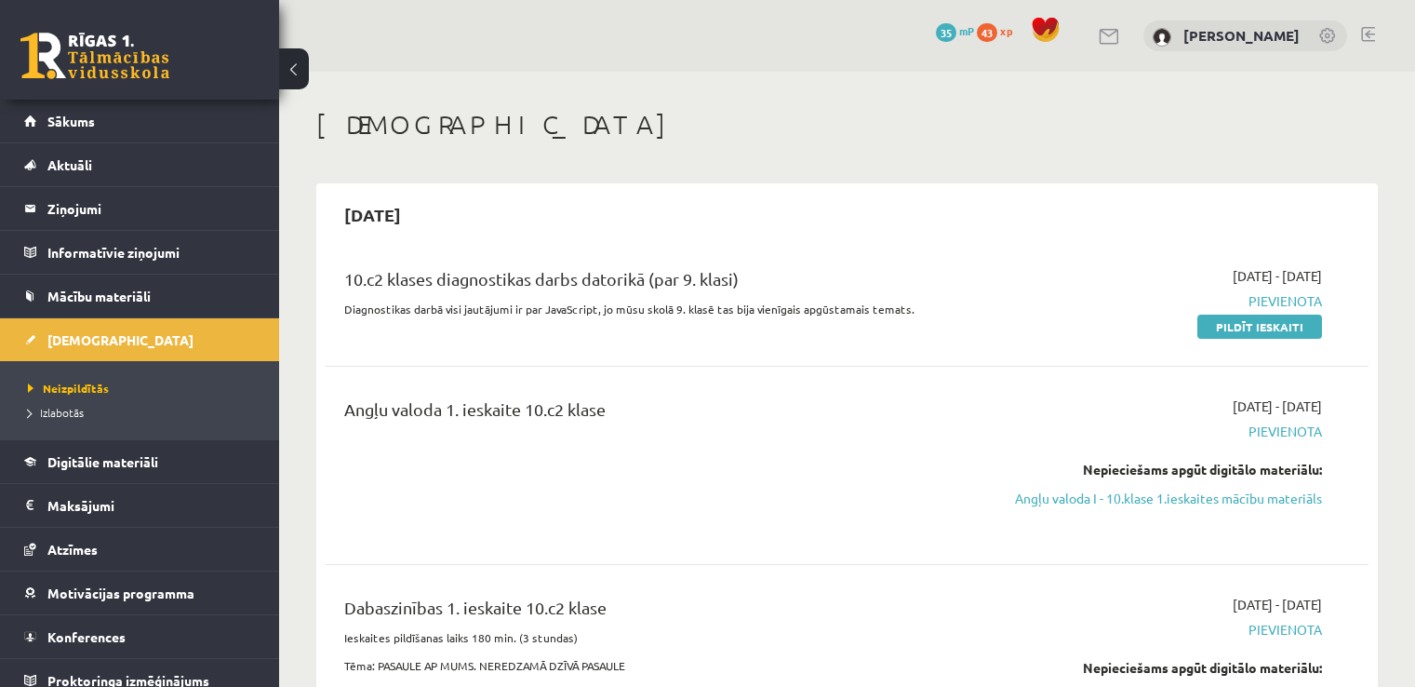
scroll to position [630, 0]
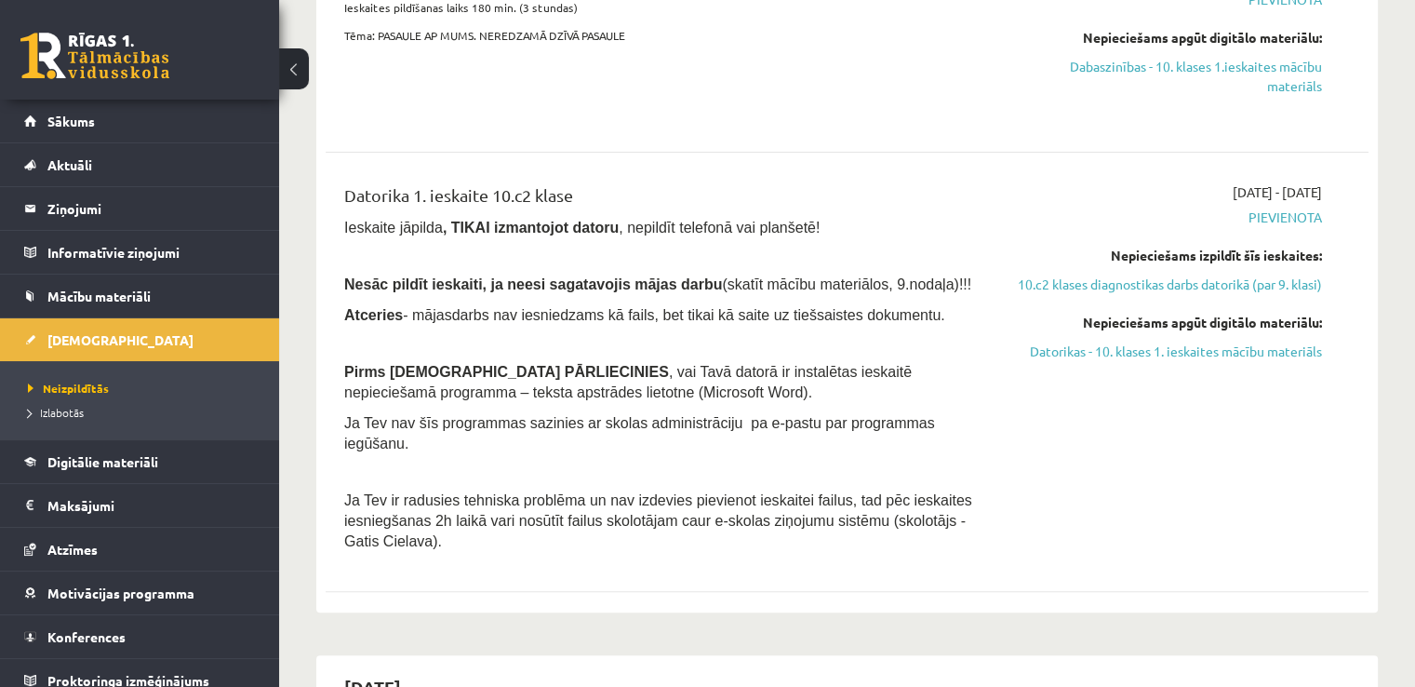
click at [1194, 399] on div "2025-09-01 - 2025-09-15 Pievienota Nepieciešams izpildīt šīs ieskaites: 10.c2 k…" at bounding box center [1168, 371] width 335 height 379
click at [1194, 361] on link "Datorikas - 10. klases 1. ieskaites mācību materiāls" at bounding box center [1168, 351] width 307 height 20
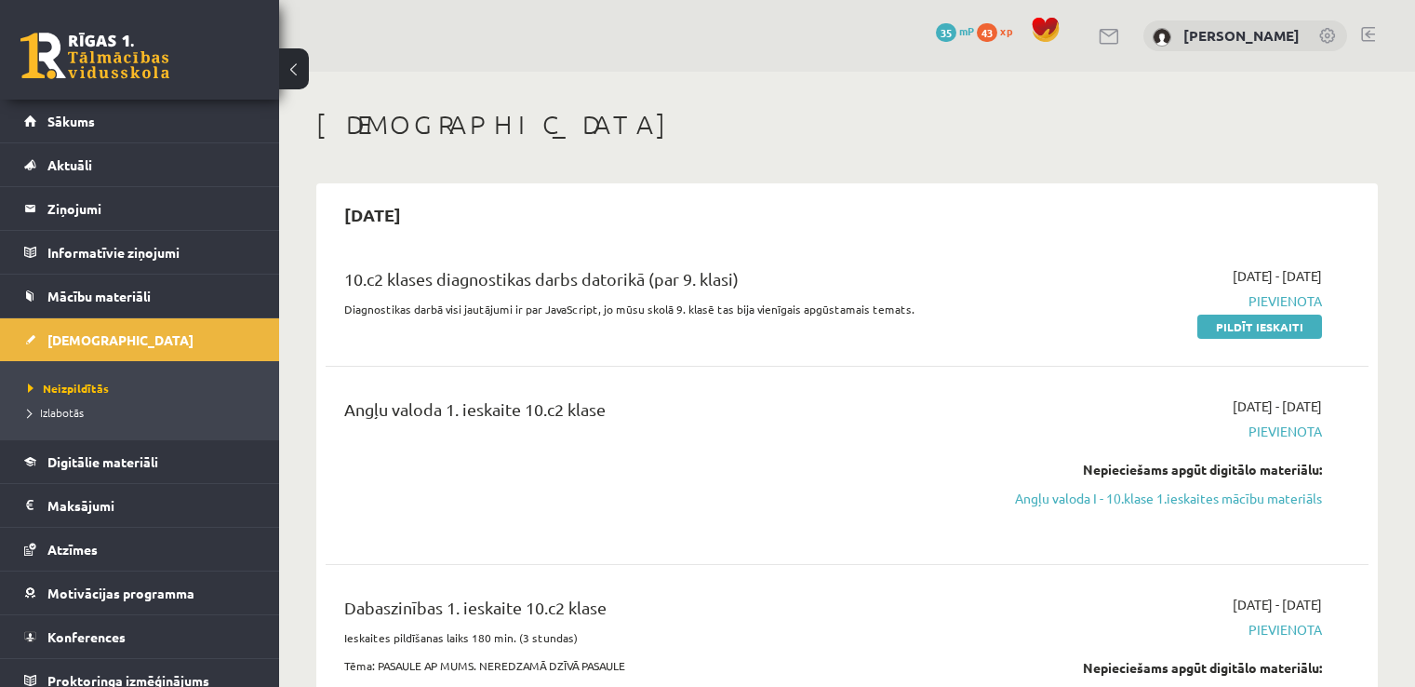
scroll to position [627, 0]
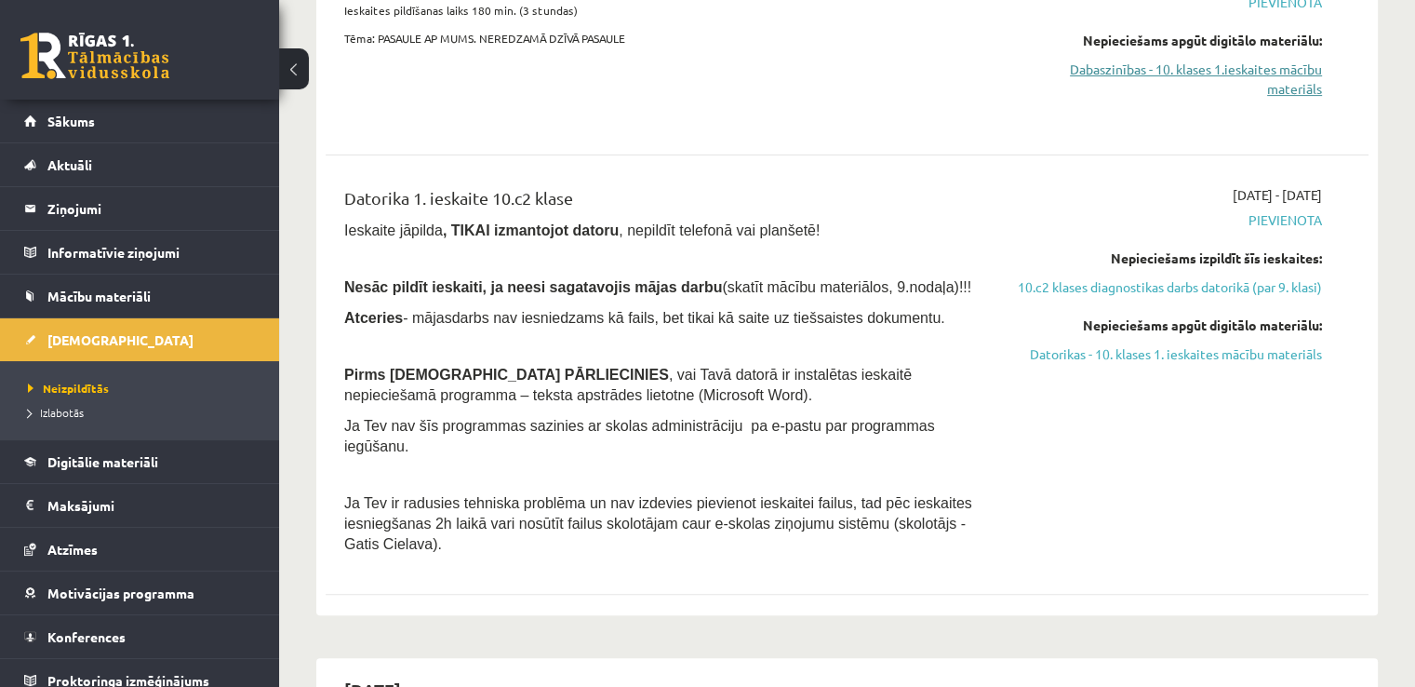
click at [1191, 93] on link "Dabaszinības - 10. klases 1.ieskaites mācību materiāls" at bounding box center [1168, 79] width 307 height 39
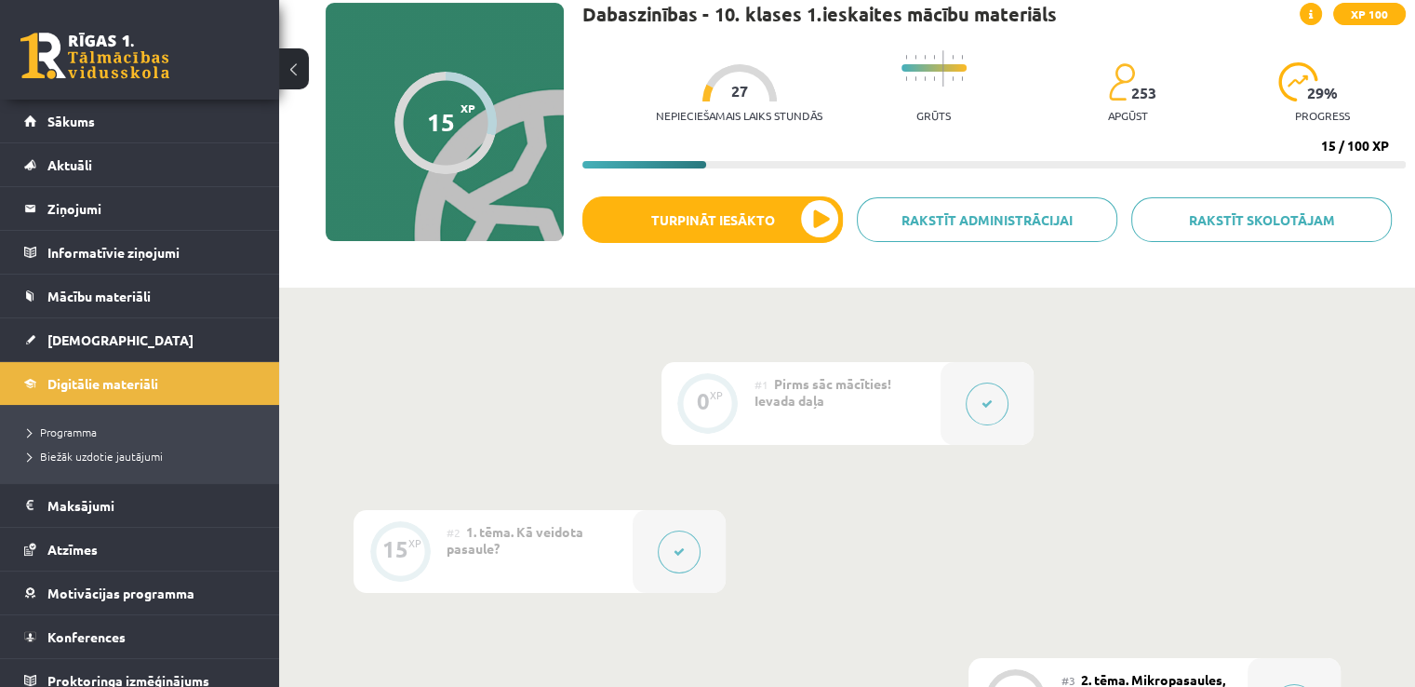
scroll to position [100, 0]
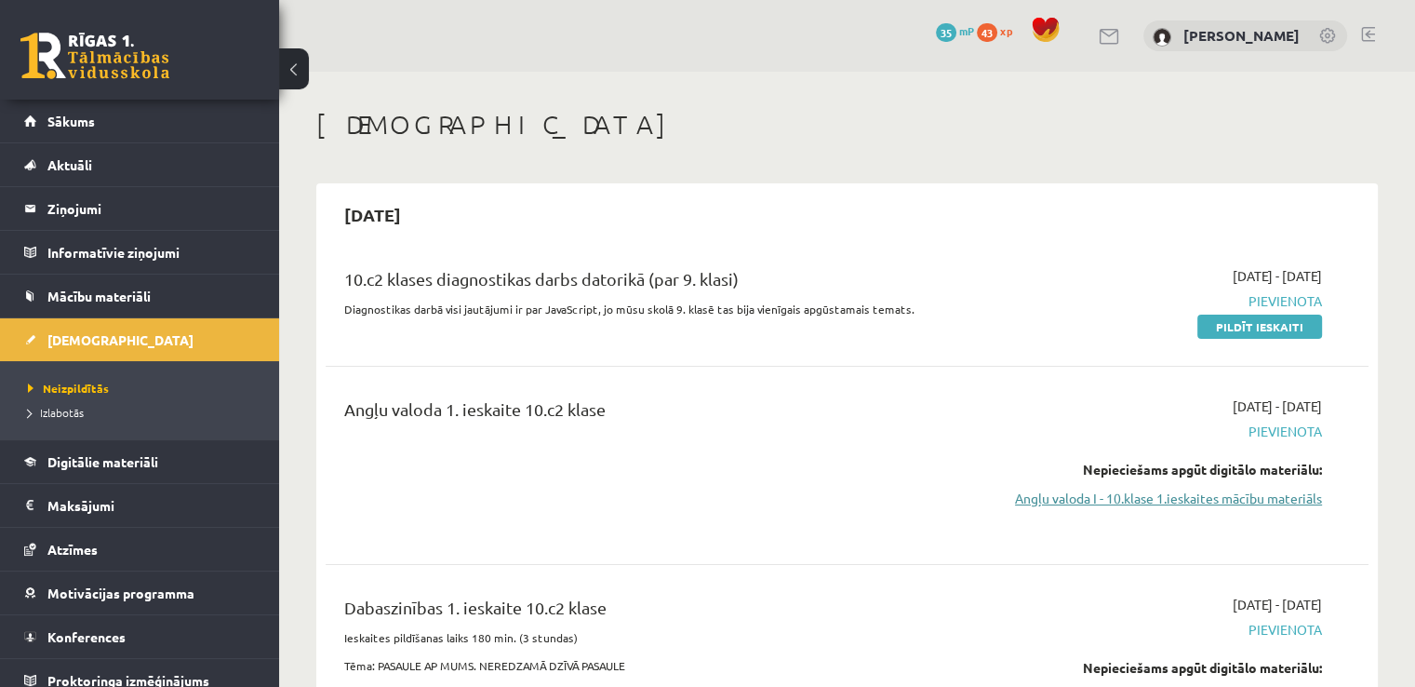
click at [1263, 497] on link "Angļu valoda I - 10.klase 1.ieskaites mācību materiāls" at bounding box center [1168, 498] width 307 height 20
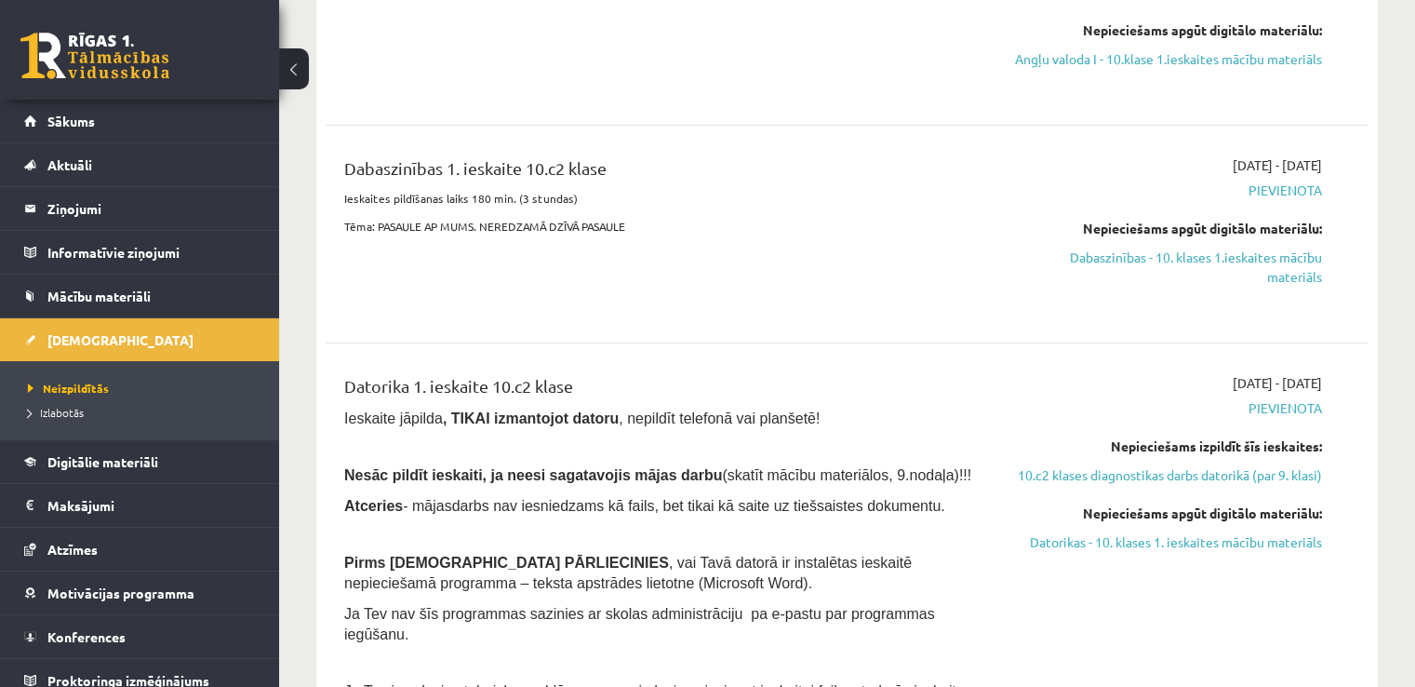
scroll to position [458, 0]
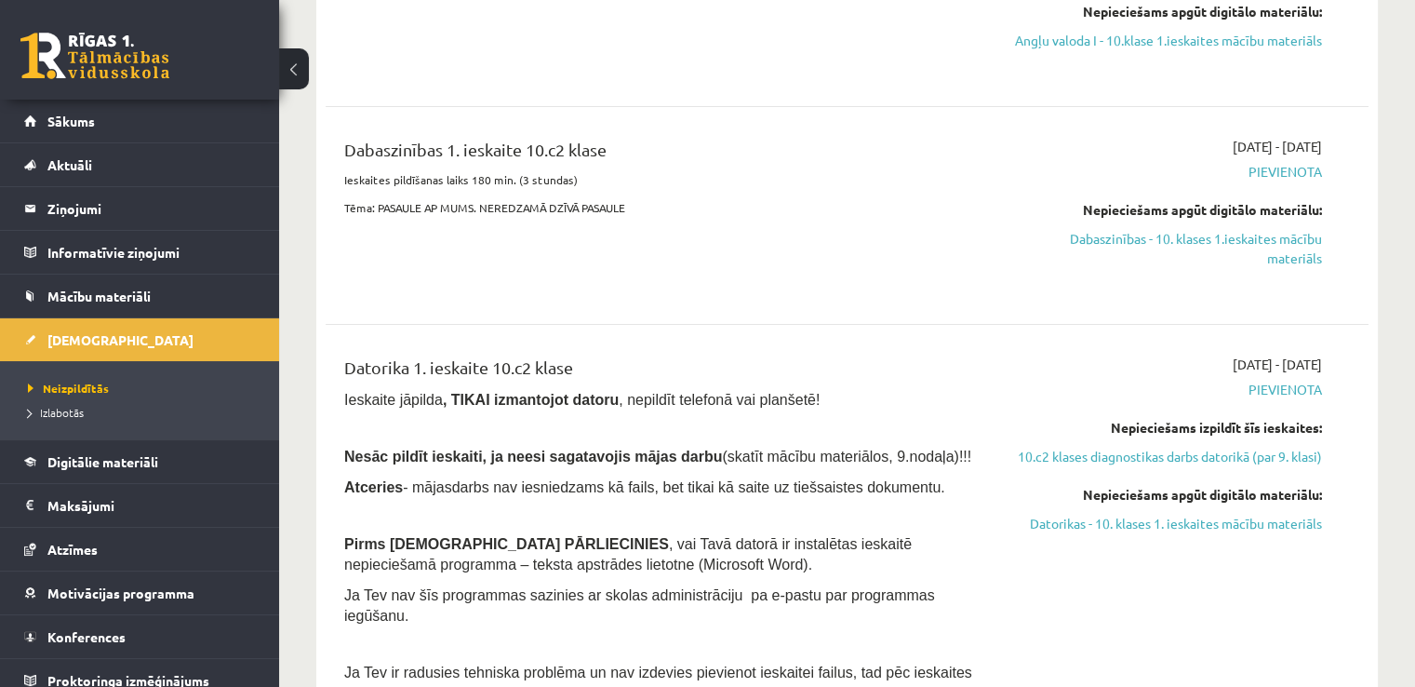
click at [1289, 181] on span "Pievienota" at bounding box center [1168, 172] width 307 height 20
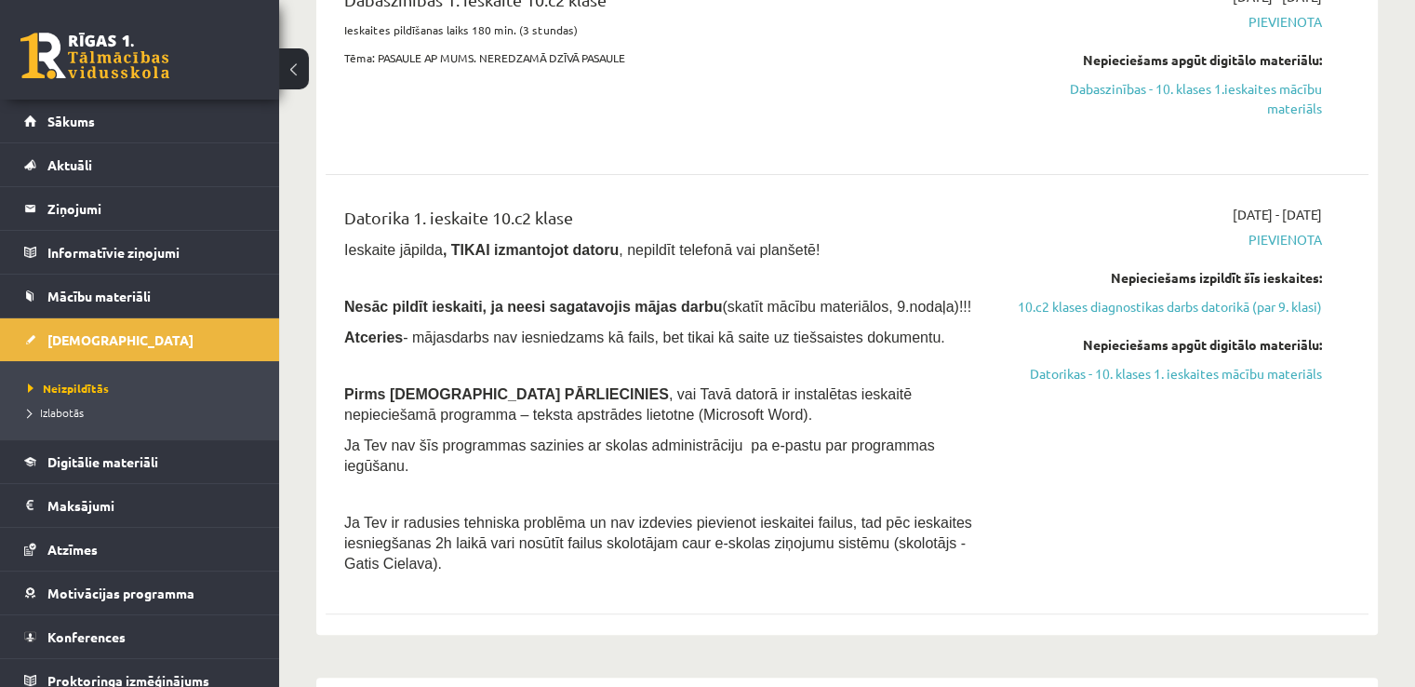
scroll to position [703, 0]
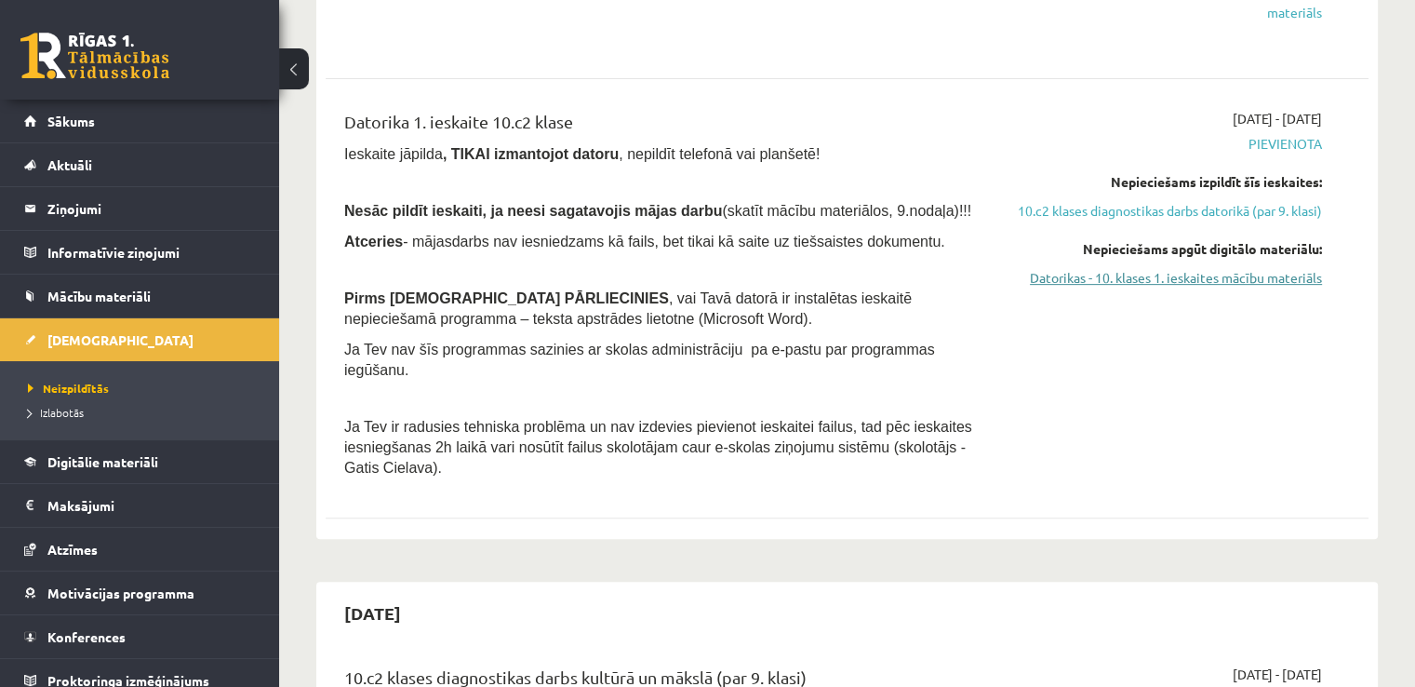
click at [1143, 287] on link "Datorikas - 10. klases 1. ieskaites mācību materiāls" at bounding box center [1168, 278] width 307 height 20
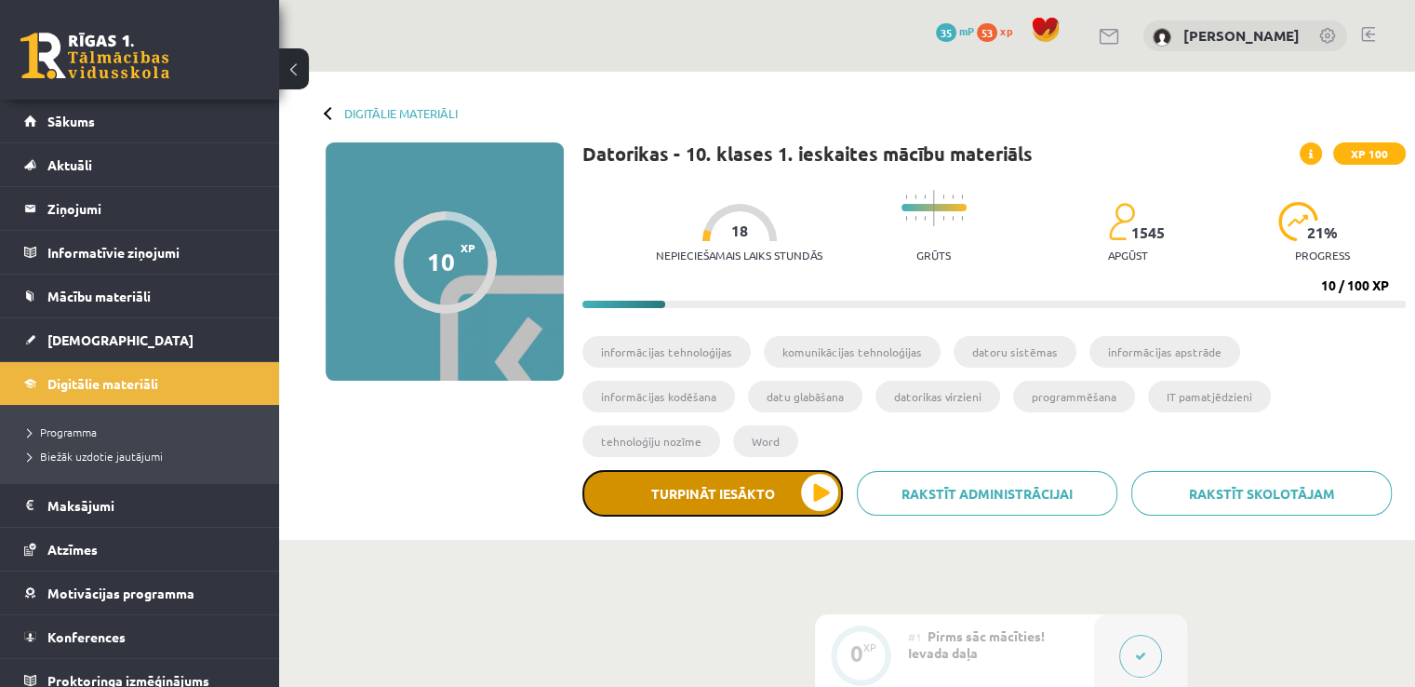
click at [808, 470] on button "Turpināt iesākto" at bounding box center [712, 493] width 261 height 47
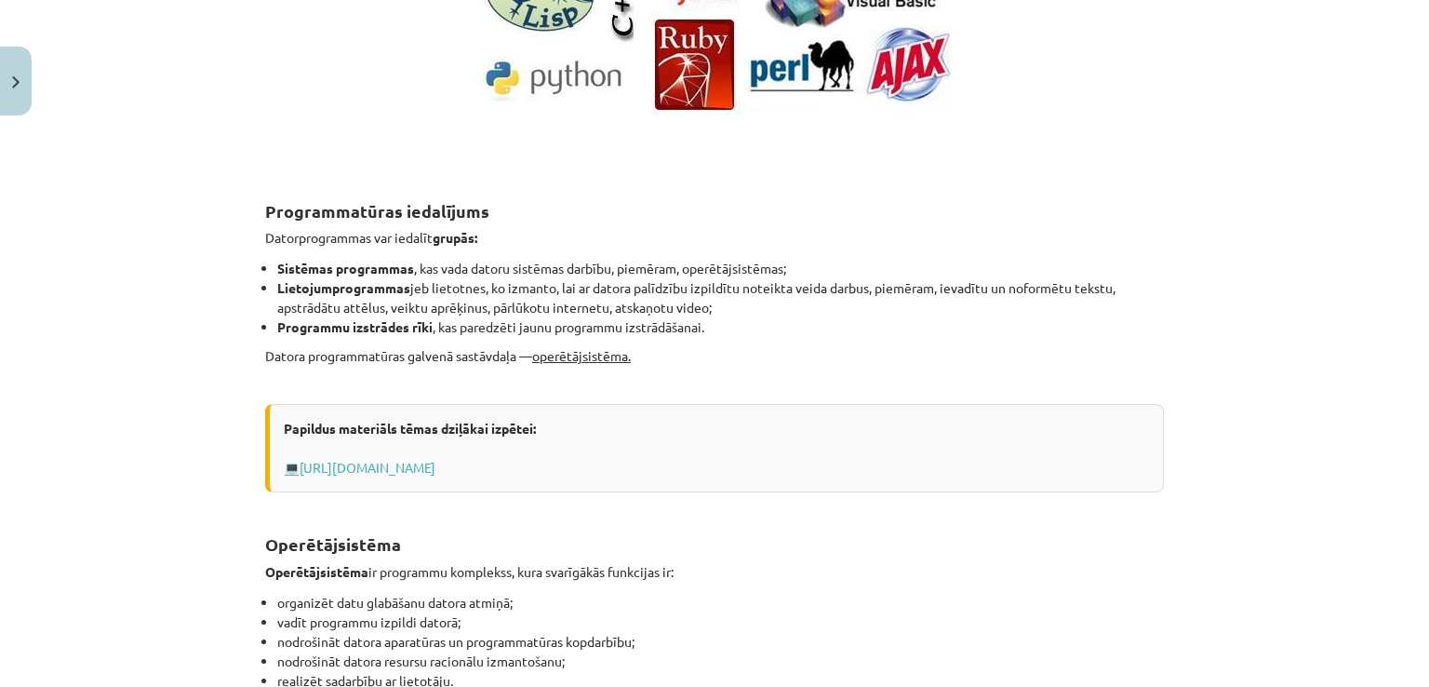
scroll to position [638, 0]
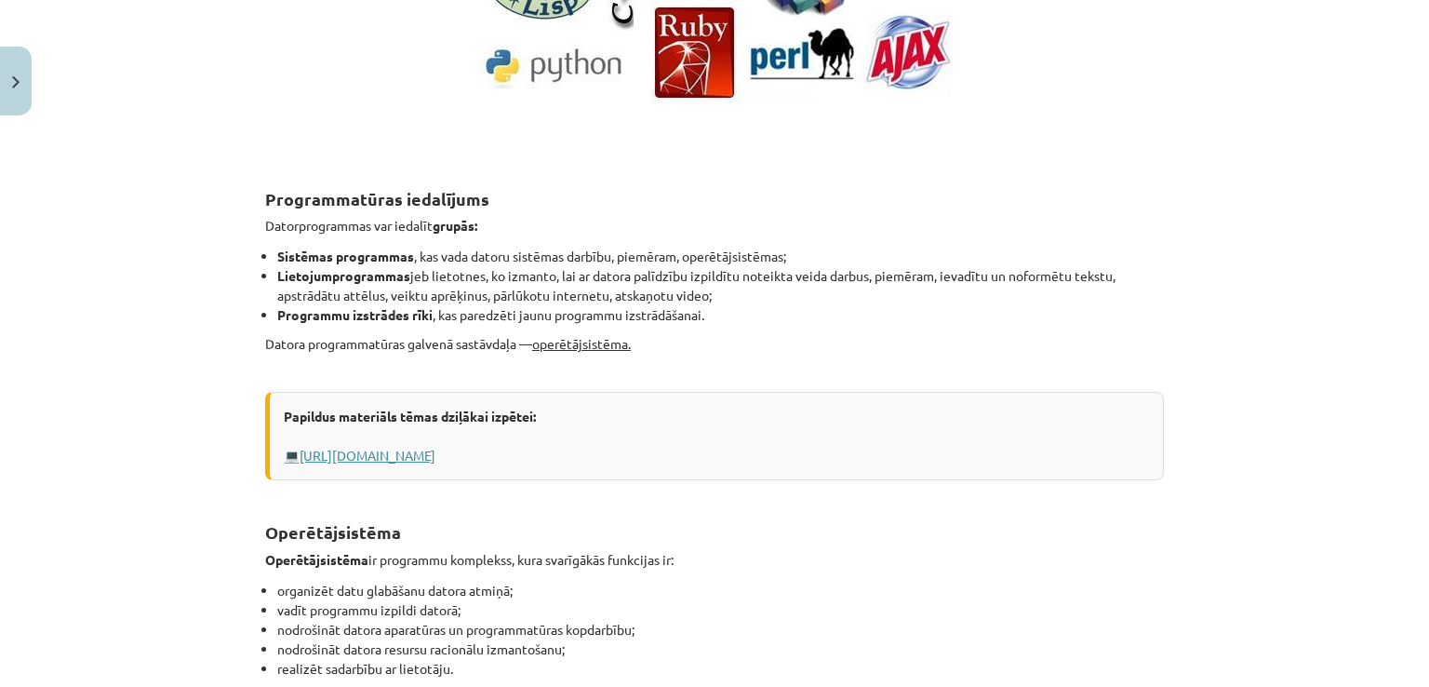
click at [435, 454] on link "http://www.uzdevumi.lv/p/informatika/10-klase/programmatura-7483/re-5a97a7de-08…" at bounding box center [368, 455] width 136 height 17
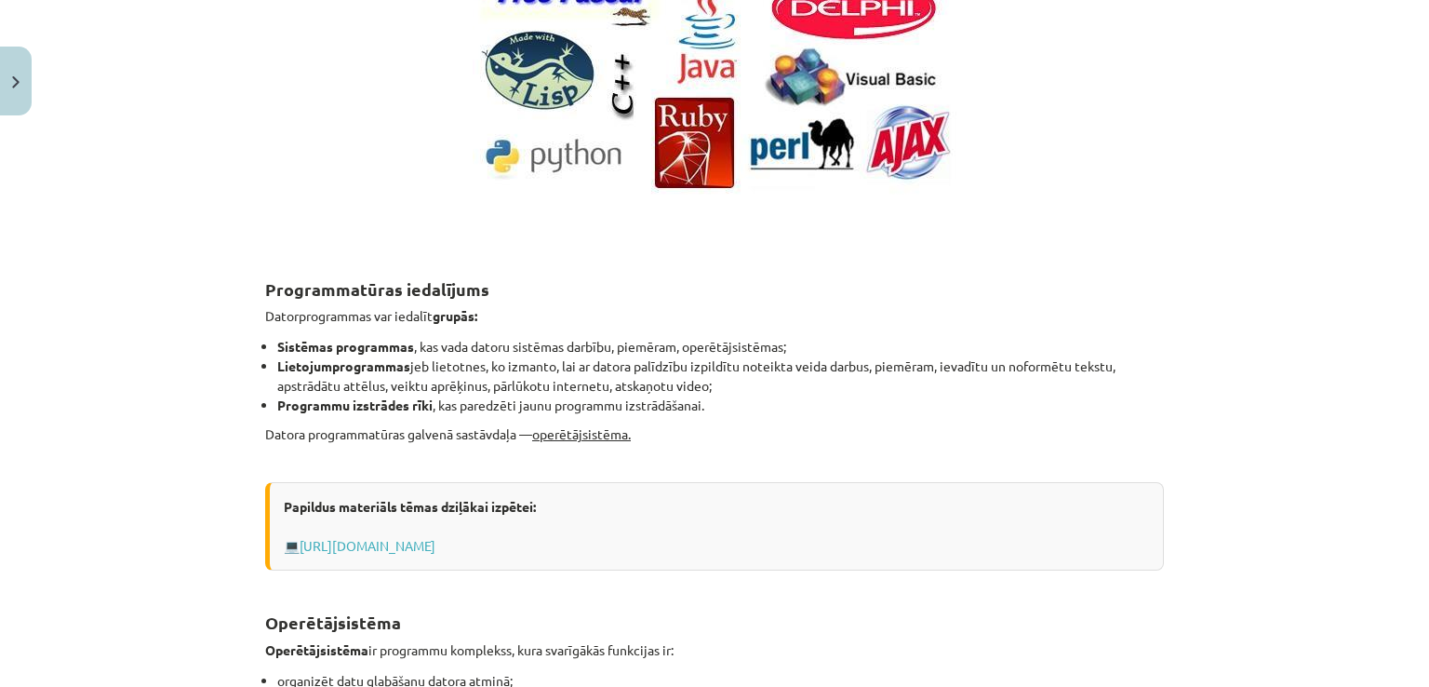
scroll to position [0, 0]
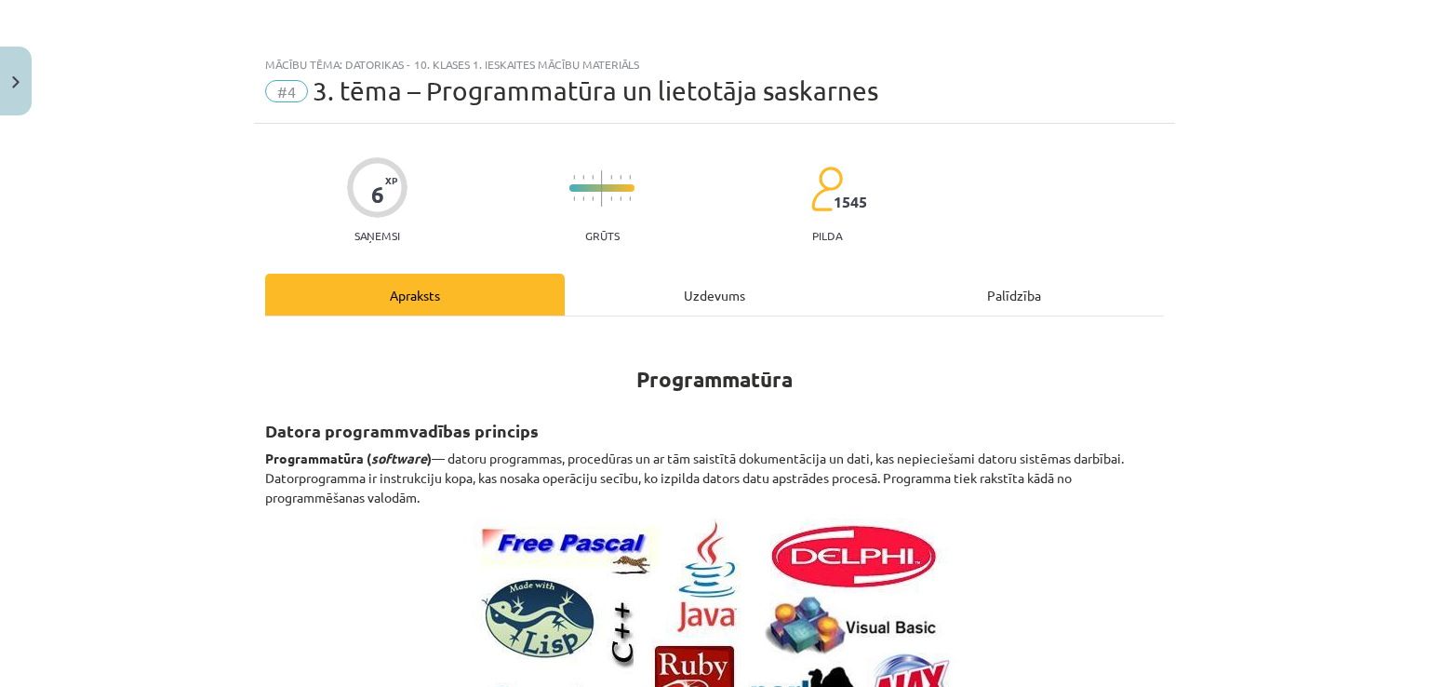
click at [655, 275] on div "Uzdevums" at bounding box center [715, 295] width 300 height 42
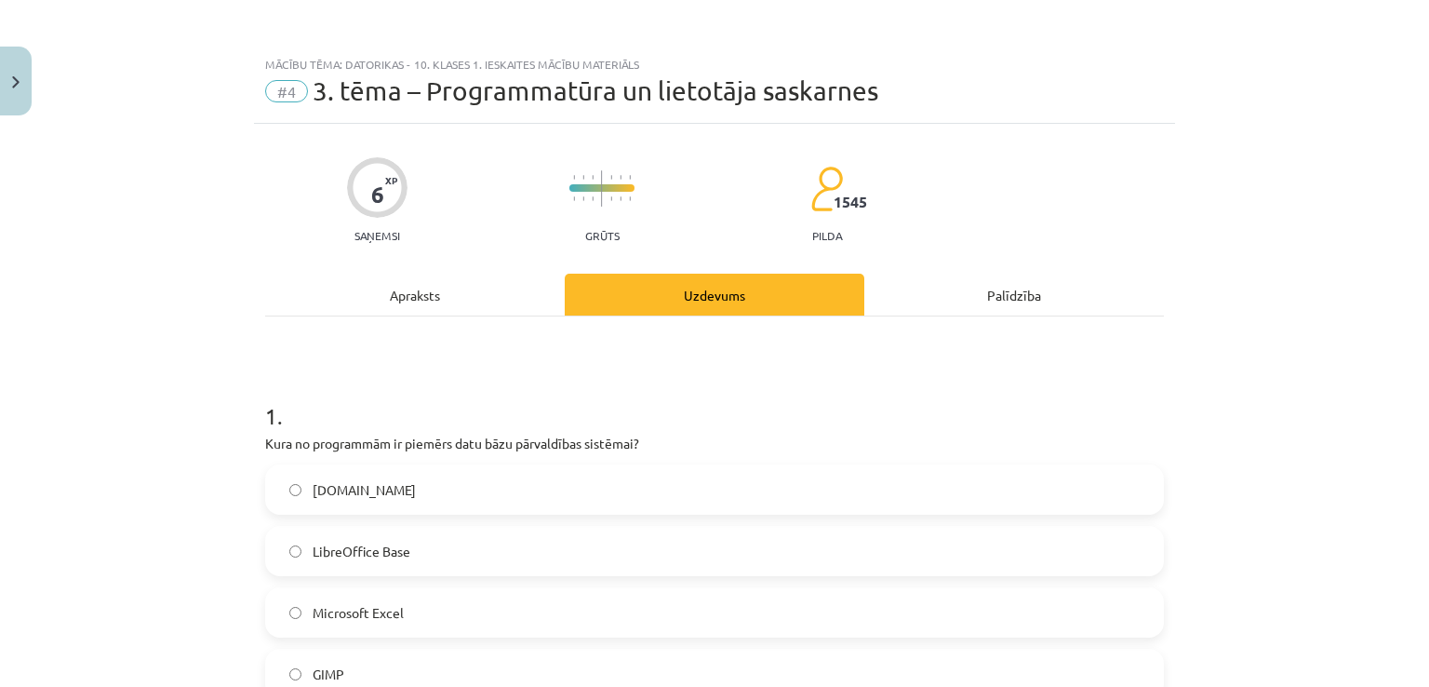
scroll to position [47, 0]
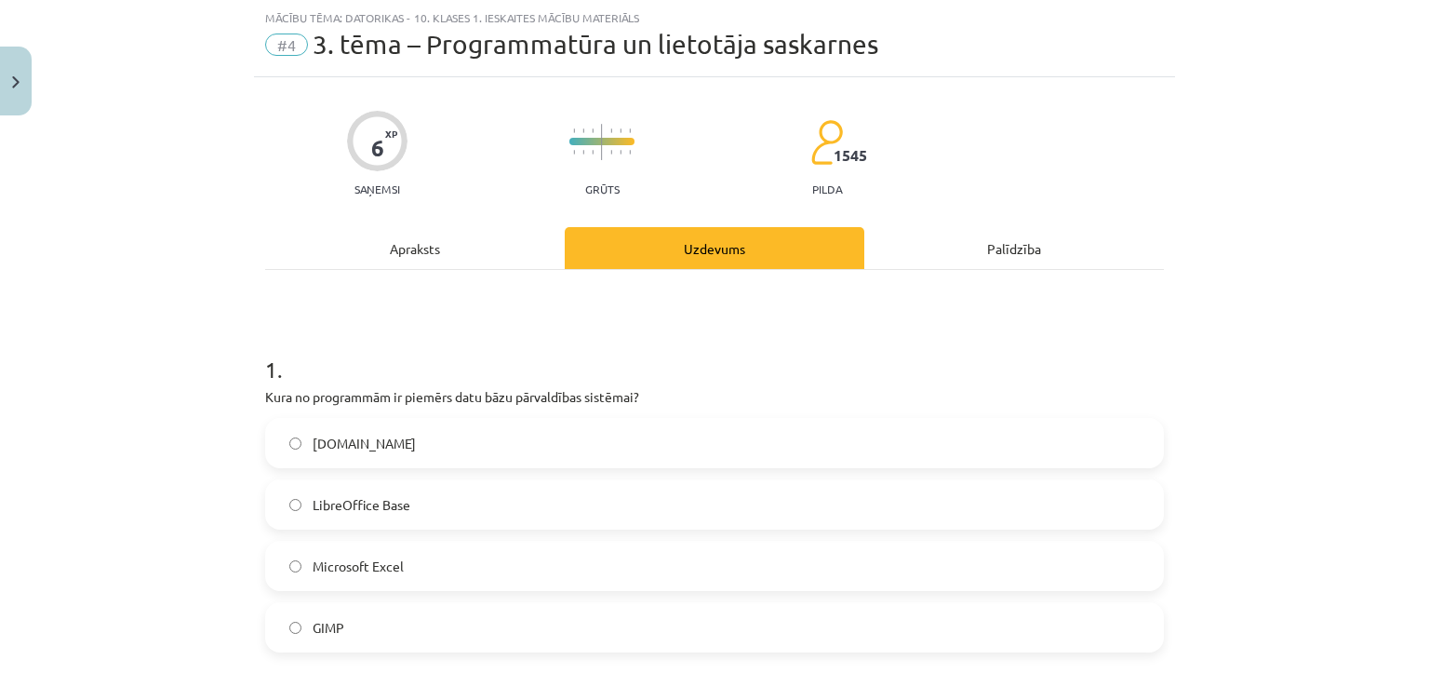
click at [501, 237] on div "Apraksts" at bounding box center [415, 248] width 300 height 42
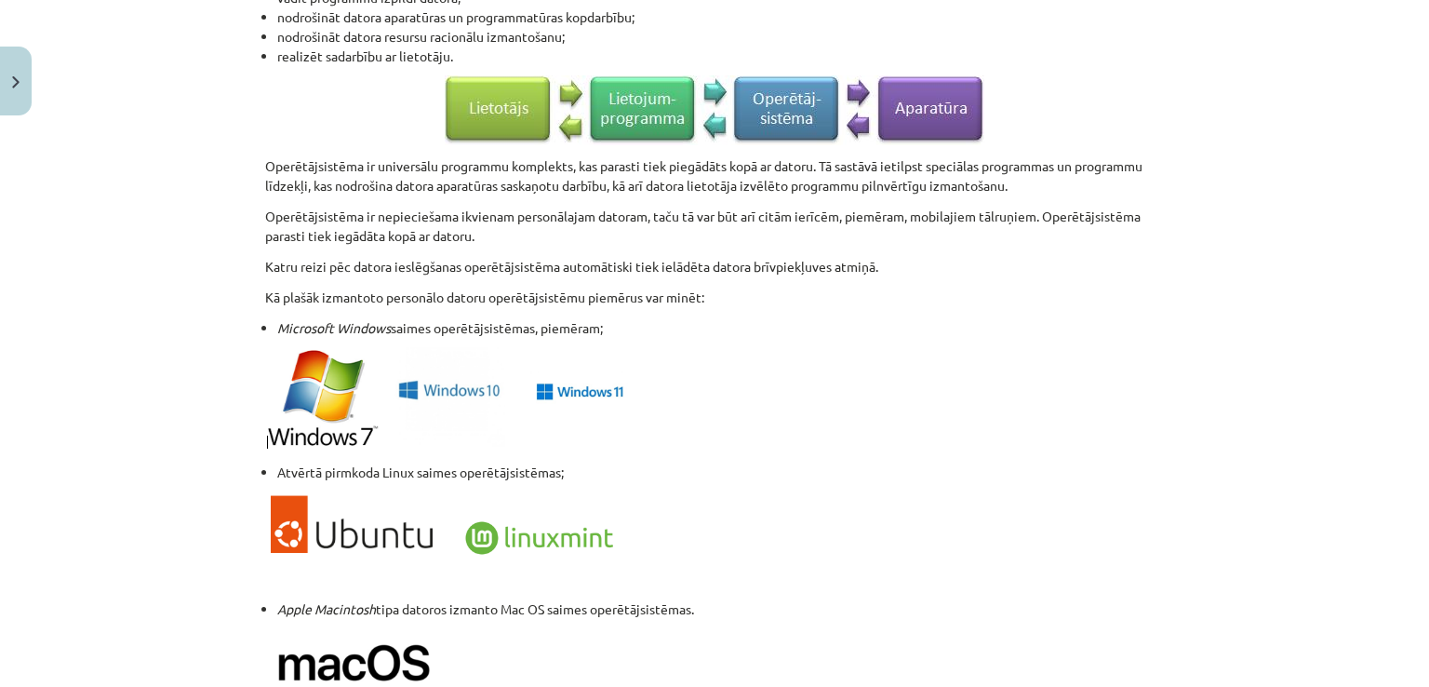
scroll to position [1946, 0]
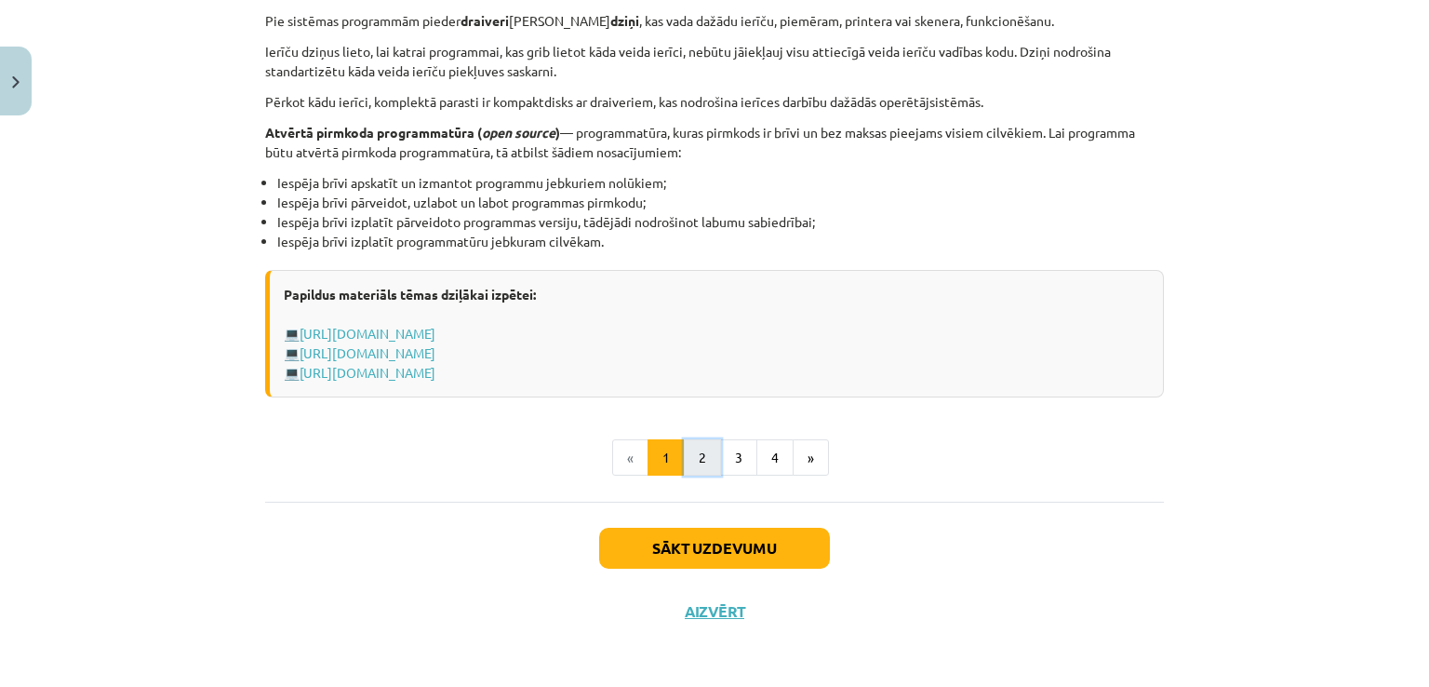
click at [693, 456] on button "2" at bounding box center [702, 457] width 37 height 37
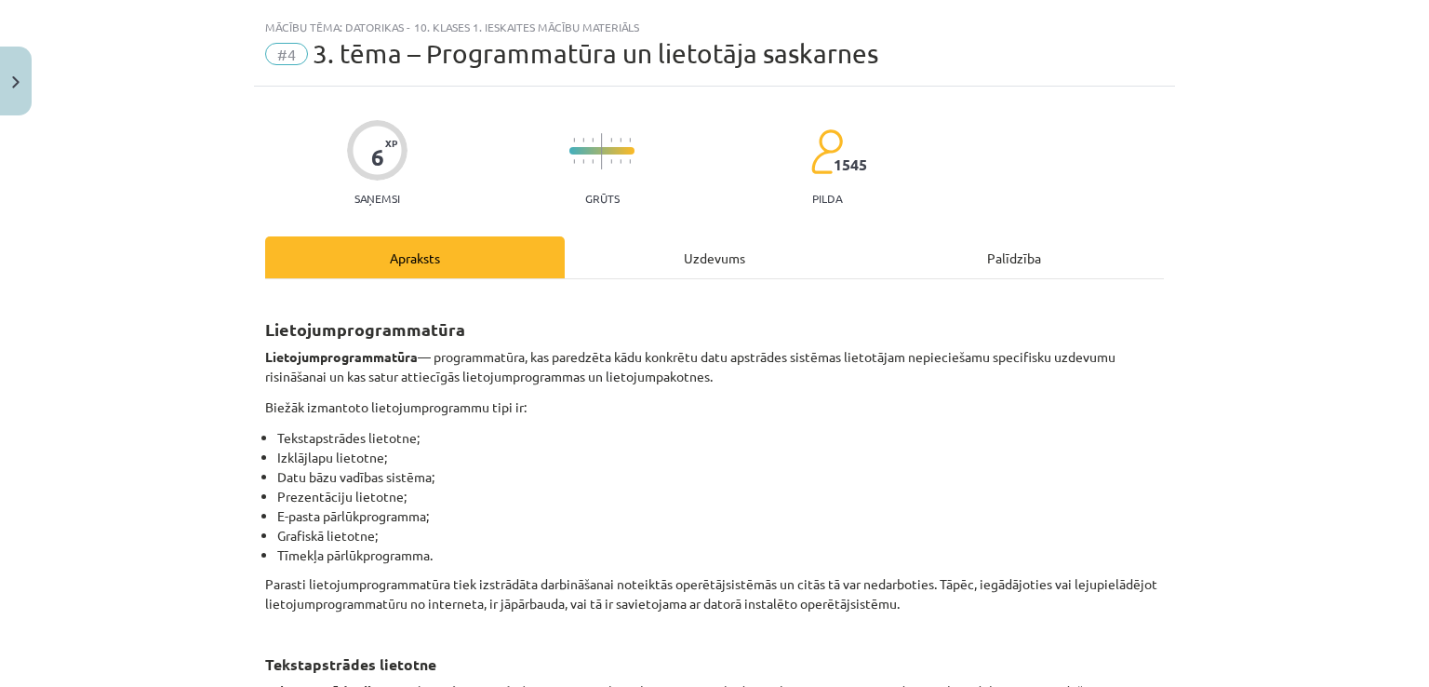
scroll to position [0, 0]
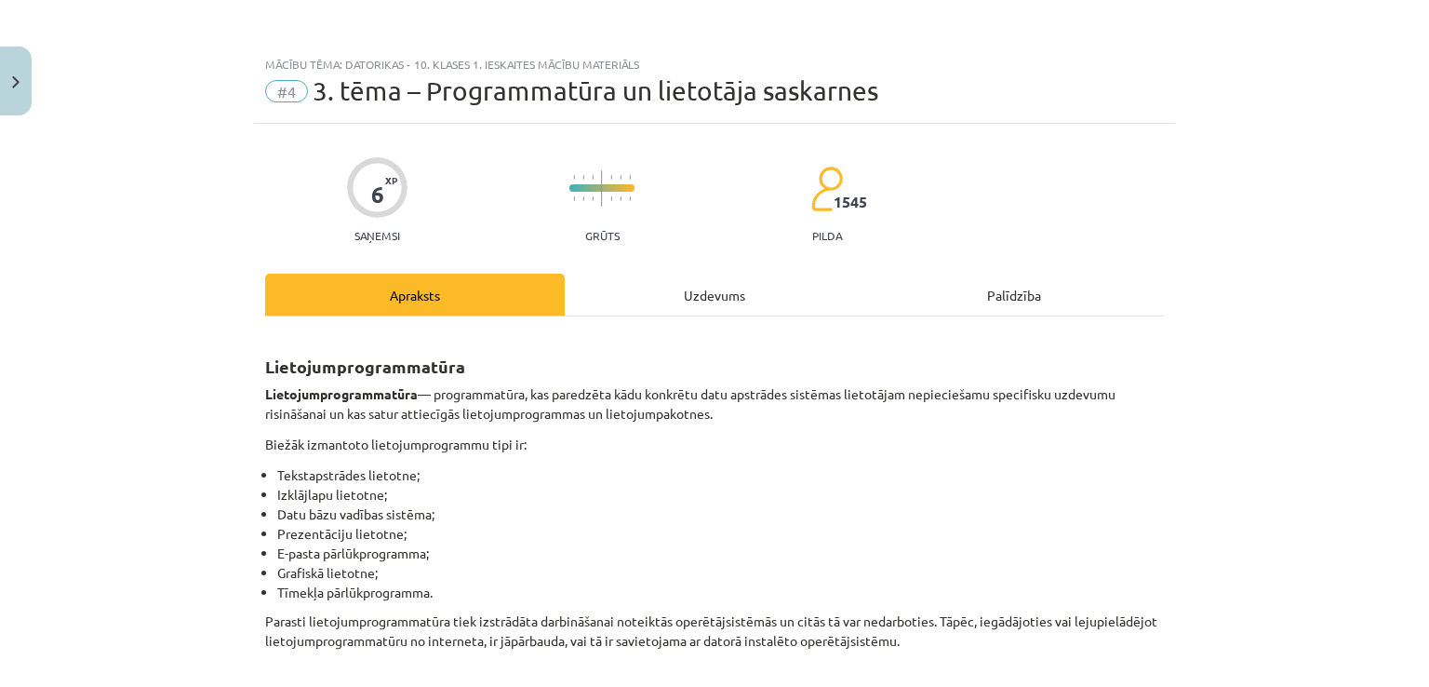
click at [603, 288] on div "Uzdevums" at bounding box center [715, 295] width 300 height 42
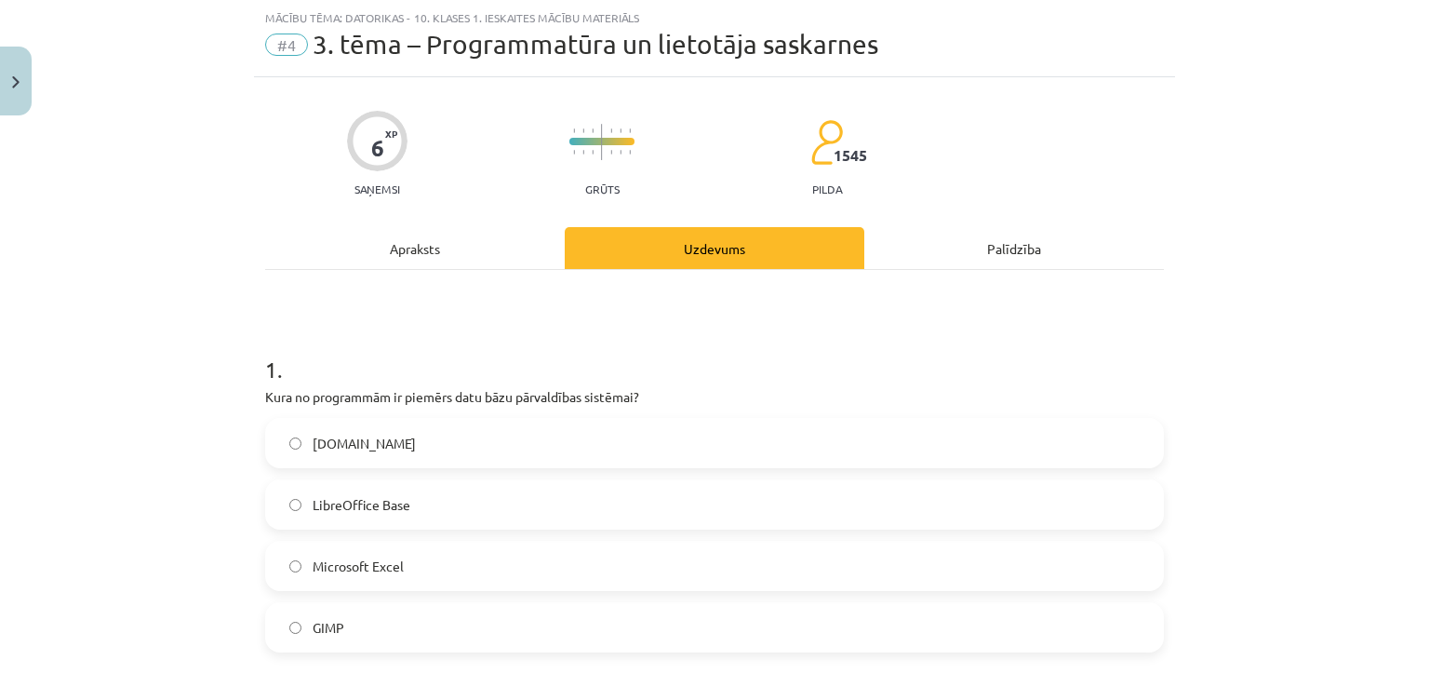
click at [448, 244] on div "Apraksts" at bounding box center [415, 248] width 300 height 42
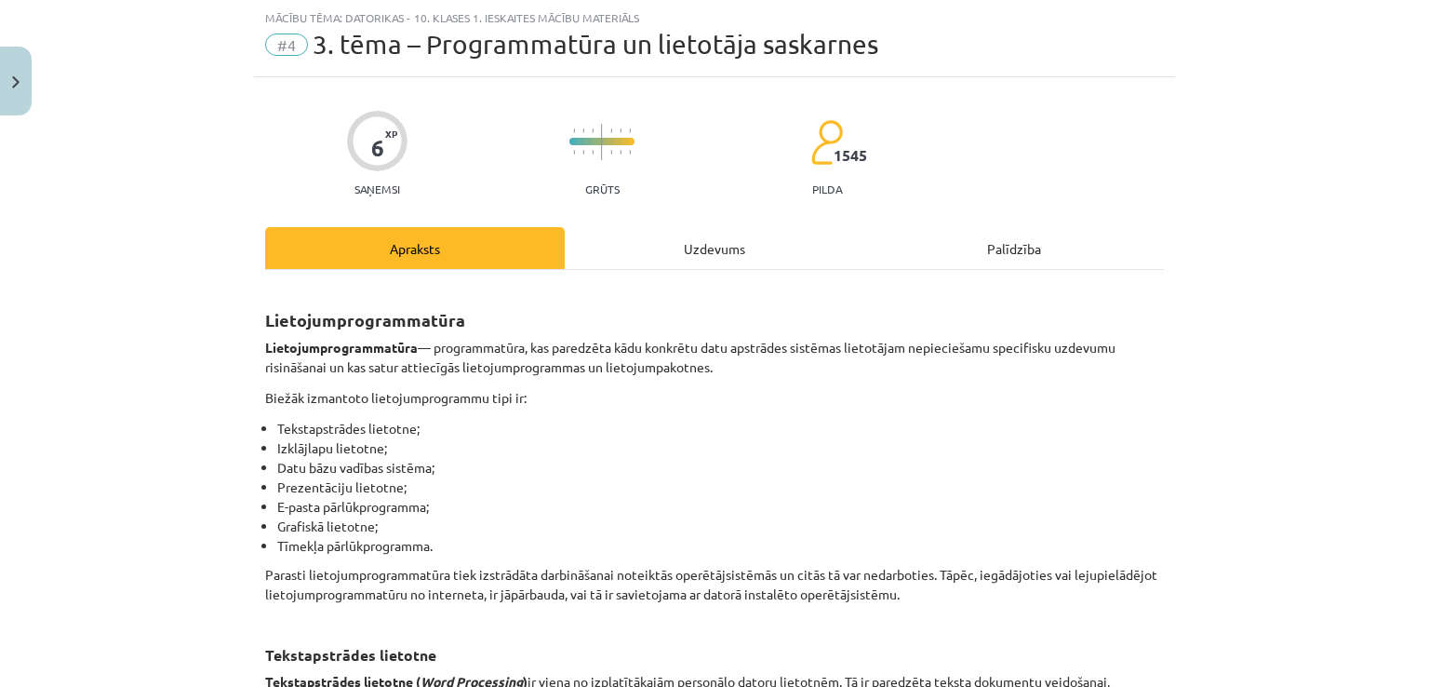
click at [635, 256] on div "Uzdevums" at bounding box center [715, 248] width 300 height 42
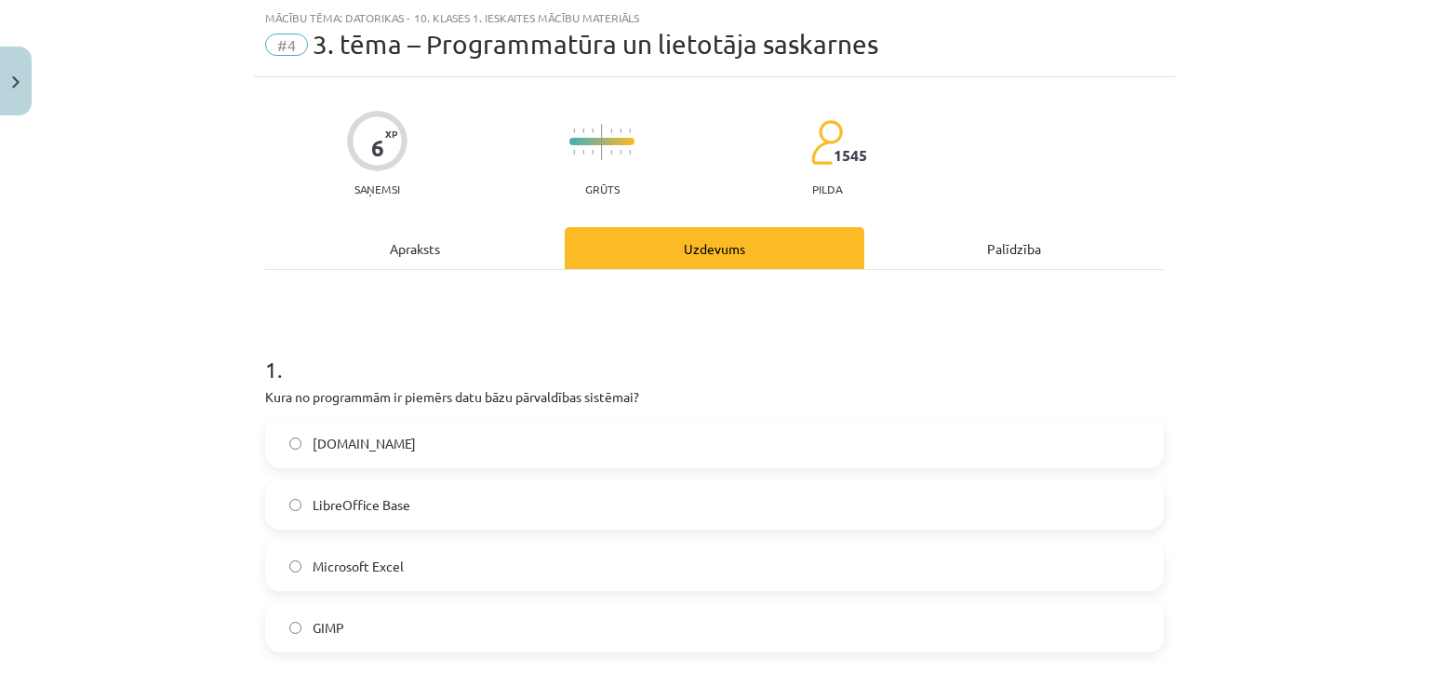
click at [509, 247] on div "Apraksts" at bounding box center [415, 248] width 300 height 42
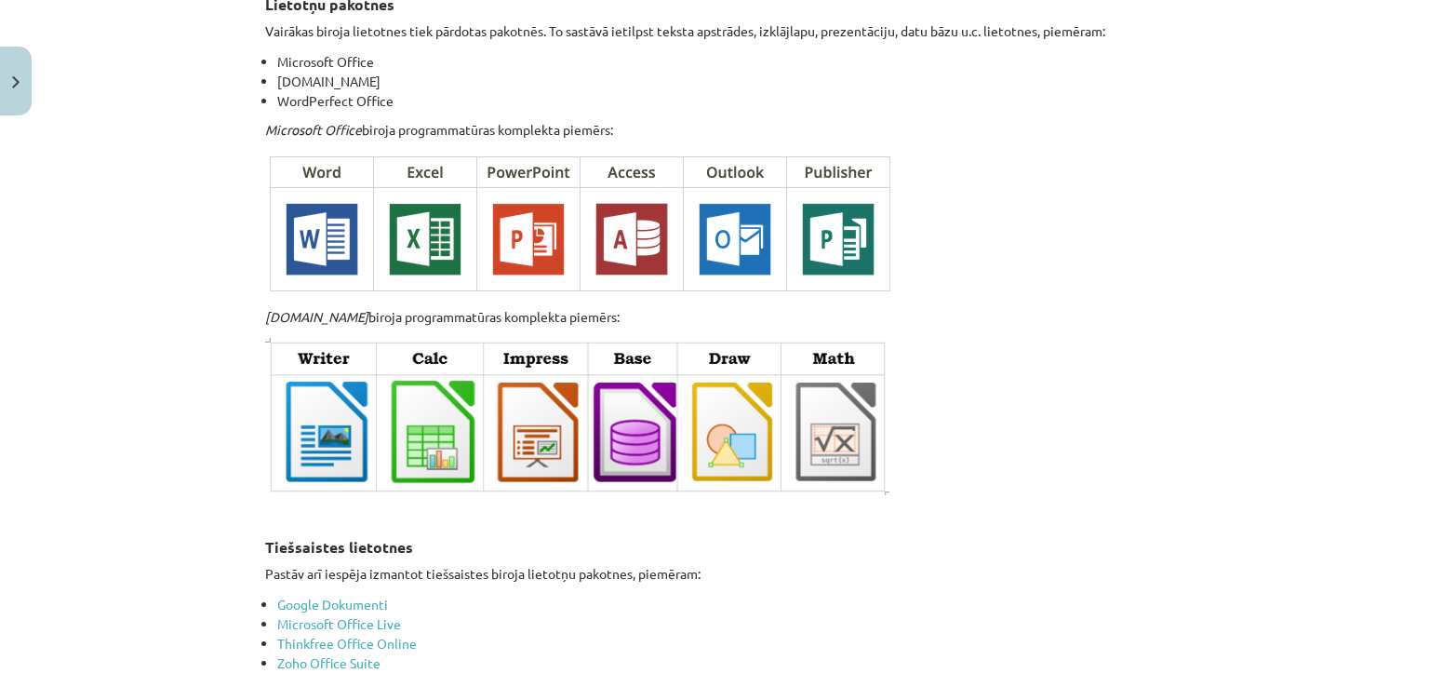
scroll to position [2695, 0]
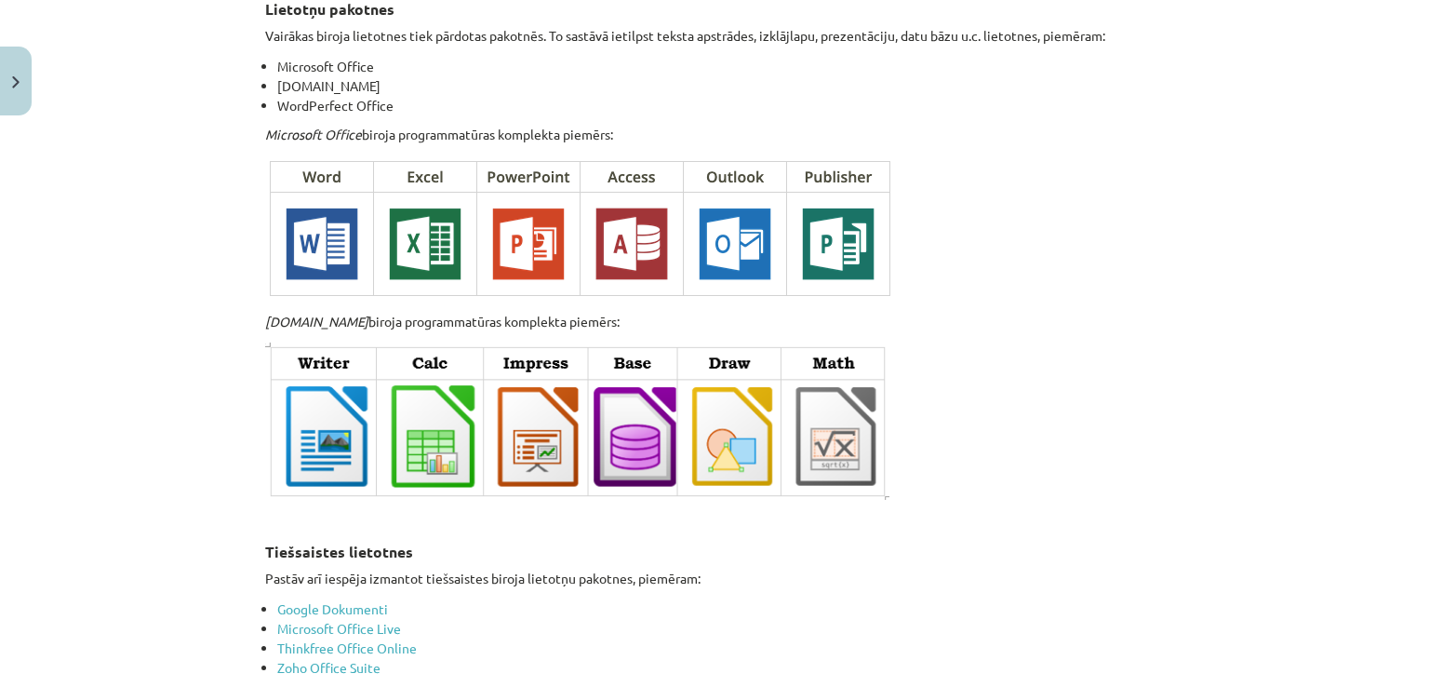
click at [1411, 566] on div "Mācību tēma: Datorikas - 10. klases 1. ieskaites mācību materiāls #4 3. tēma – …" at bounding box center [714, 343] width 1429 height 687
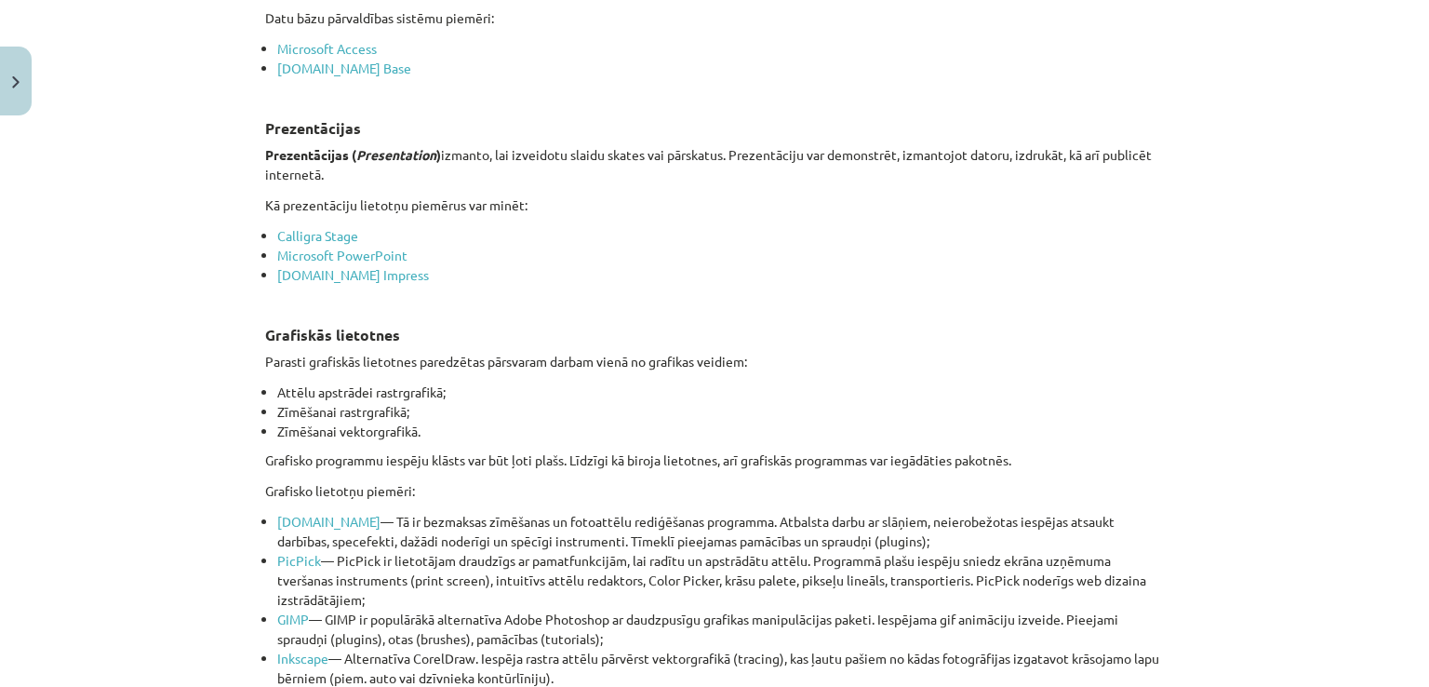
scroll to position [0, 0]
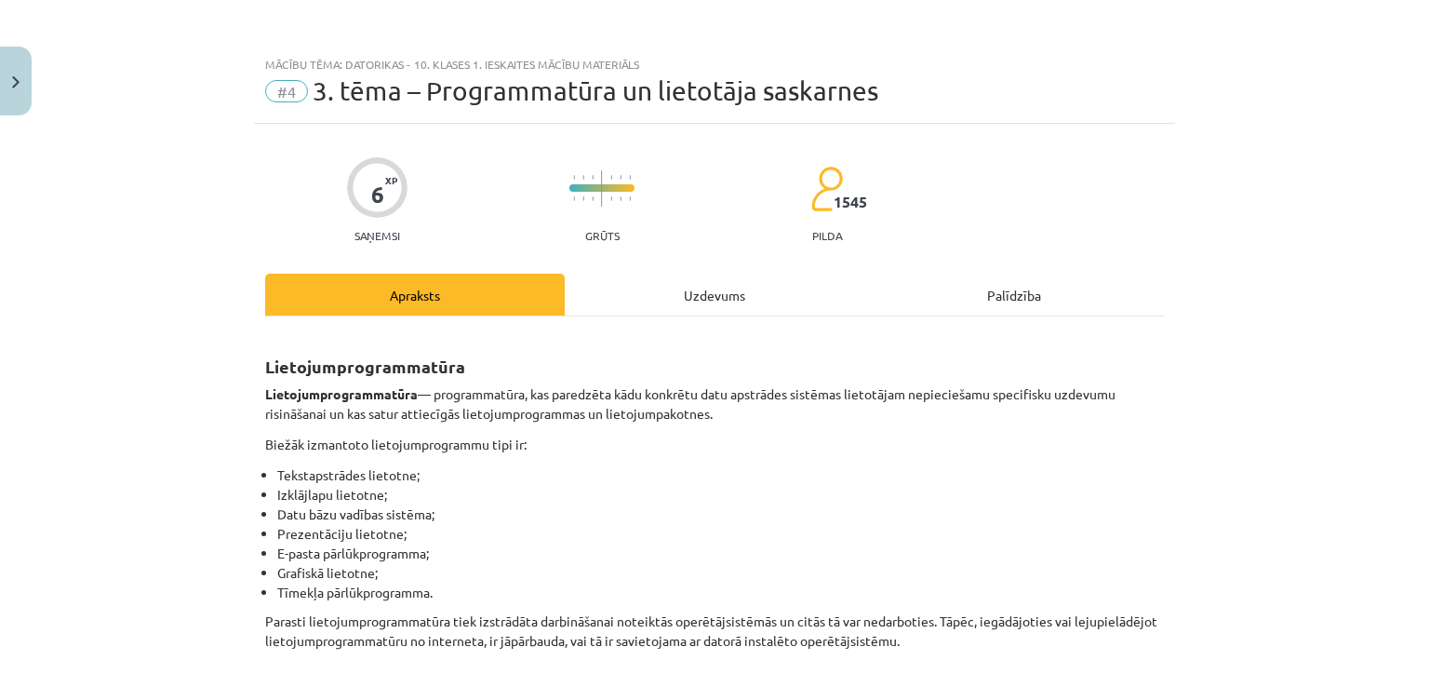
click at [655, 302] on div "Uzdevums" at bounding box center [715, 295] width 300 height 42
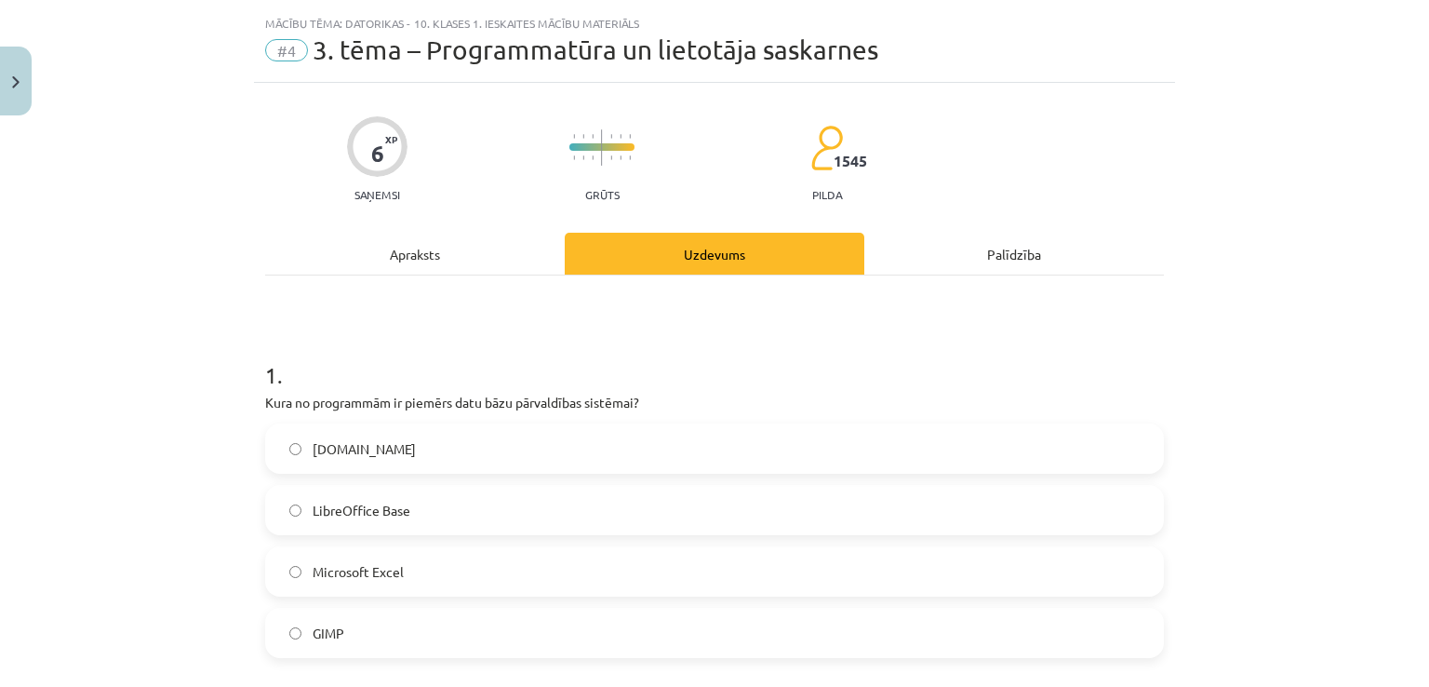
scroll to position [47, 0]
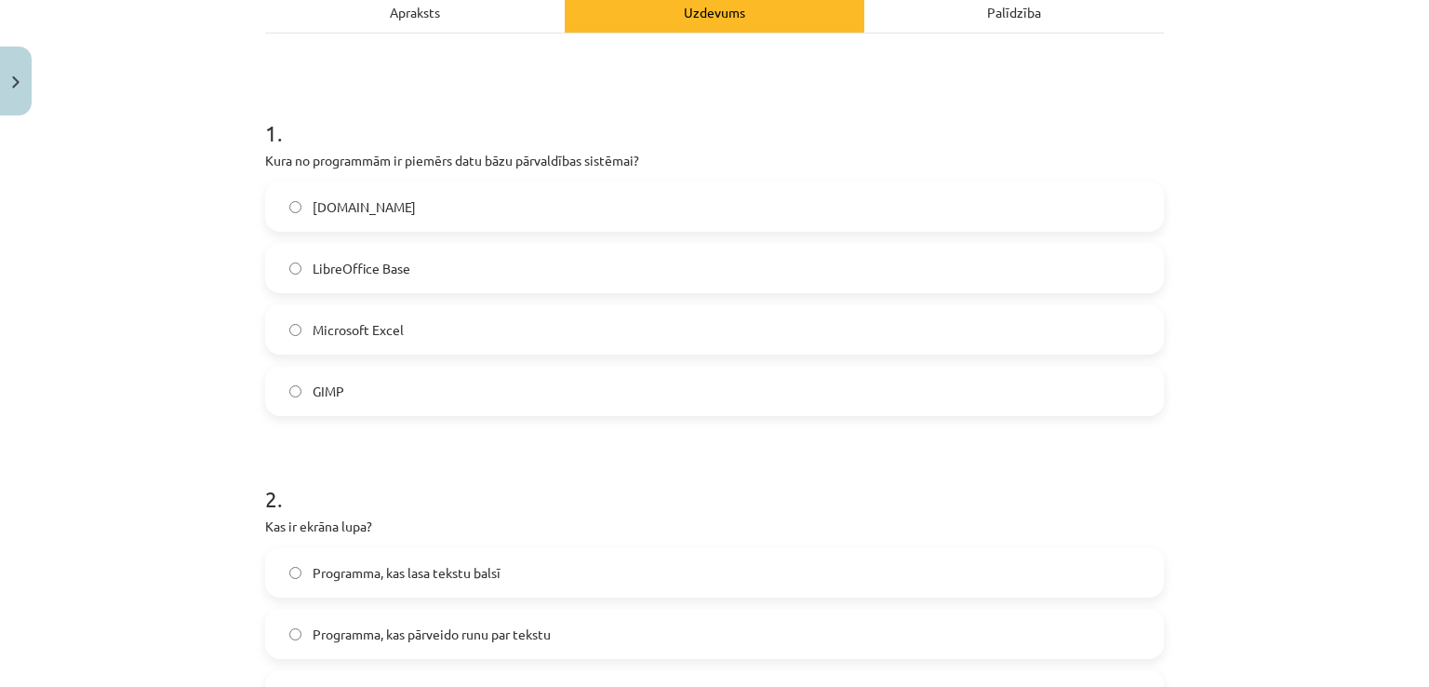
scroll to position [277, 0]
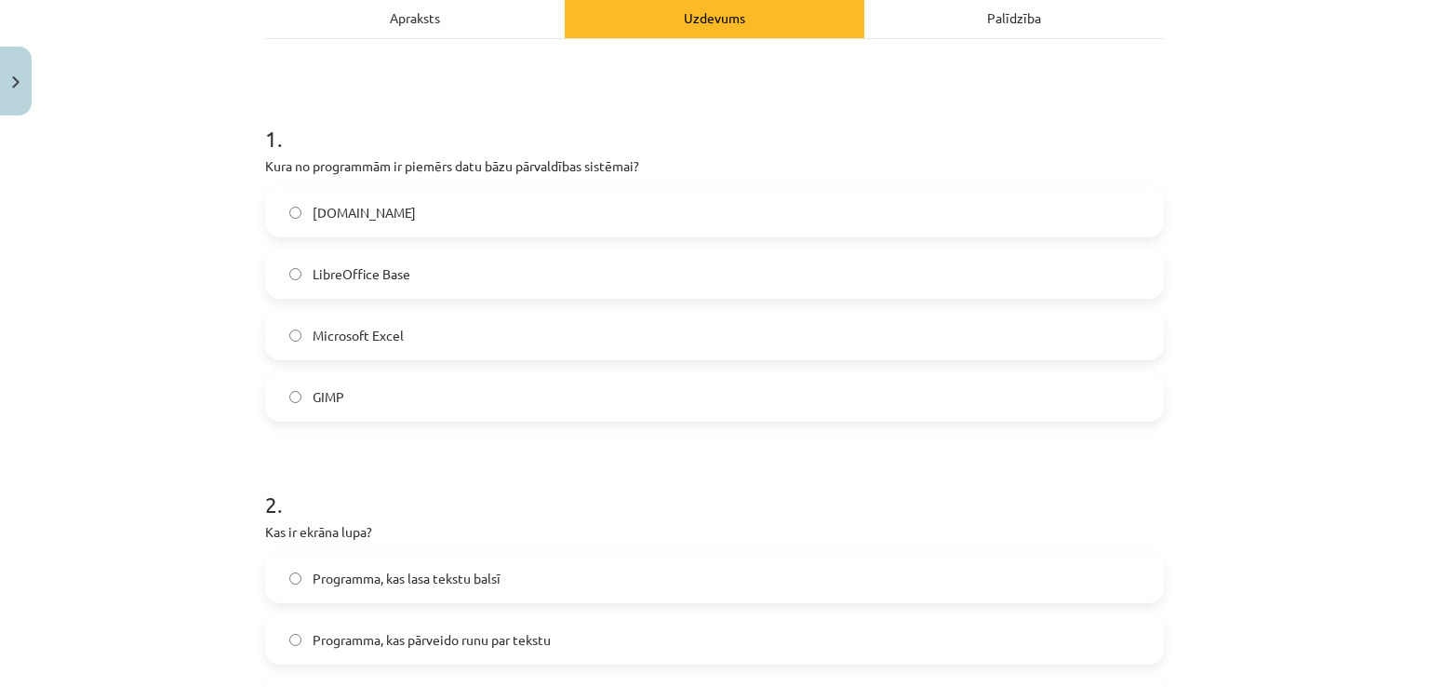
click at [682, 258] on label "LibreOffice Base" at bounding box center [714, 273] width 895 height 47
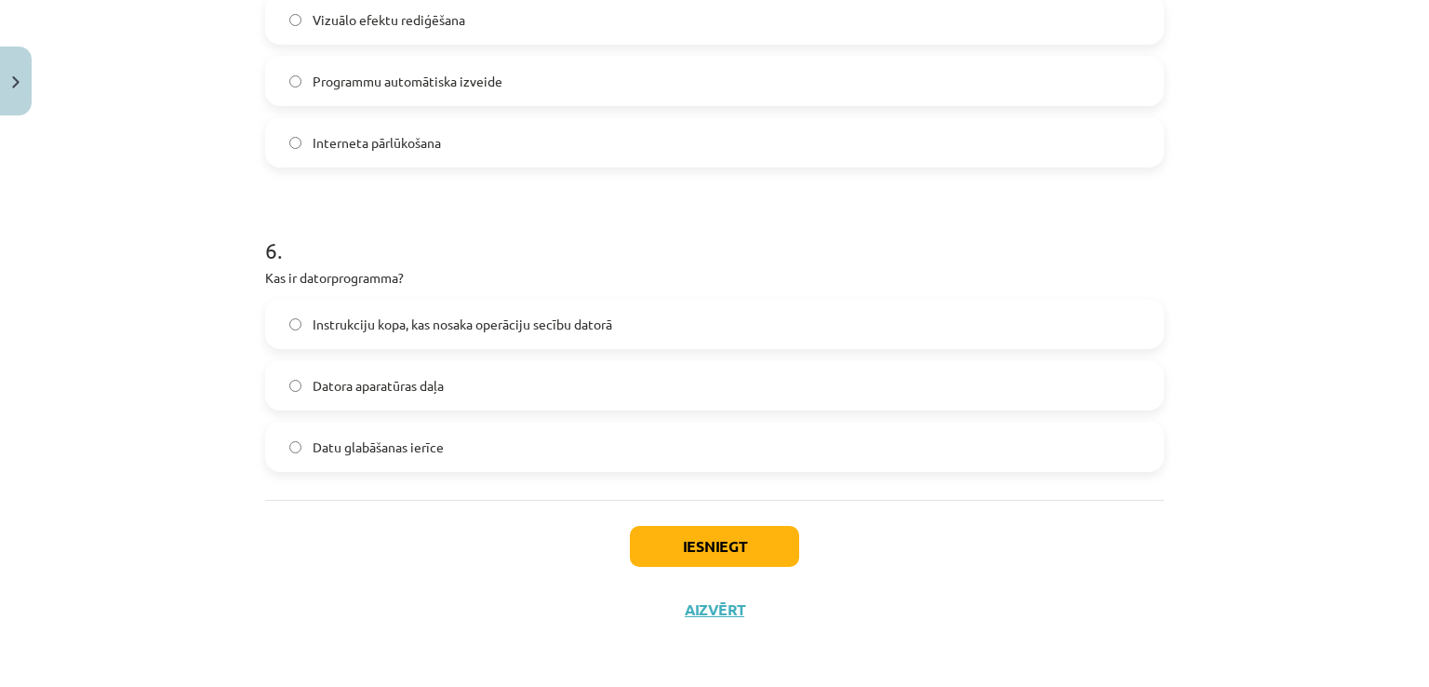
scroll to position [0, 0]
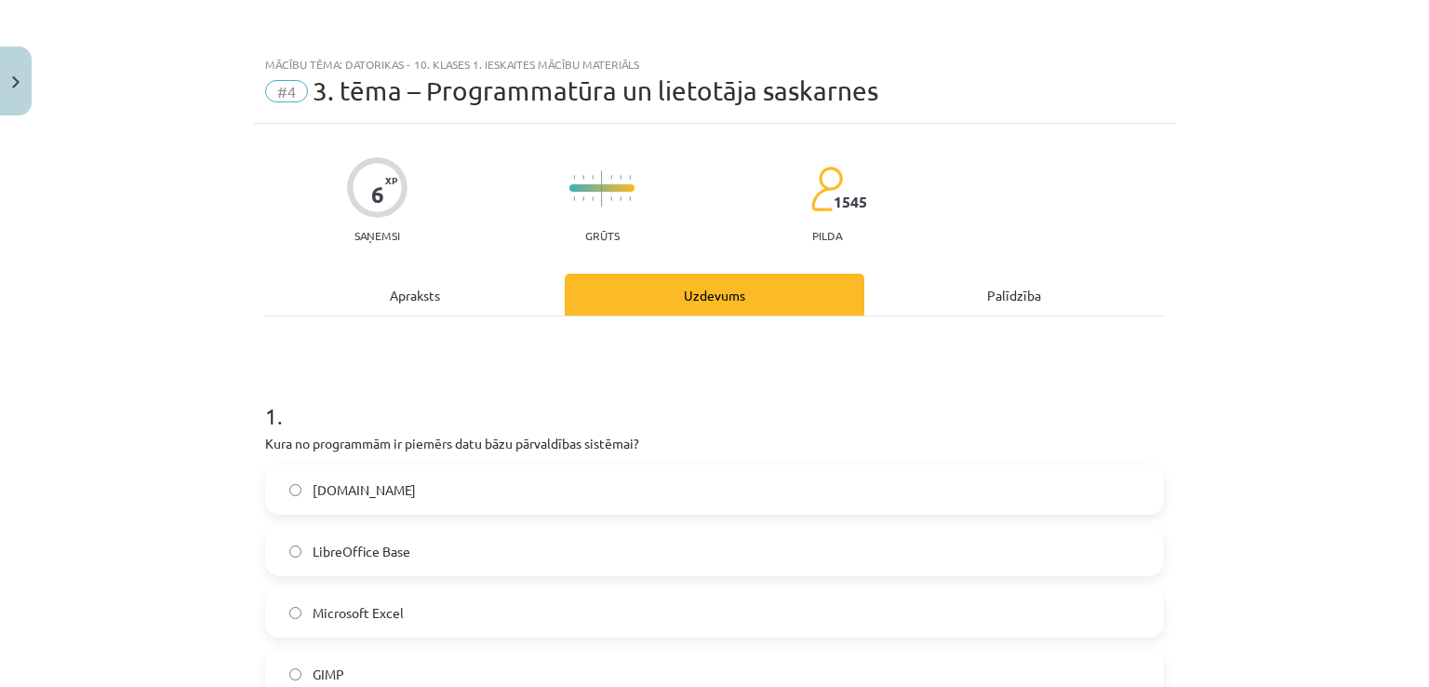
click at [382, 294] on div "Apraksts" at bounding box center [415, 295] width 300 height 42
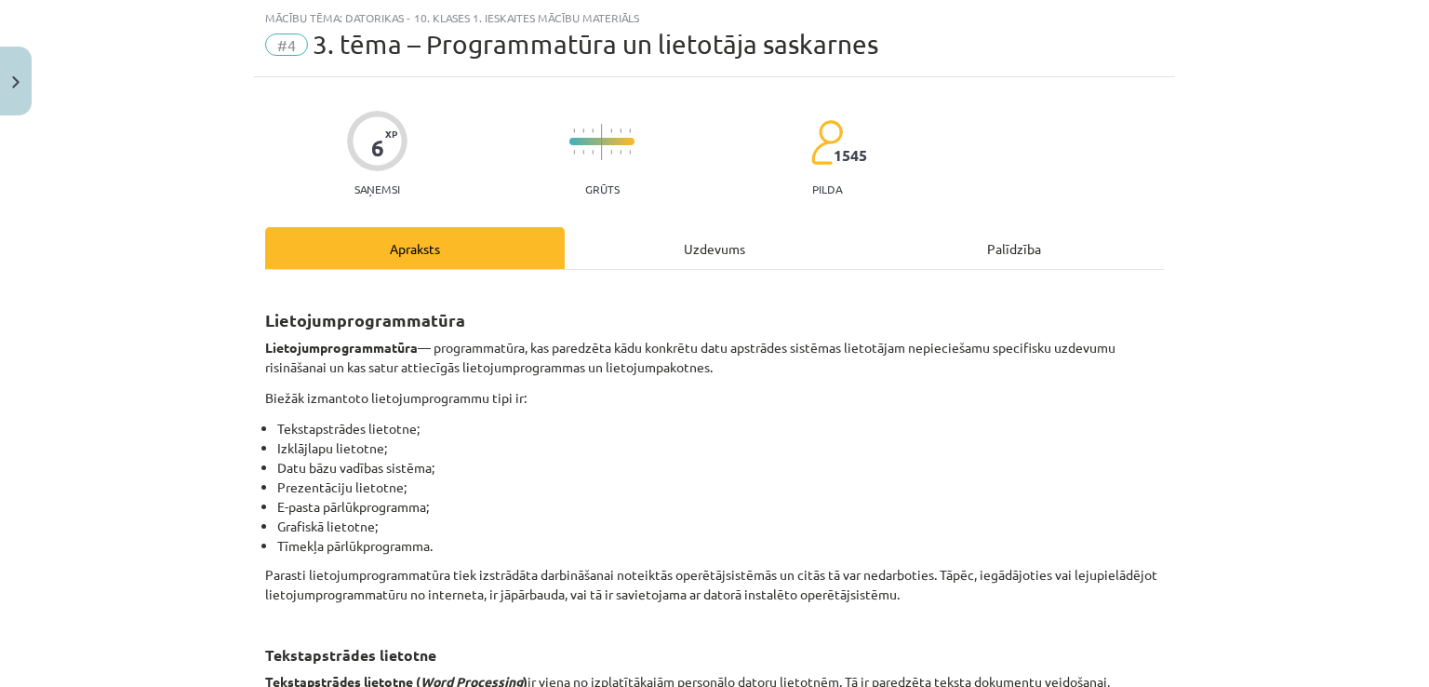
scroll to position [3183, 0]
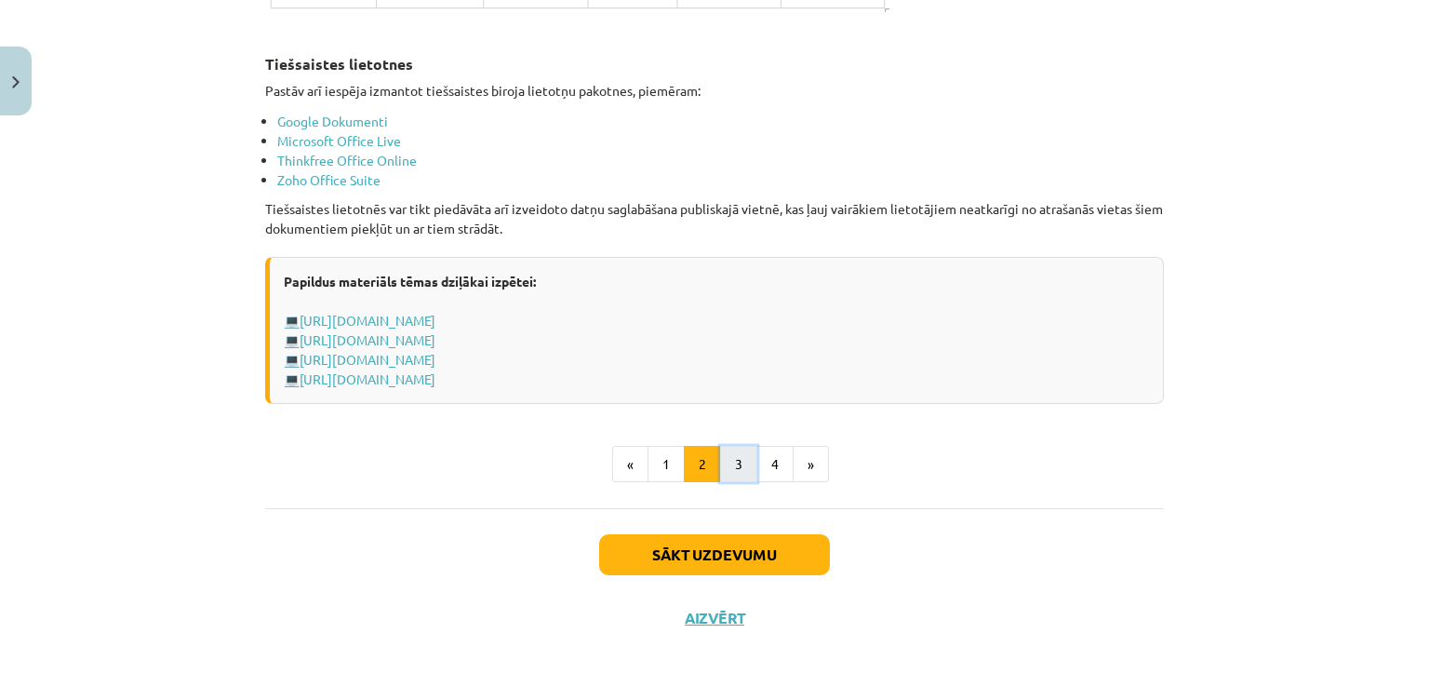
click at [729, 452] on button "3" at bounding box center [738, 464] width 37 height 37
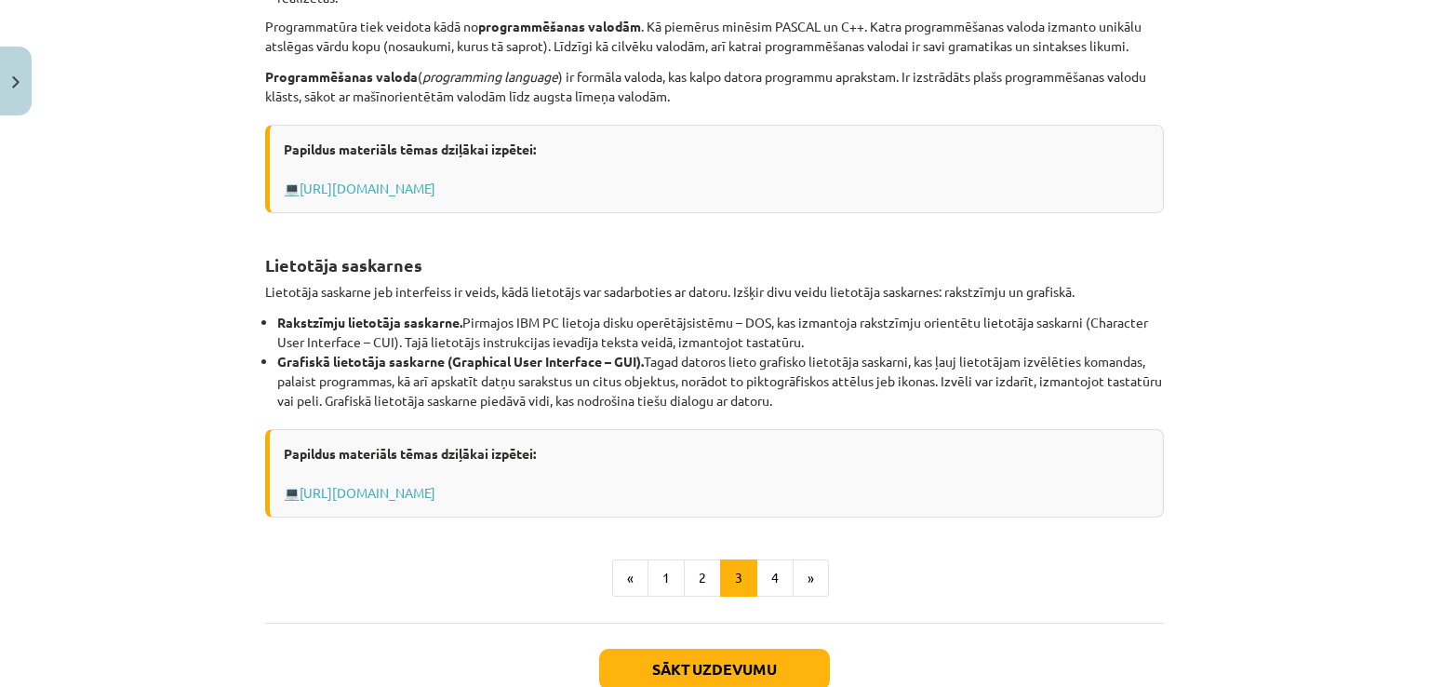
scroll to position [652, 0]
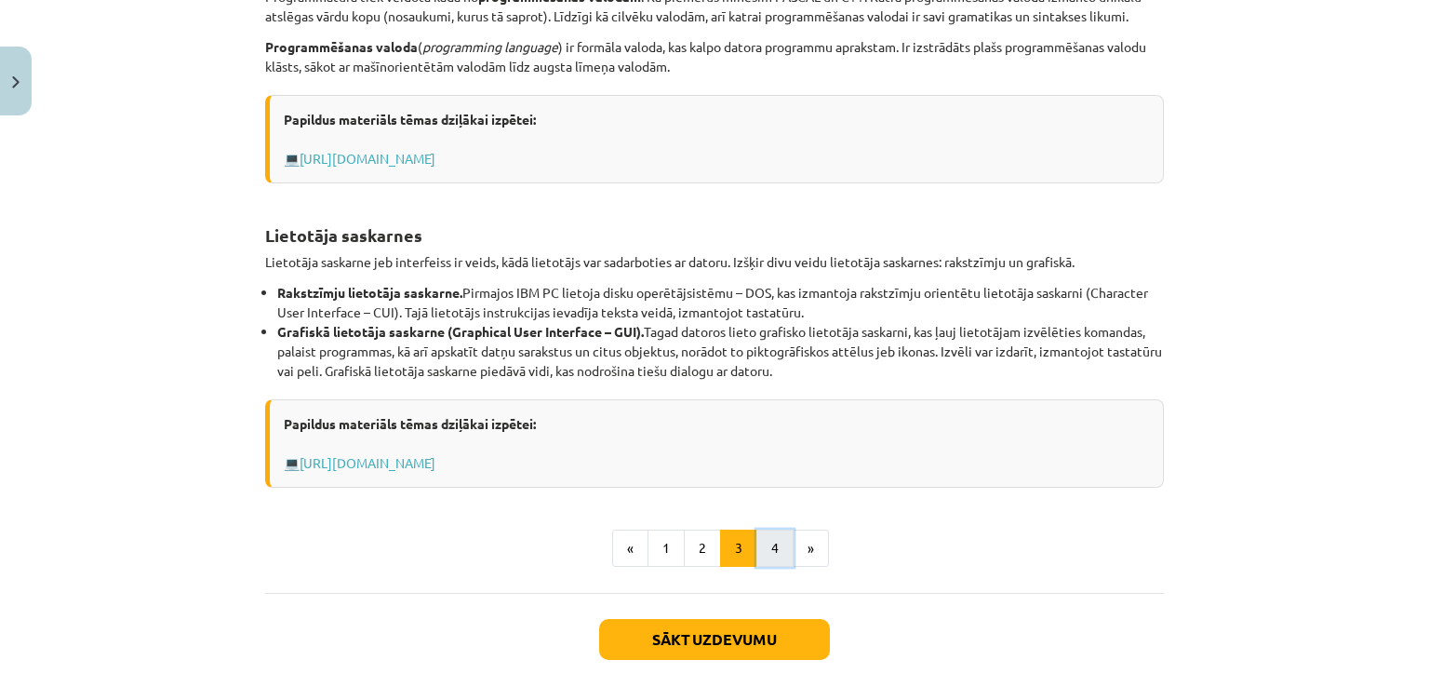
click at [775, 559] on button "4" at bounding box center [774, 547] width 37 height 37
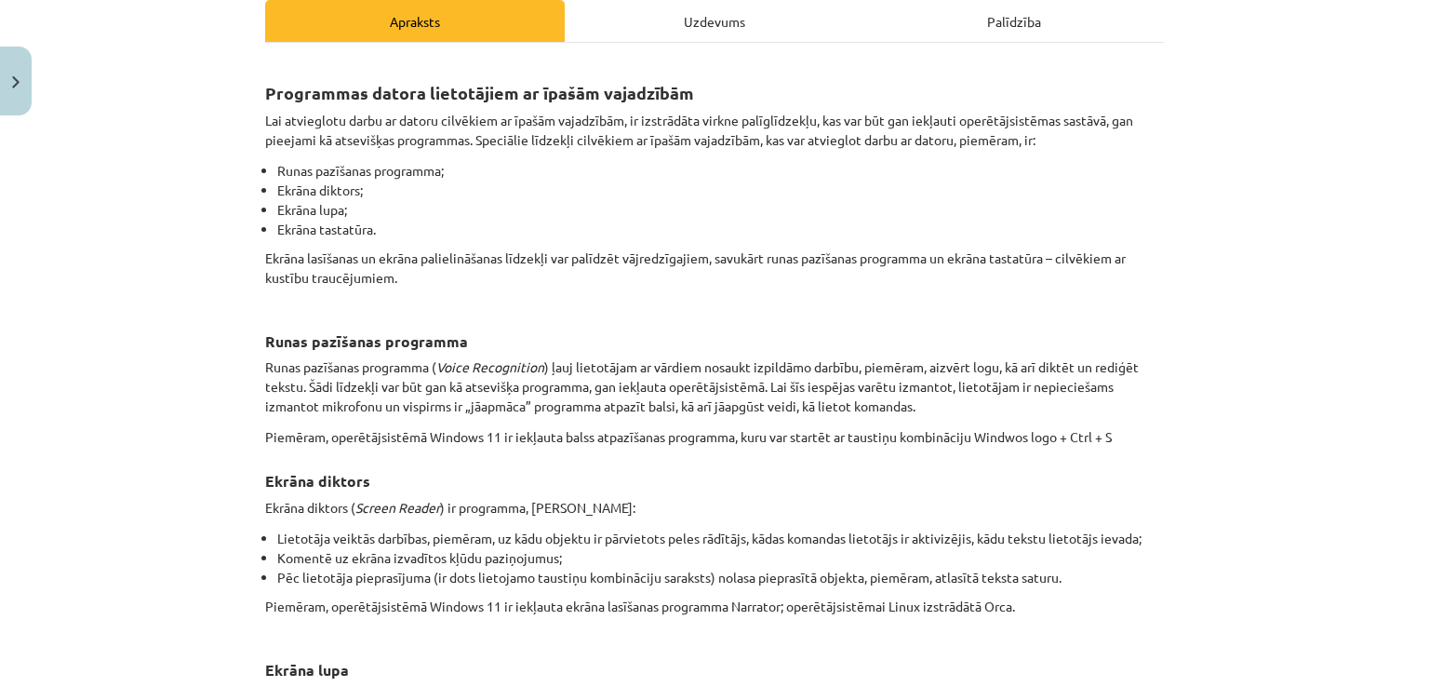
scroll to position [285, 0]
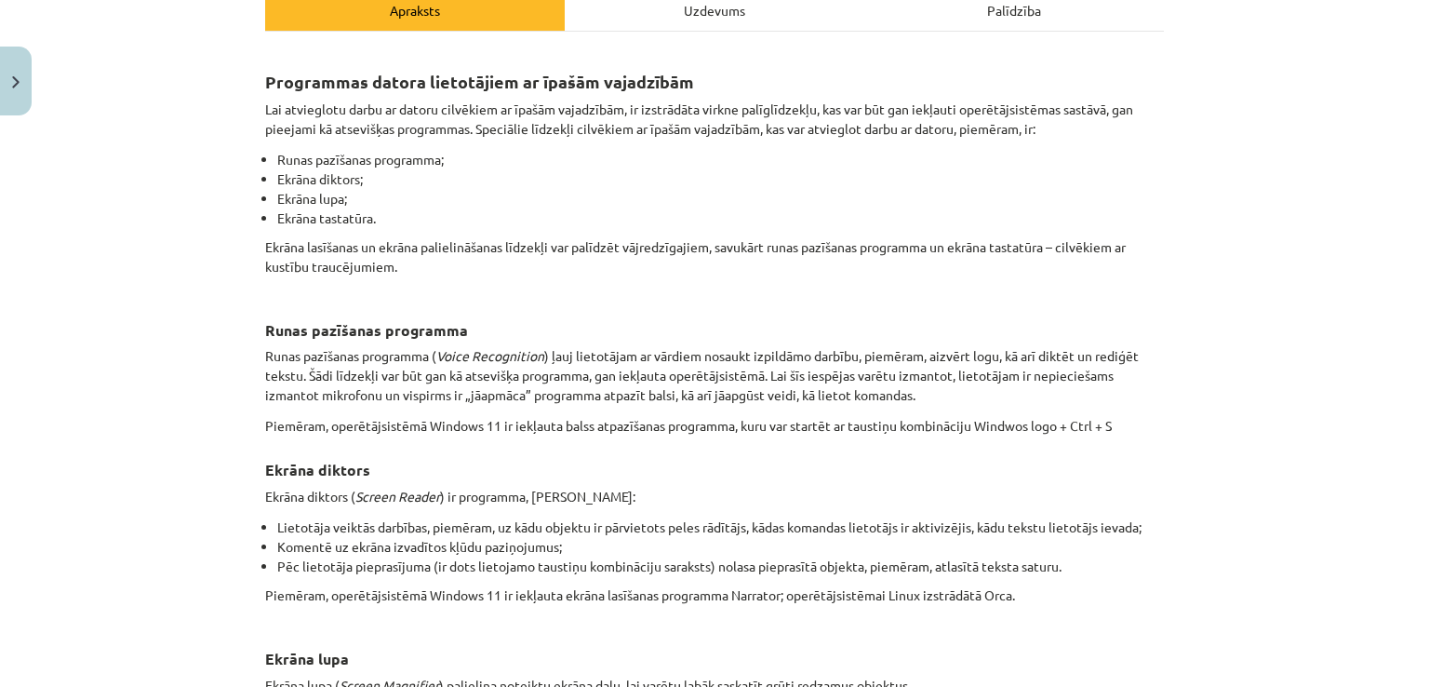
click at [770, 16] on div "Uzdevums" at bounding box center [715, 10] width 300 height 42
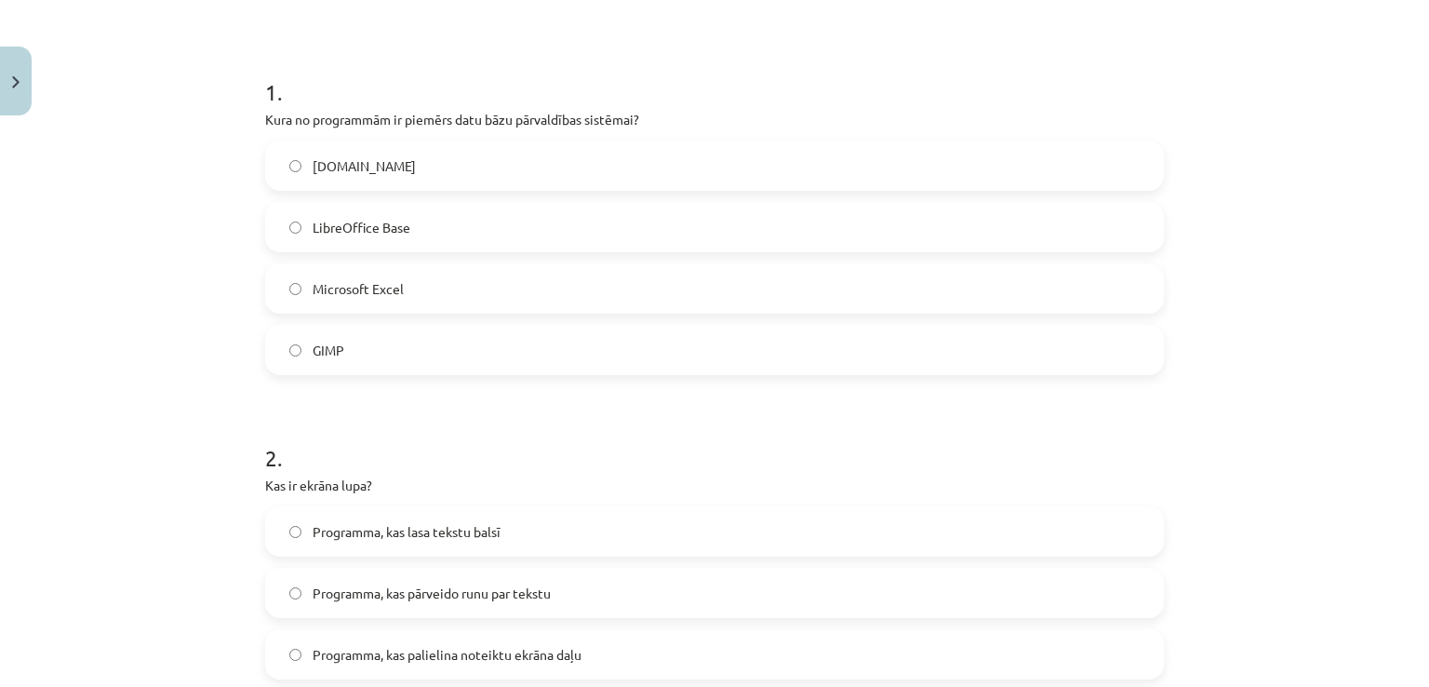
scroll to position [0, 0]
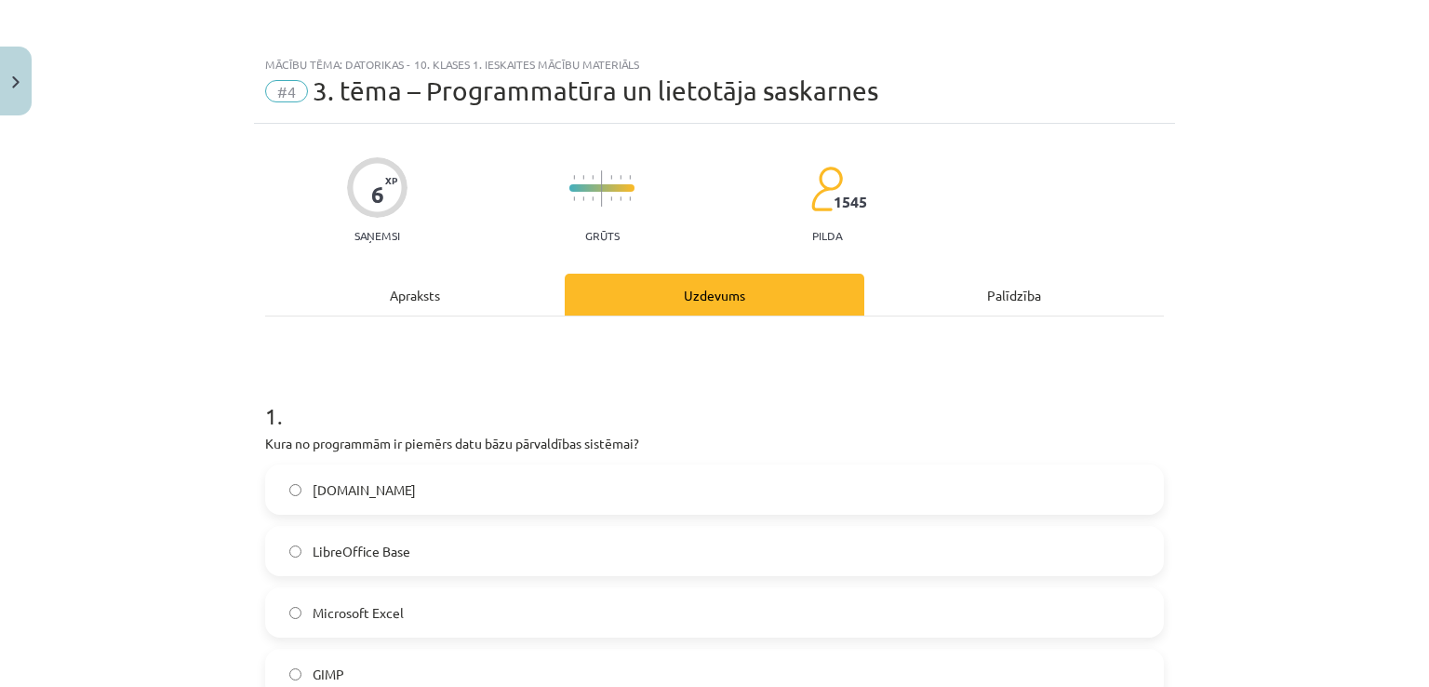
click at [532, 288] on div "Apraksts" at bounding box center [415, 295] width 300 height 42
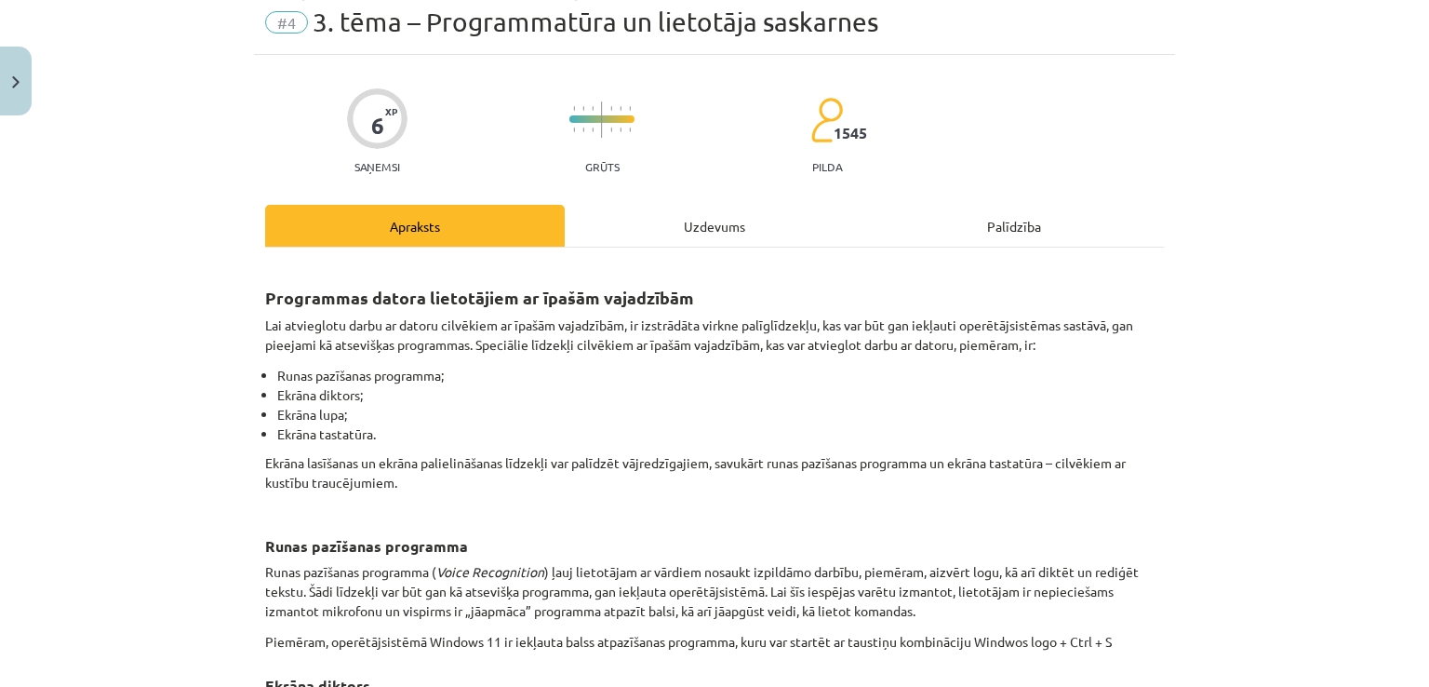
scroll to position [20, 0]
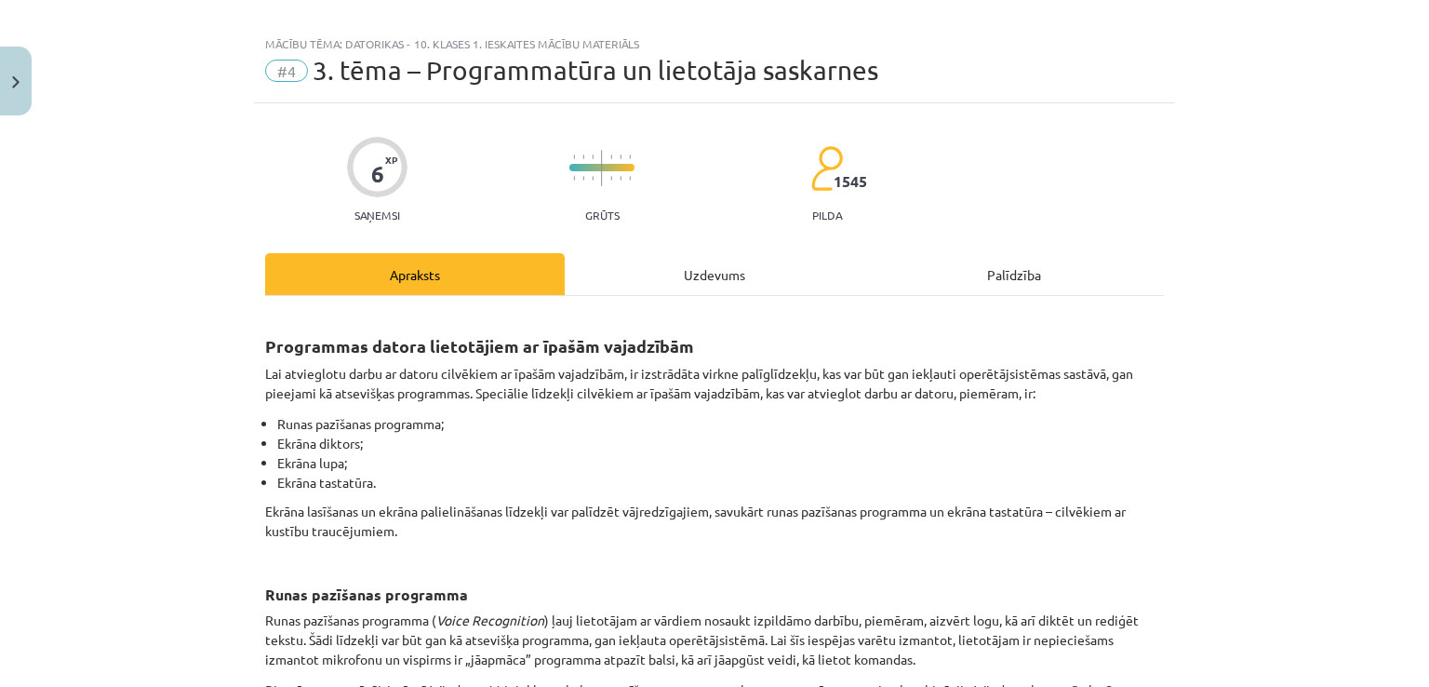
click at [699, 286] on div "Uzdevums" at bounding box center [715, 274] width 300 height 42
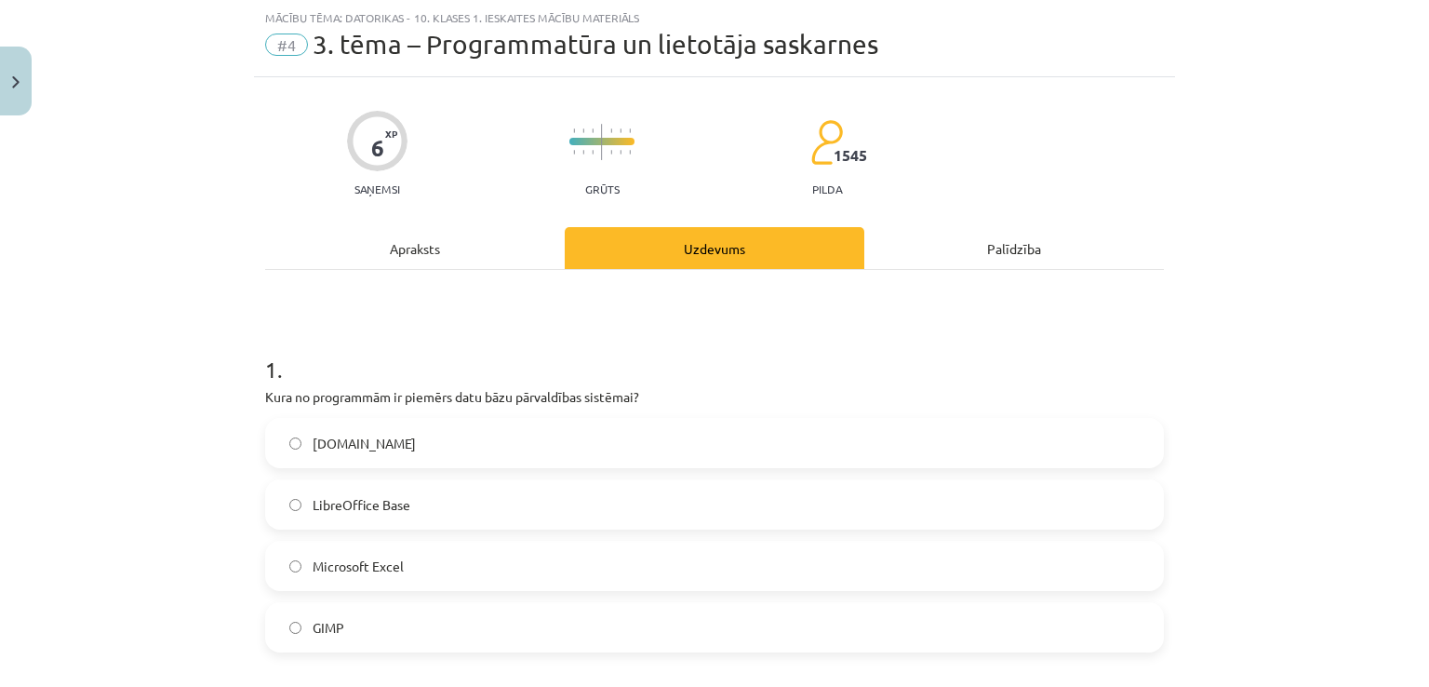
scroll to position [647, 0]
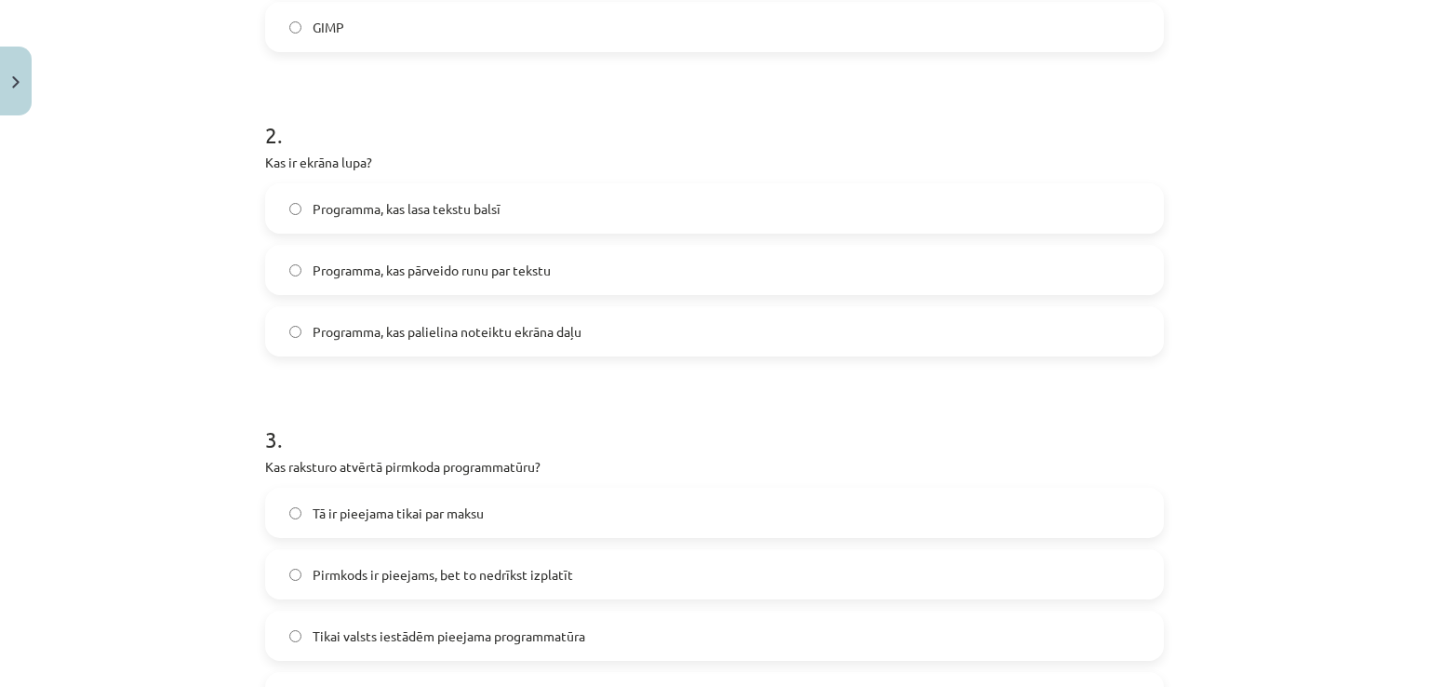
click at [340, 328] on span "Programma, kas palielina noteiktu ekrāna daļu" at bounding box center [447, 332] width 269 height 20
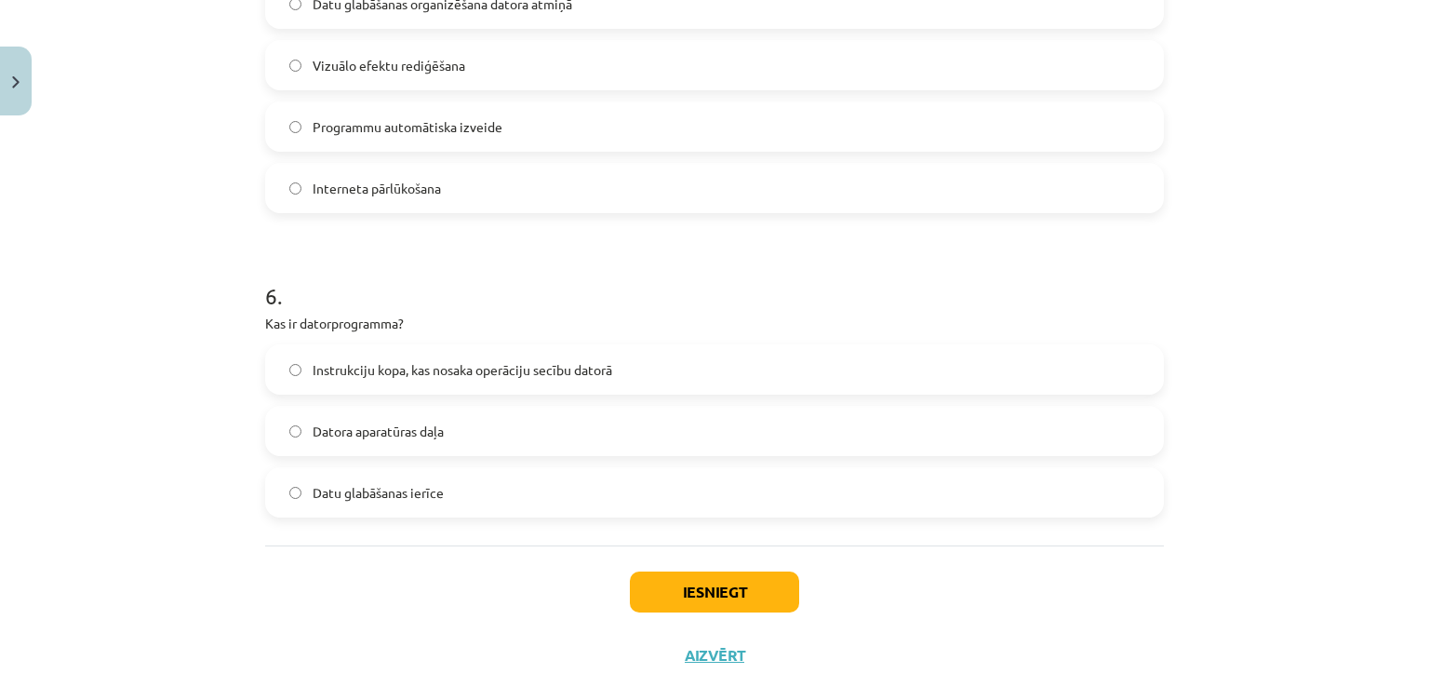
scroll to position [0, 0]
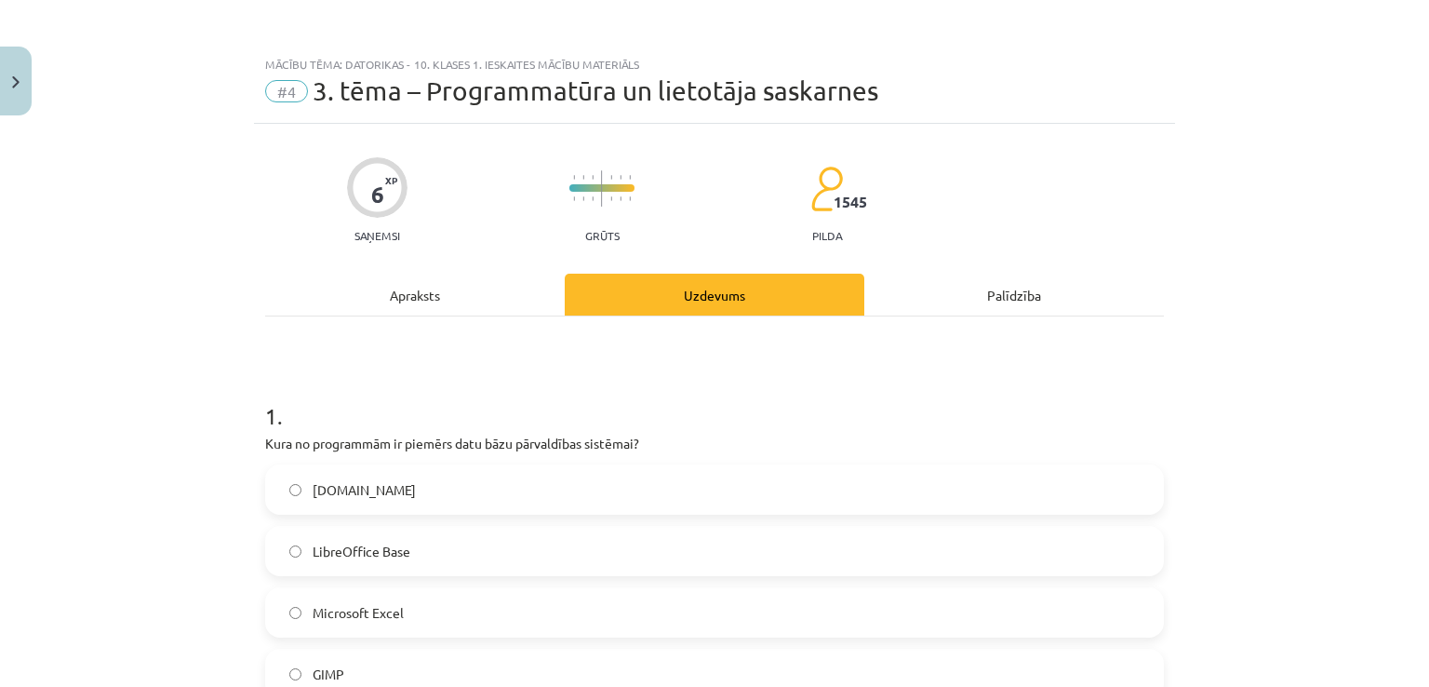
click at [354, 300] on div "Apraksts" at bounding box center [415, 295] width 300 height 42
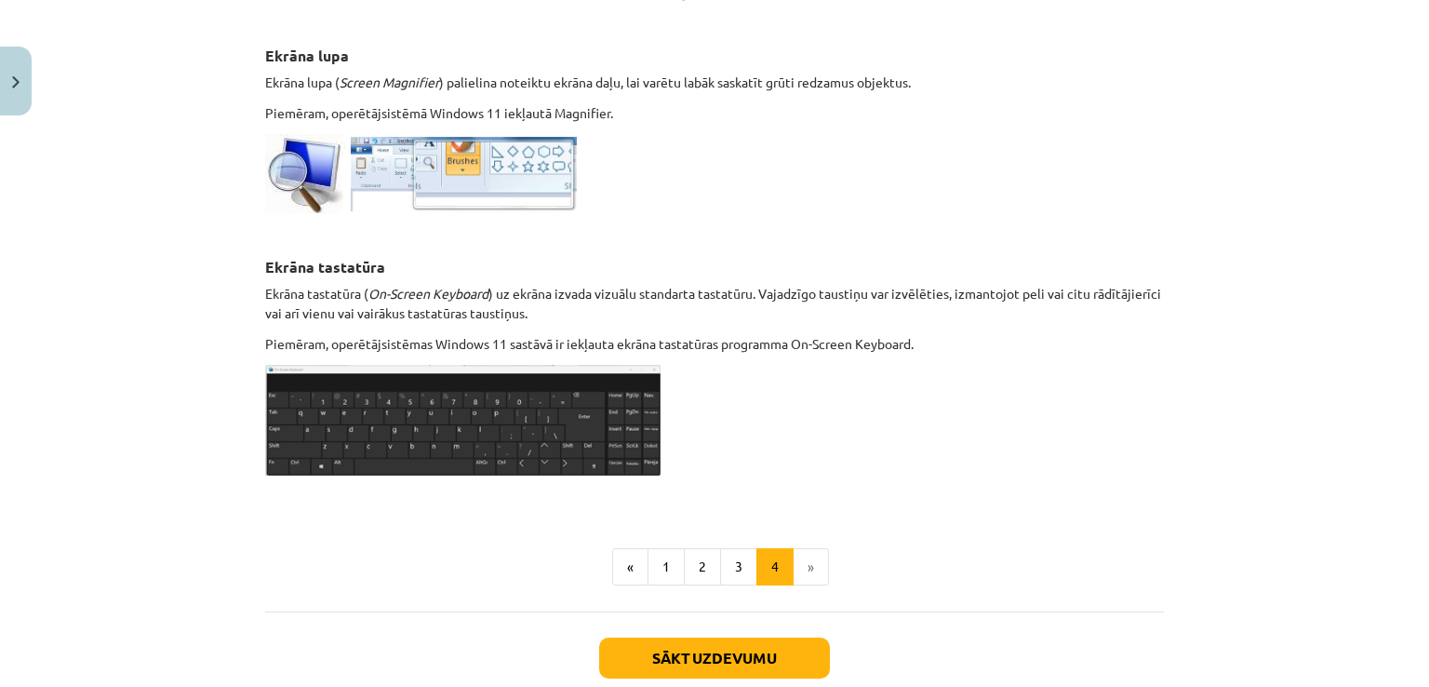
scroll to position [996, 0]
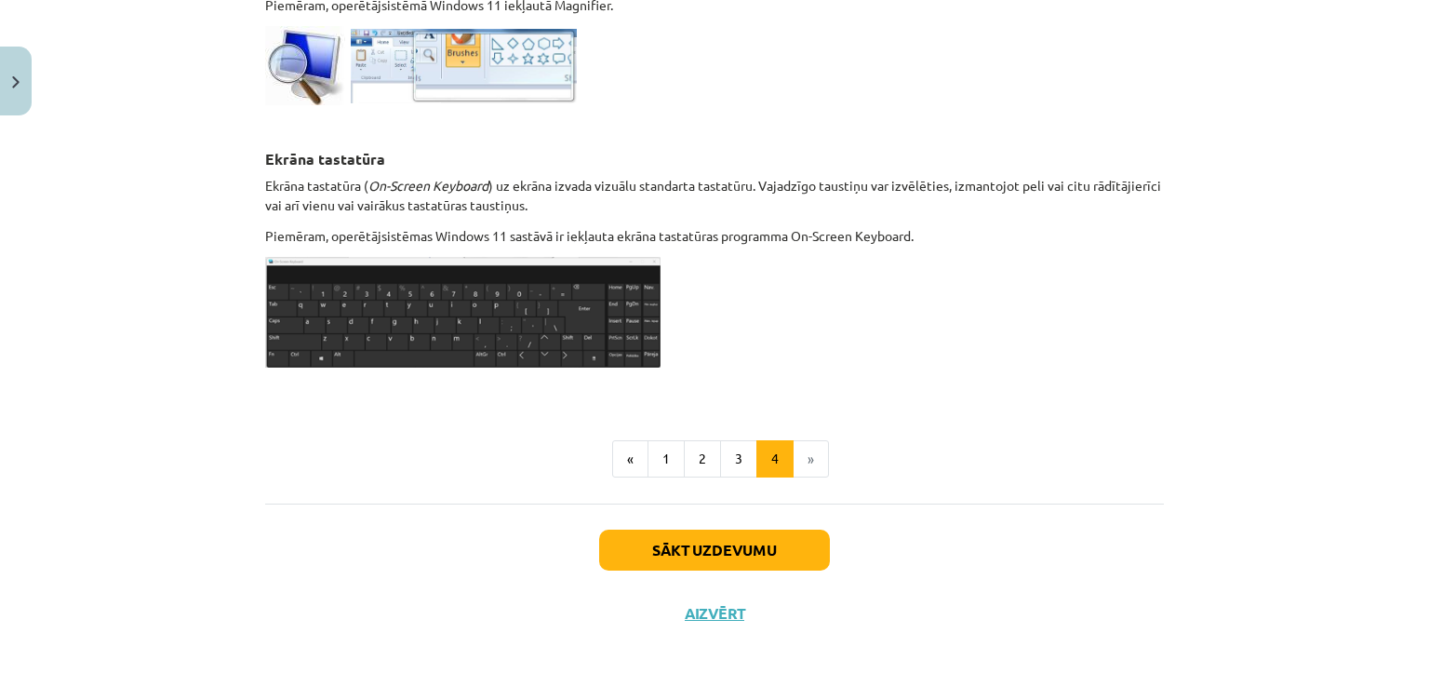
click at [827, 537] on div "Sākt uzdevumu Aizvērt" at bounding box center [714, 568] width 899 height 130
click at [776, 540] on button "Sākt uzdevumu" at bounding box center [714, 549] width 231 height 41
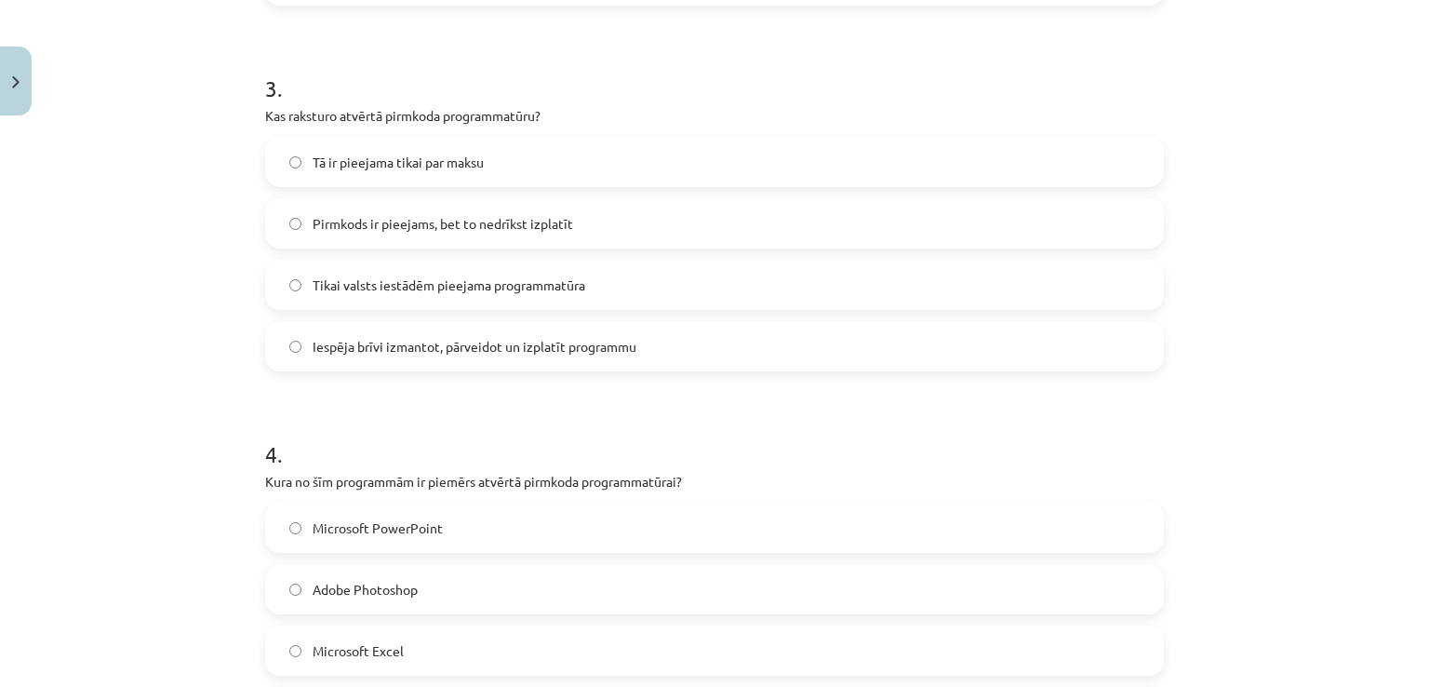
scroll to position [0, 0]
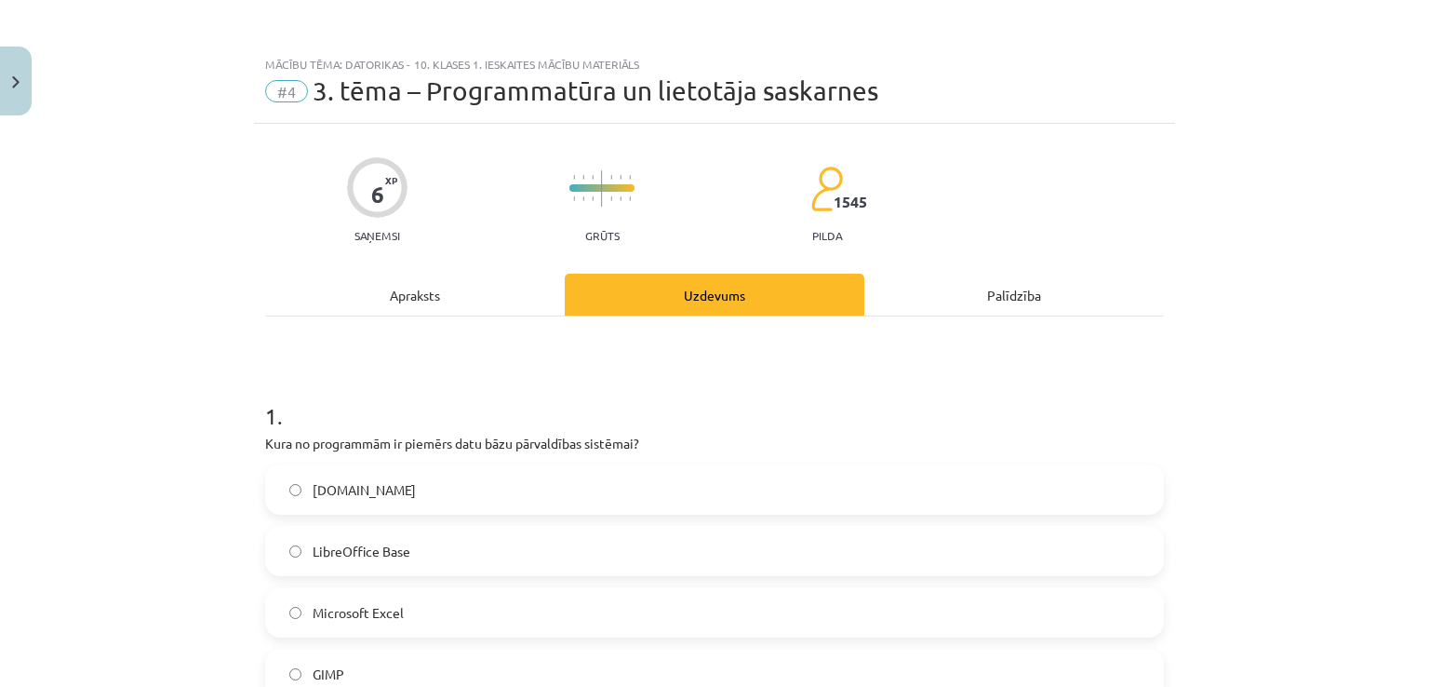
click at [365, 291] on div "Apraksts" at bounding box center [415, 295] width 300 height 42
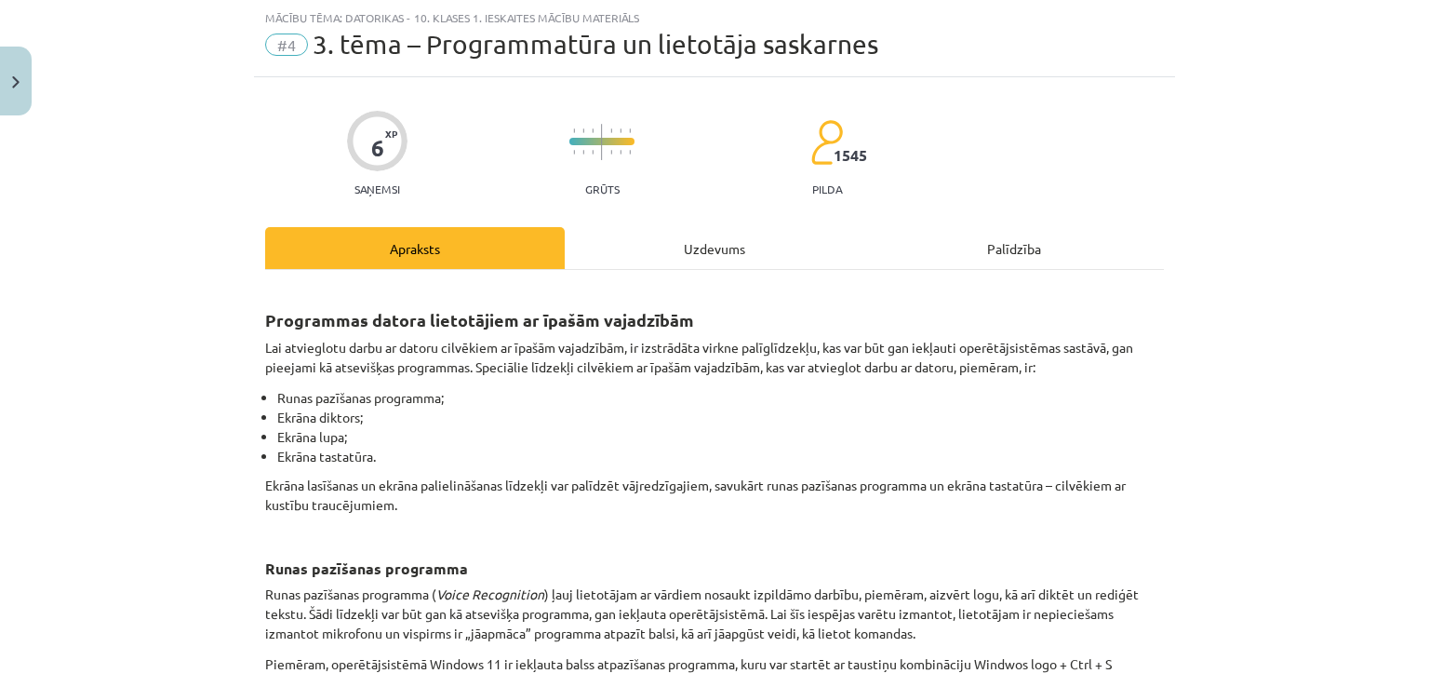
scroll to position [996, 0]
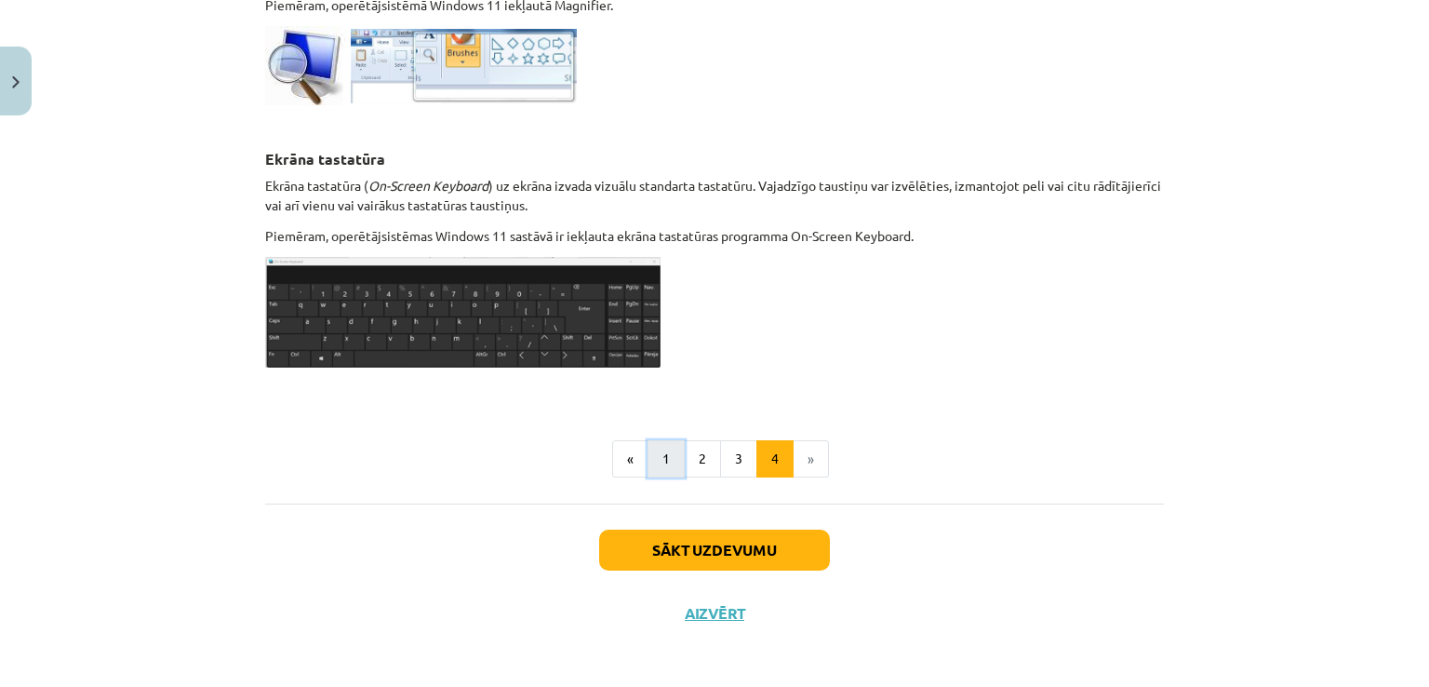
click at [666, 453] on button "1" at bounding box center [666, 458] width 37 height 37
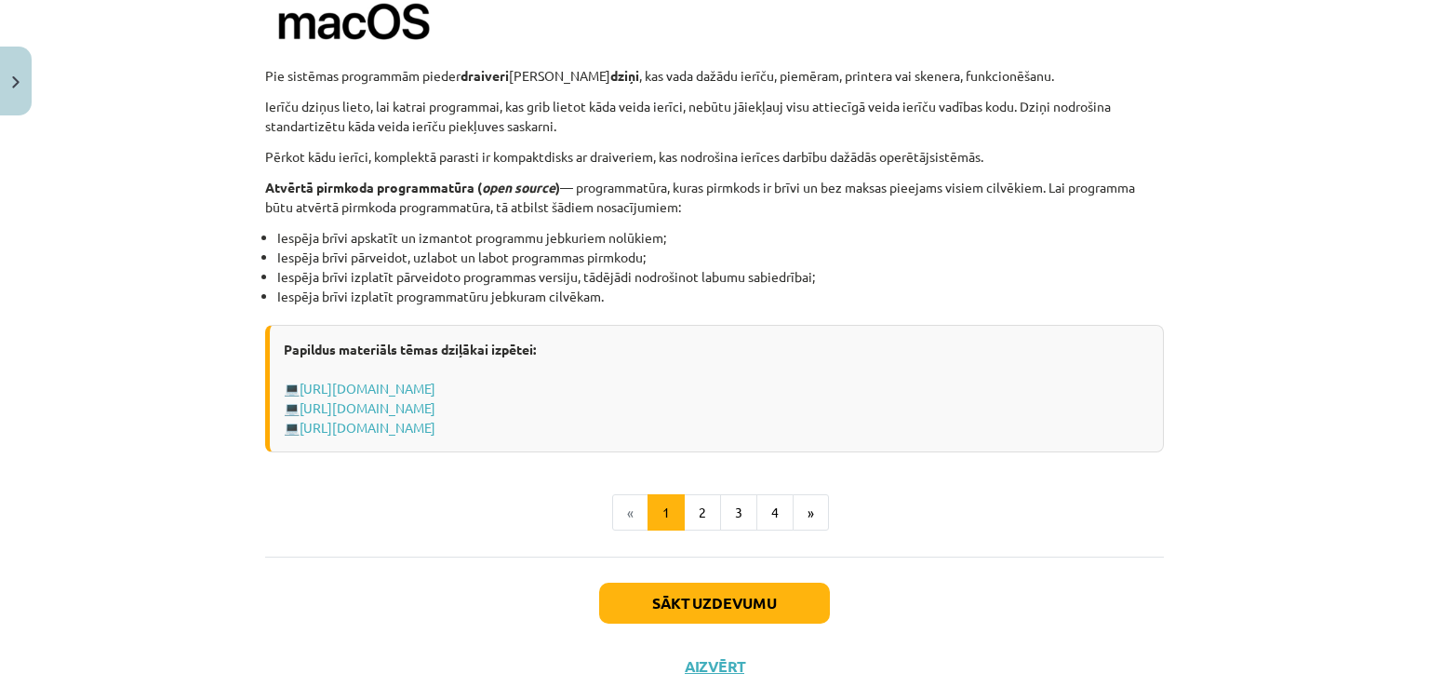
scroll to position [1901, 0]
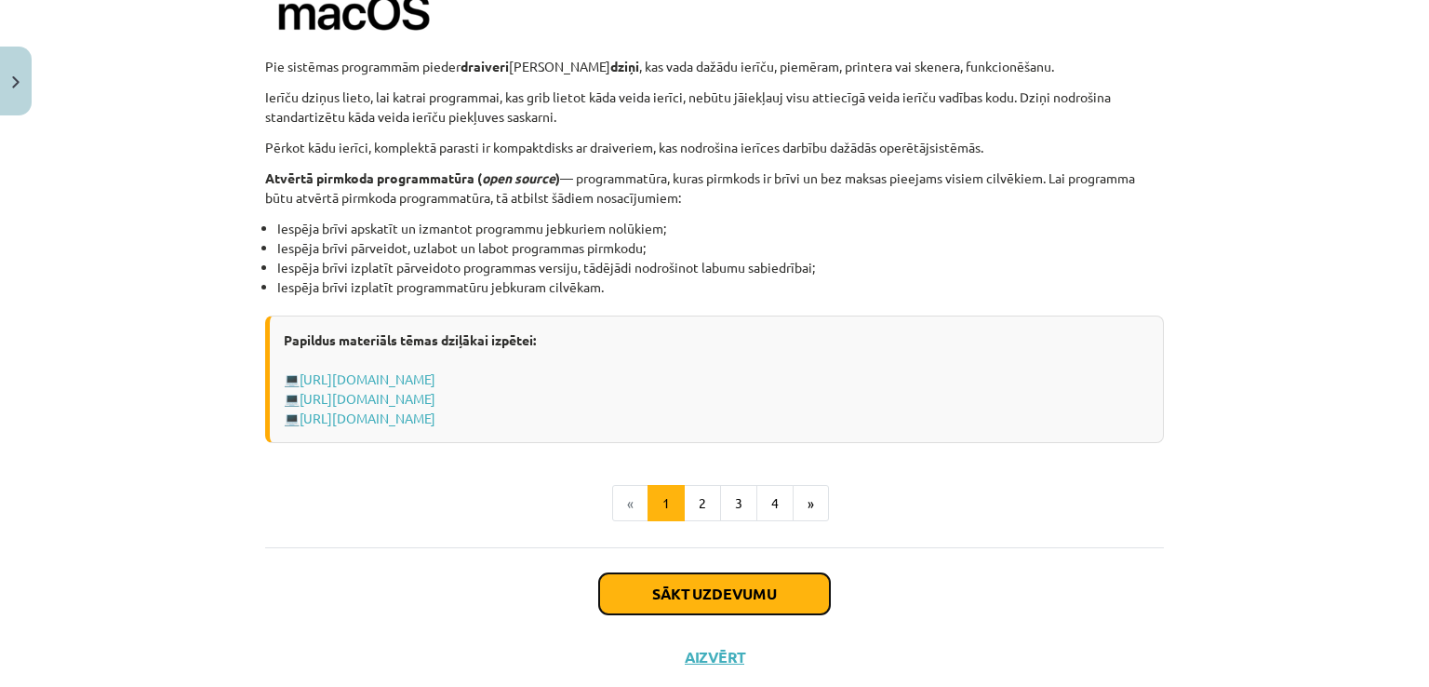
click at [726, 596] on button "Sākt uzdevumu" at bounding box center [714, 593] width 231 height 41
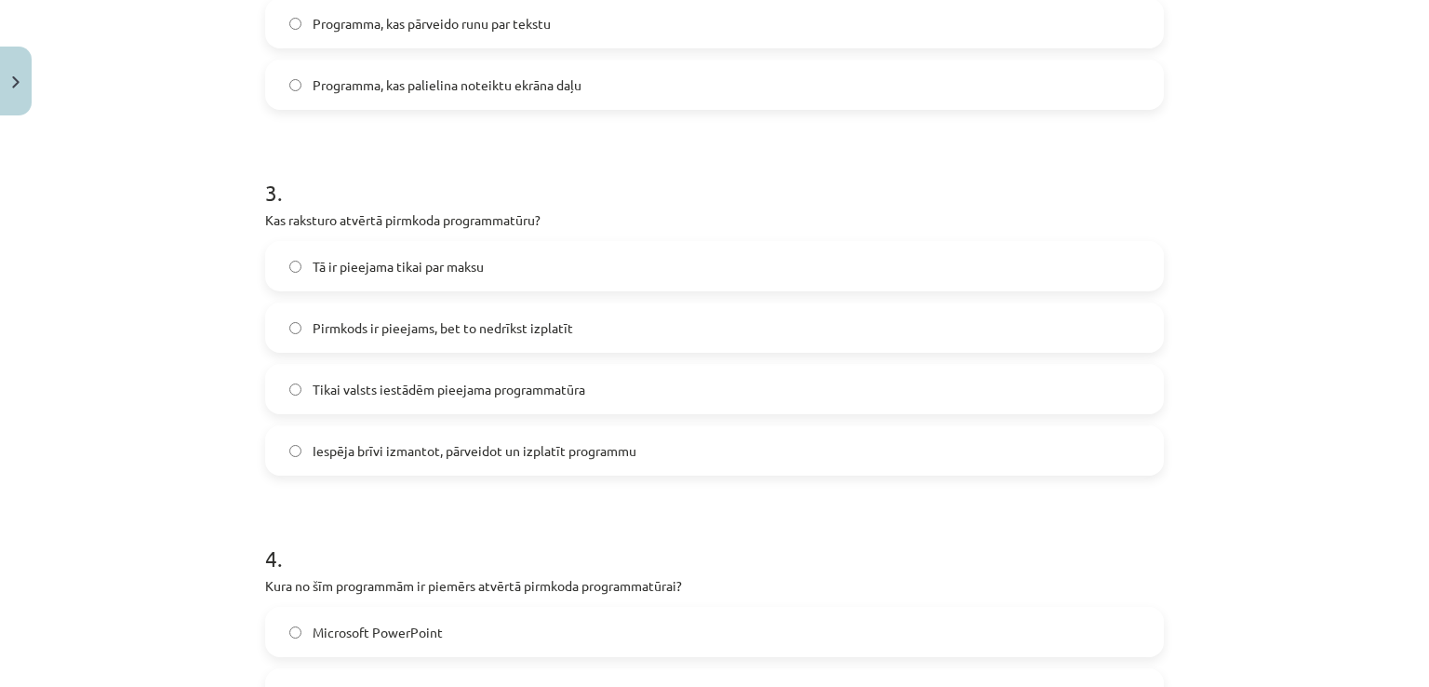
scroll to position [911, 0]
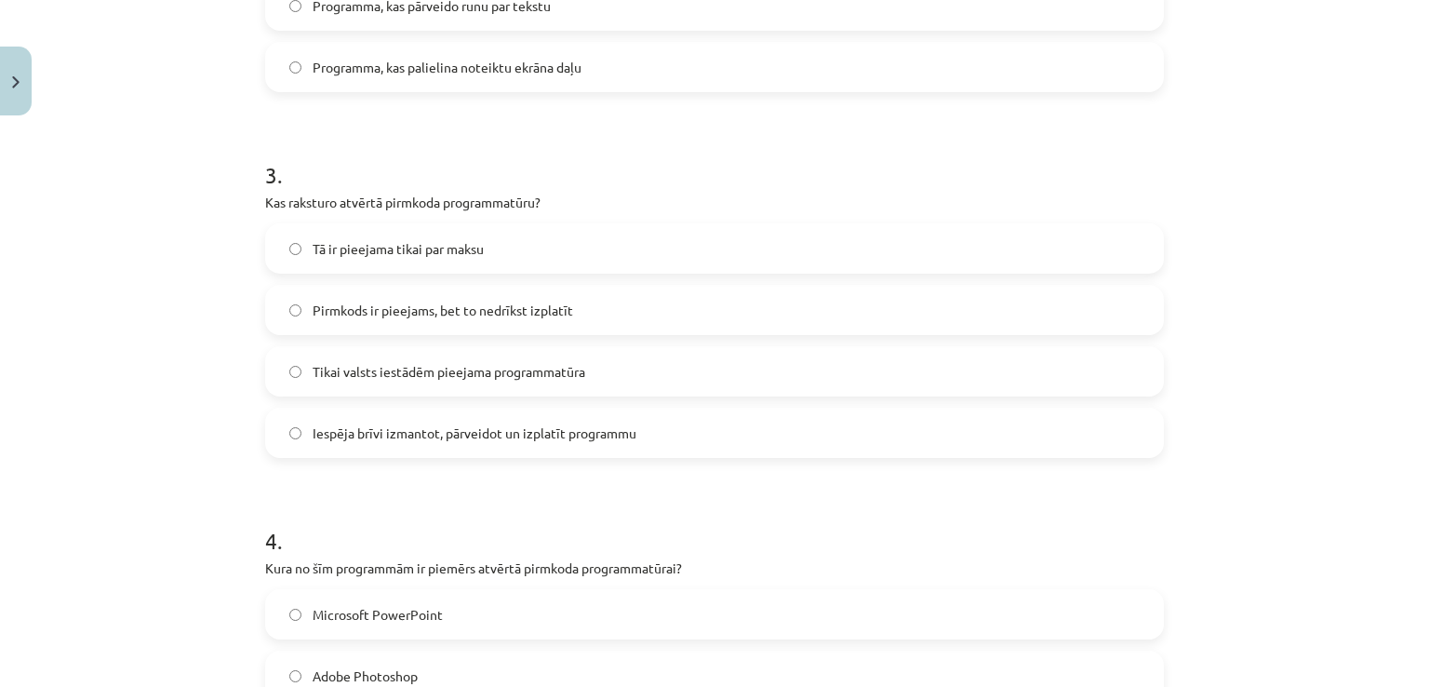
click at [436, 442] on label "Iespēja brīvi izmantot, pārveidot un izplatīt programmu" at bounding box center [714, 432] width 895 height 47
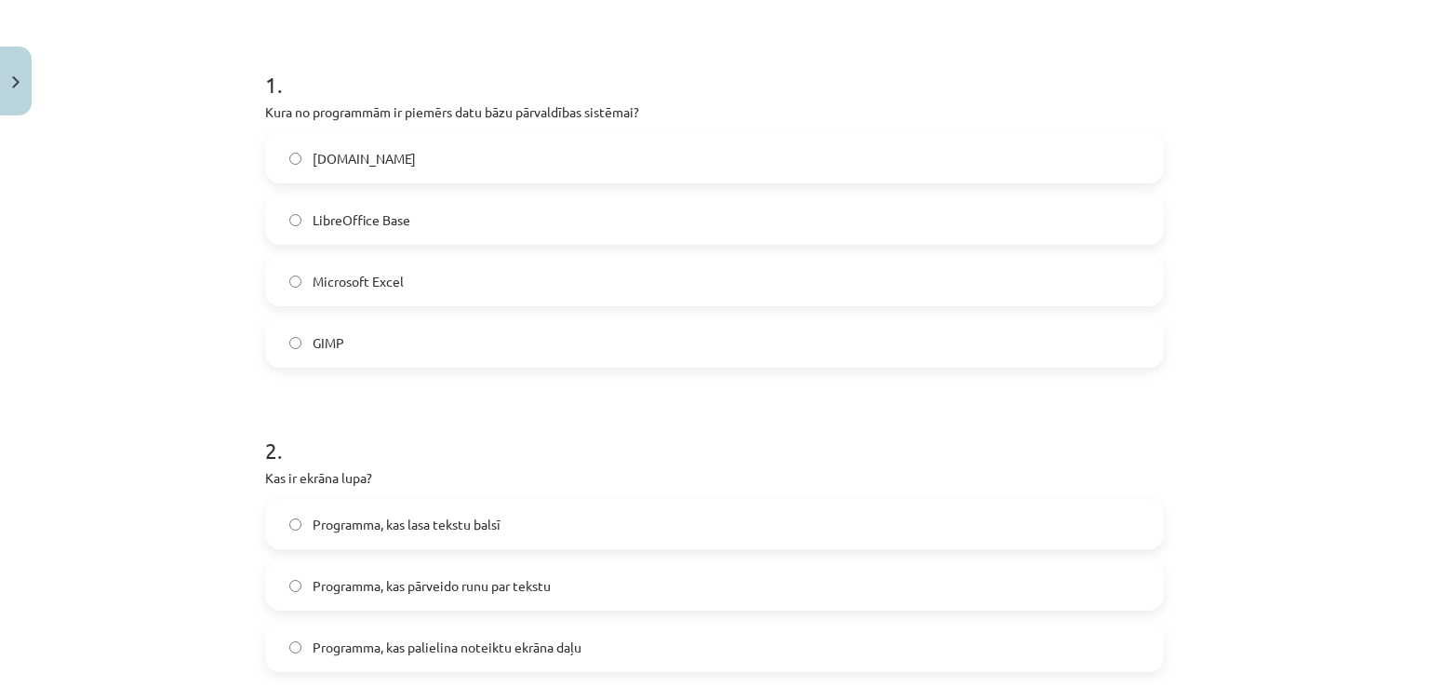
scroll to position [0, 0]
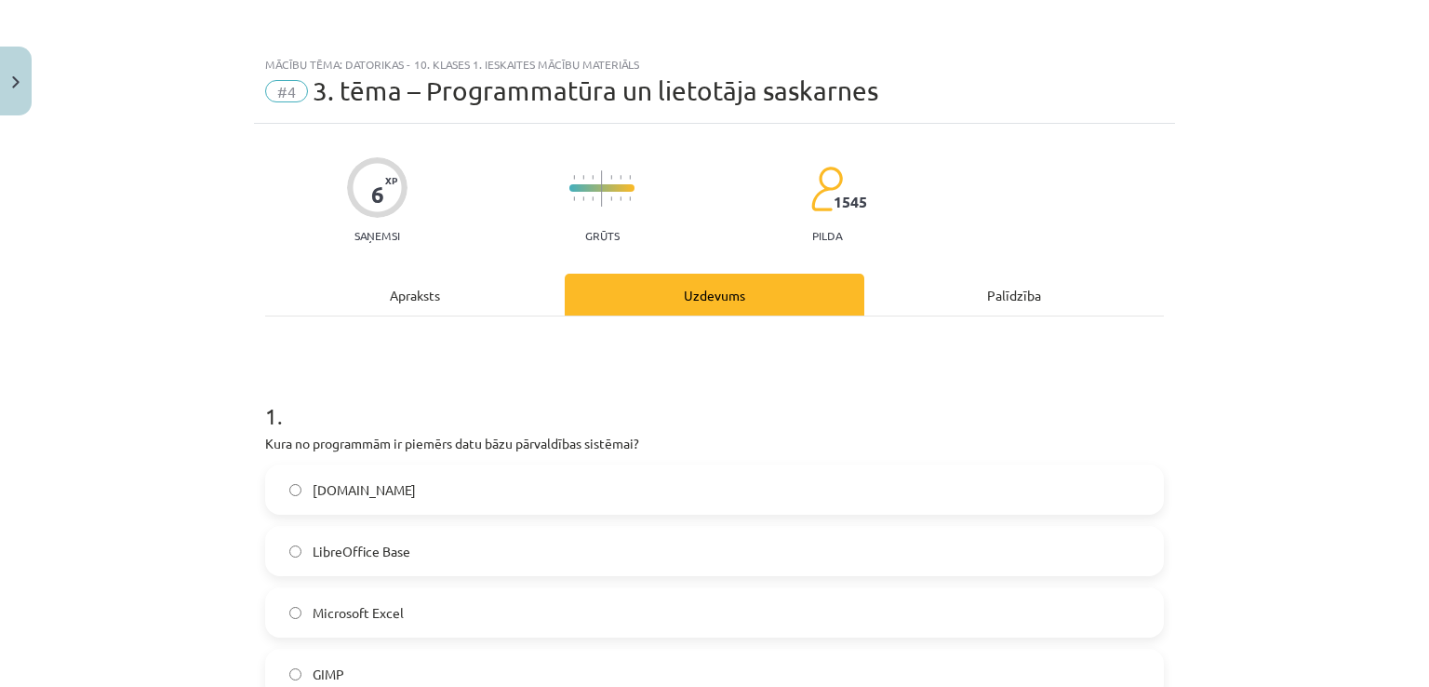
click at [469, 288] on div "Apraksts" at bounding box center [415, 295] width 300 height 42
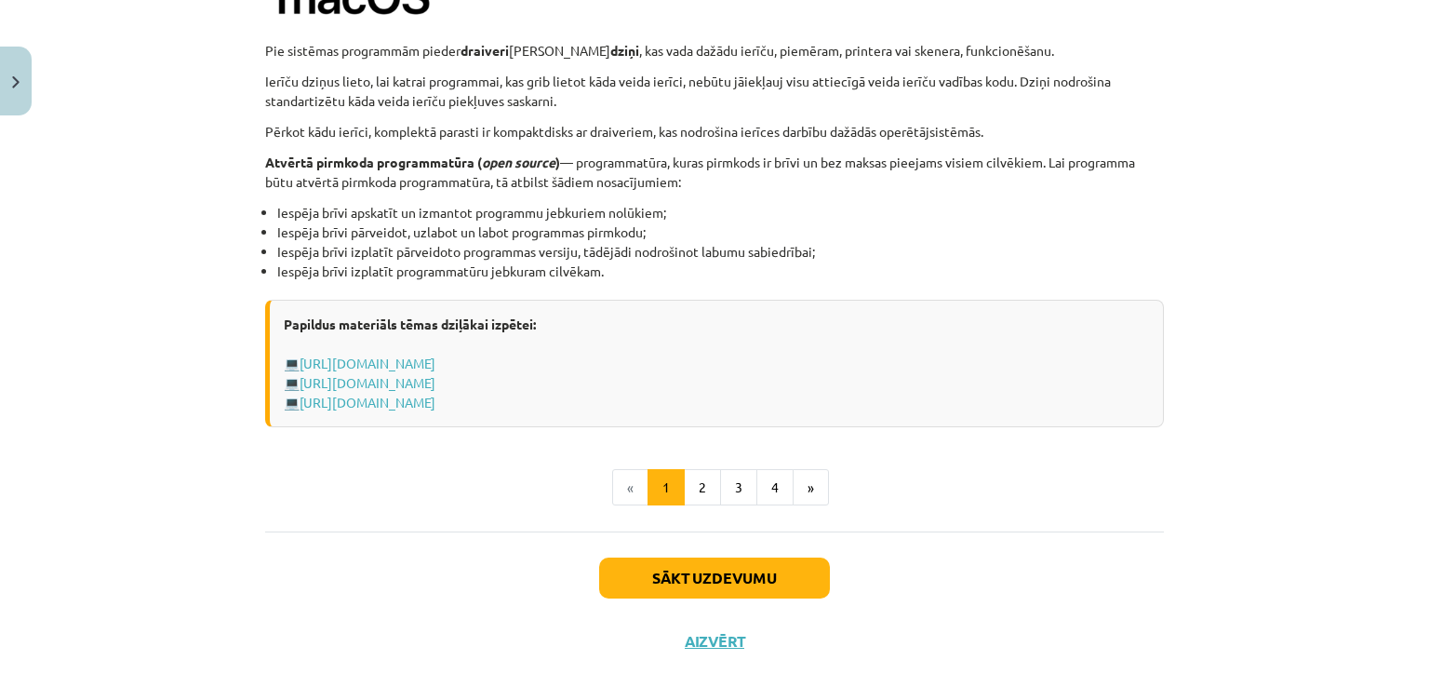
scroll to position [1938, 0]
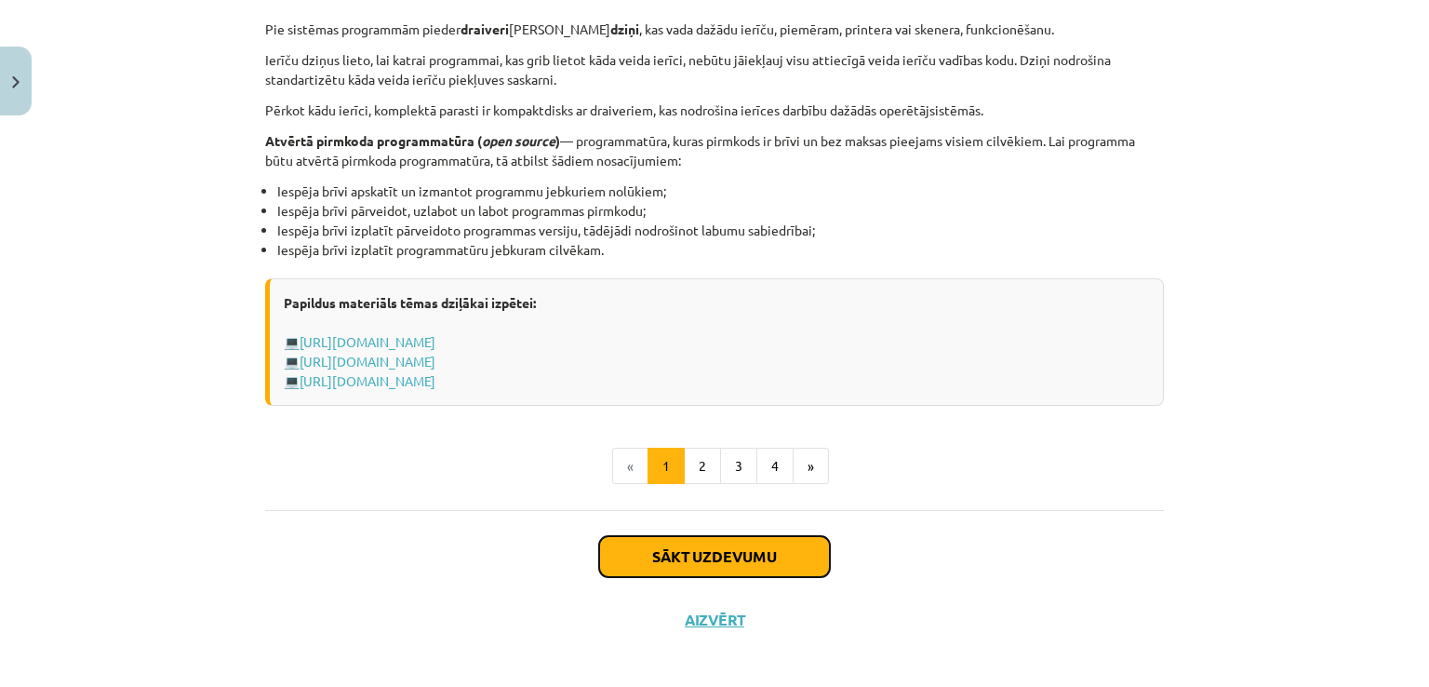
click at [707, 555] on button "Sākt uzdevumu" at bounding box center [714, 556] width 231 height 41
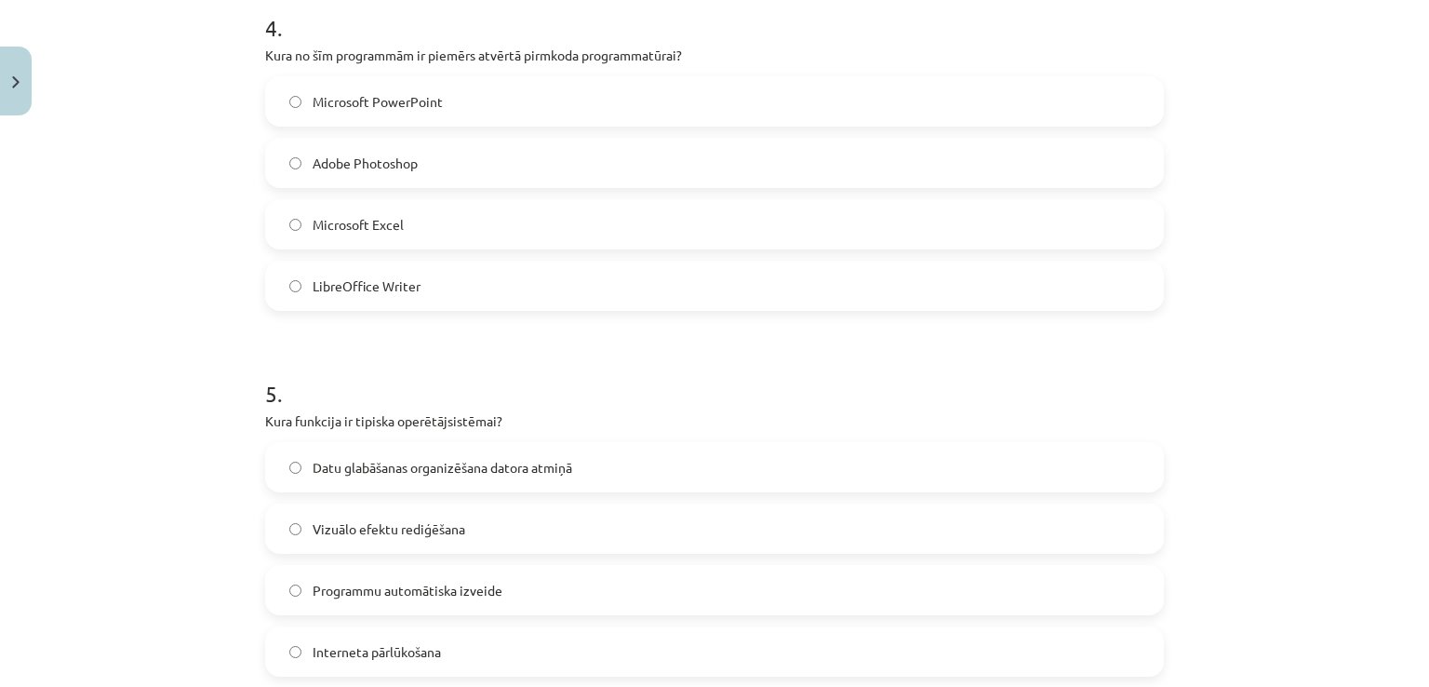
scroll to position [1429, 0]
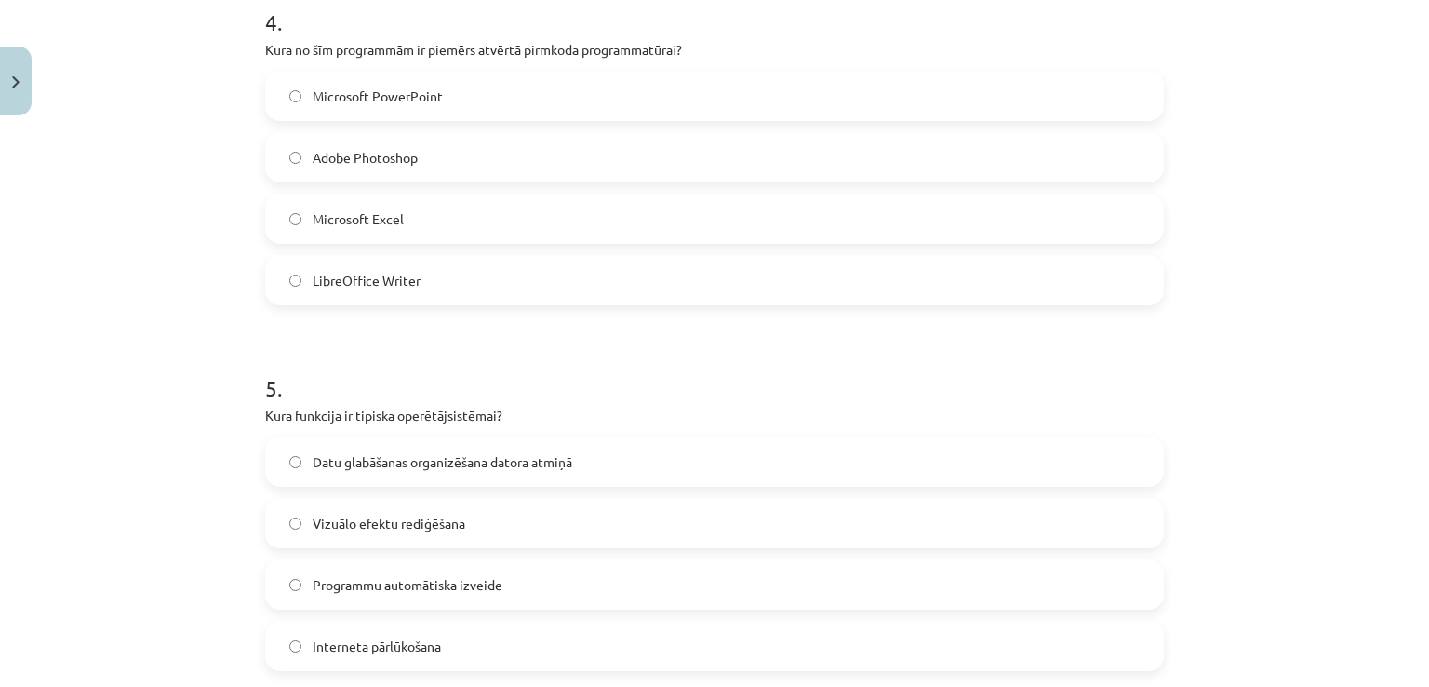
click at [827, 481] on label "Datu glabāšanas organizēšana datora atmiņā" at bounding box center [714, 461] width 895 height 47
click at [395, 280] on span "LibreOffice Writer" at bounding box center [367, 281] width 108 height 20
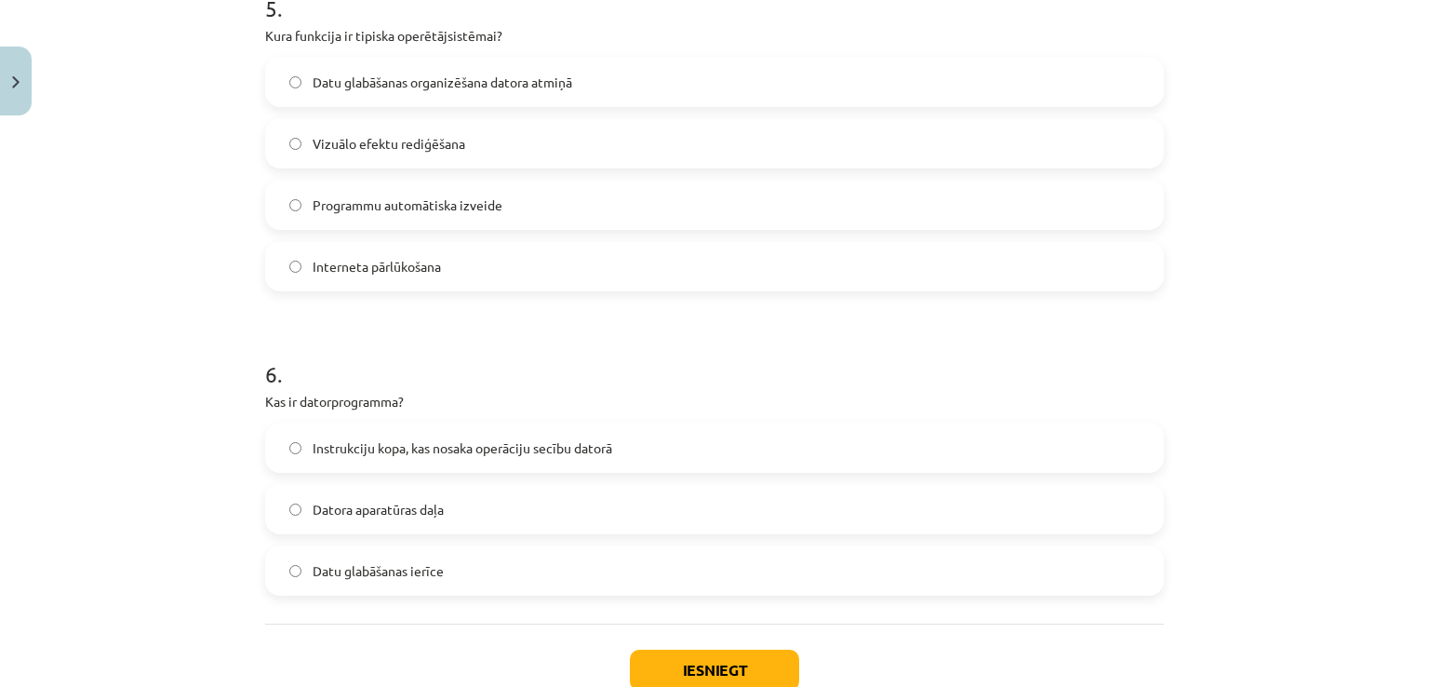
scroll to position [1818, 0]
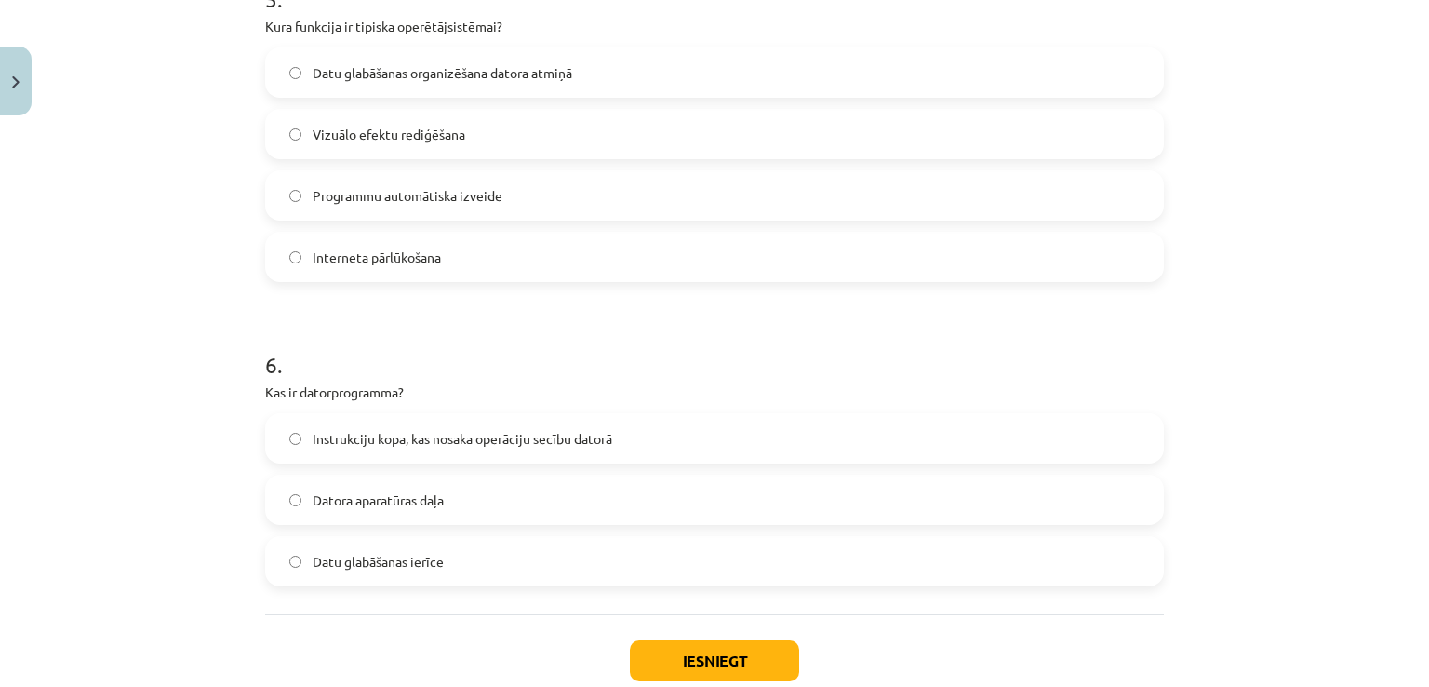
click at [523, 446] on span "Instrukciju kopa, kas nosaka operāciju secību datorā" at bounding box center [463, 439] width 300 height 20
click at [698, 662] on button "Iesniegt" at bounding box center [714, 660] width 169 height 41
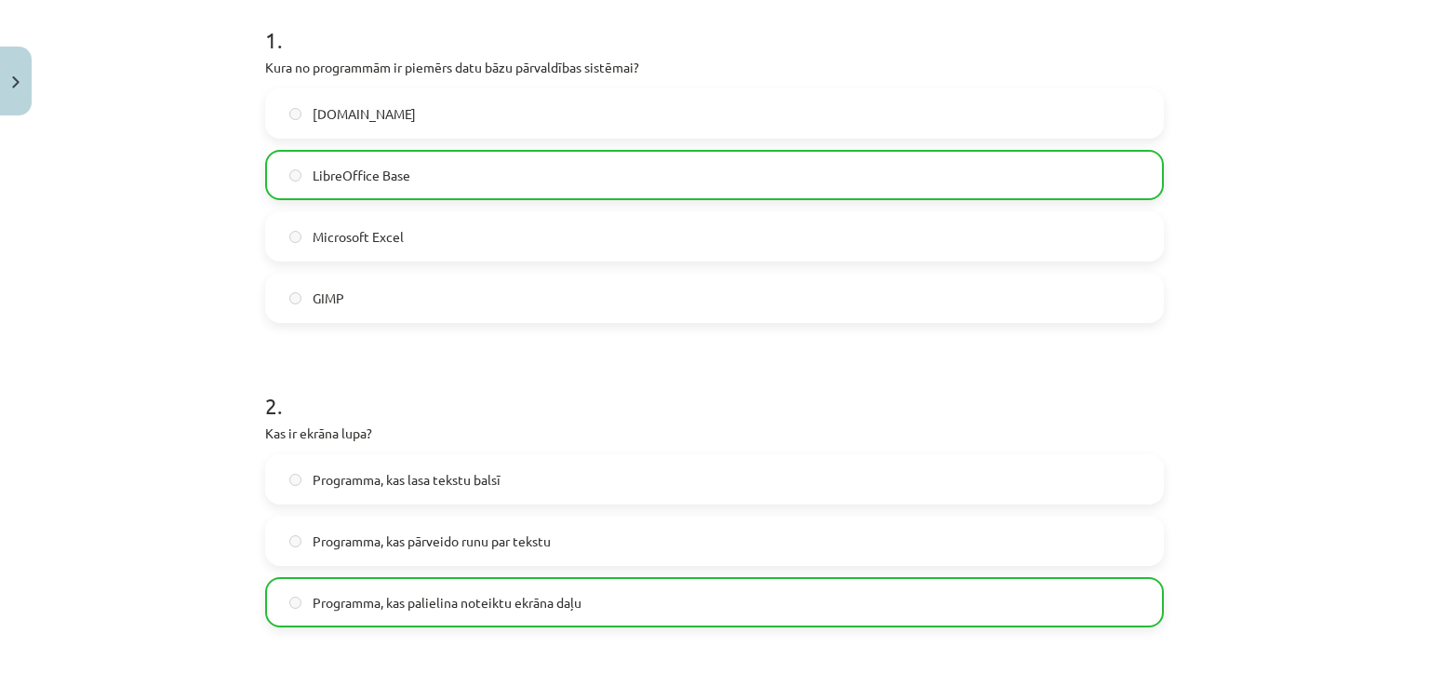
scroll to position [0, 0]
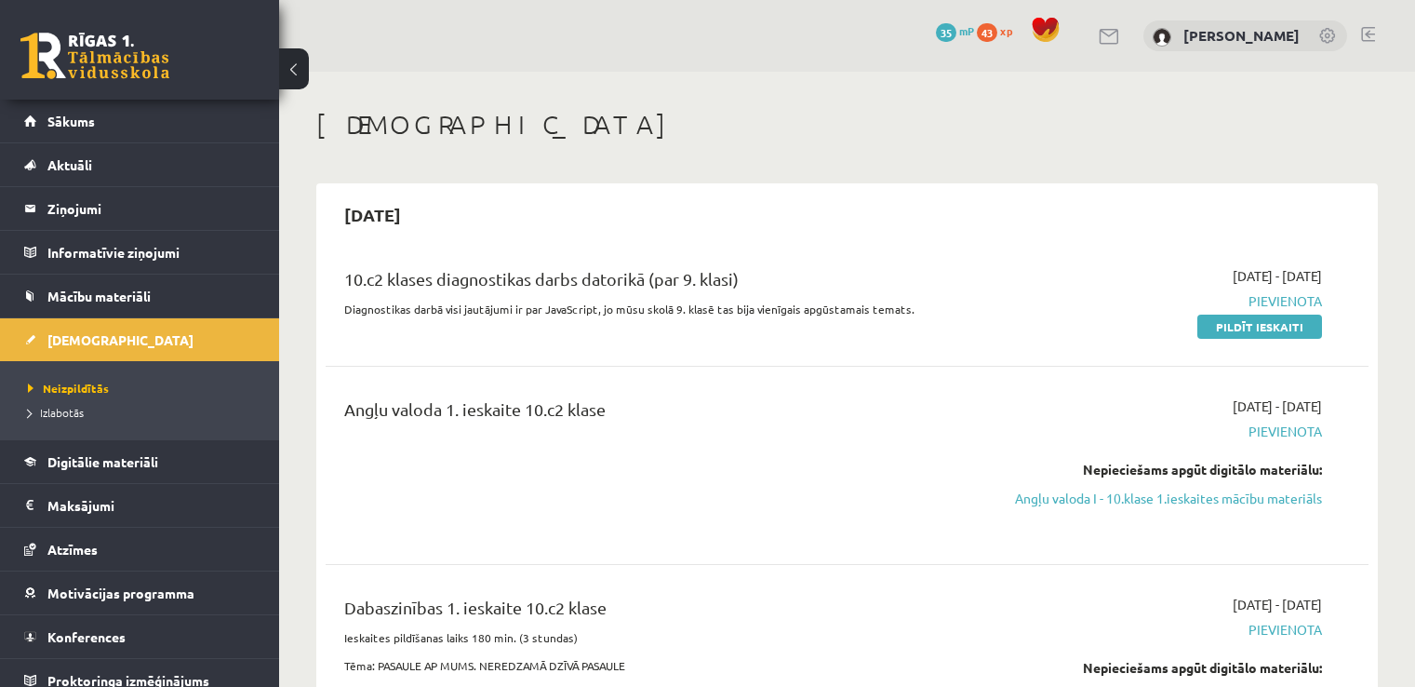
scroll to position [703, 0]
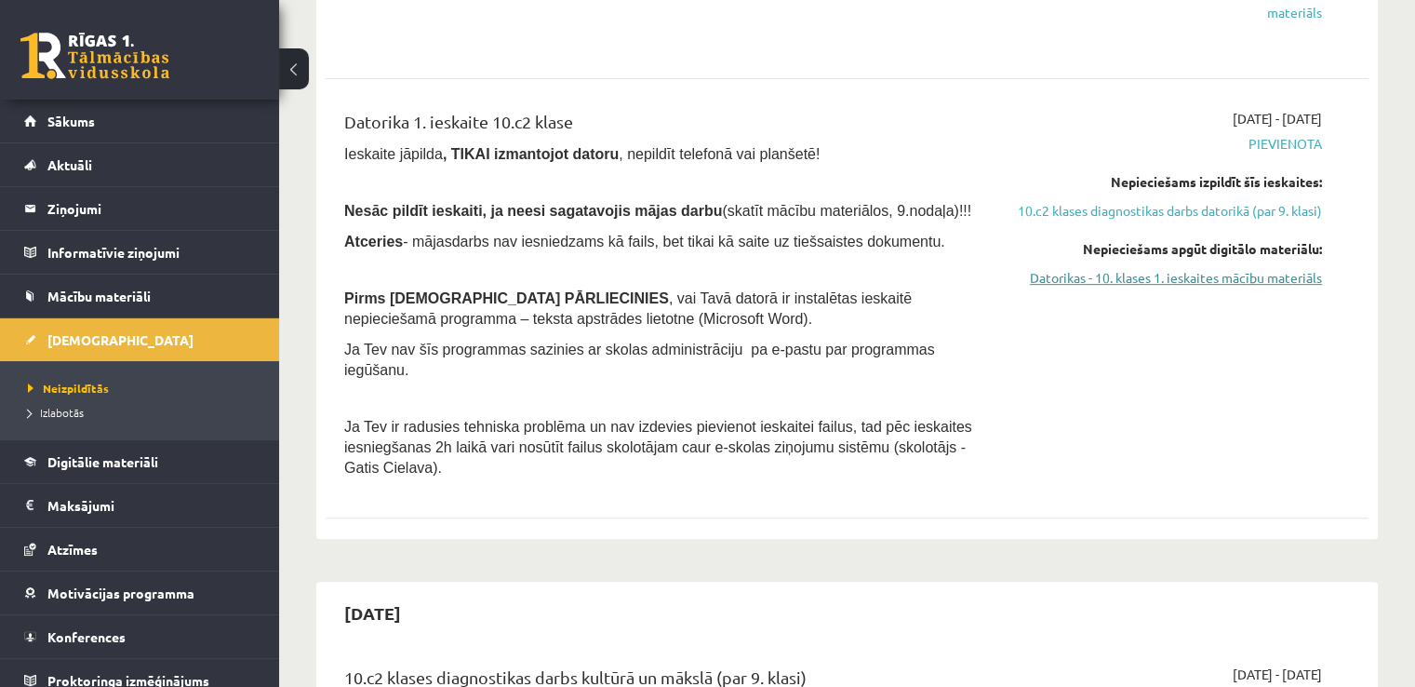
click at [1188, 325] on div "[DATE] - [DATE] [GEOGRAPHIC_DATA] Nepieciešams izpildīt šīs ieskaites: 10.c2 kl…" at bounding box center [1168, 298] width 335 height 379
click at [1188, 287] on link "Datorikas - 10. klases 1. ieskaites mācību materiāls" at bounding box center [1168, 278] width 307 height 20
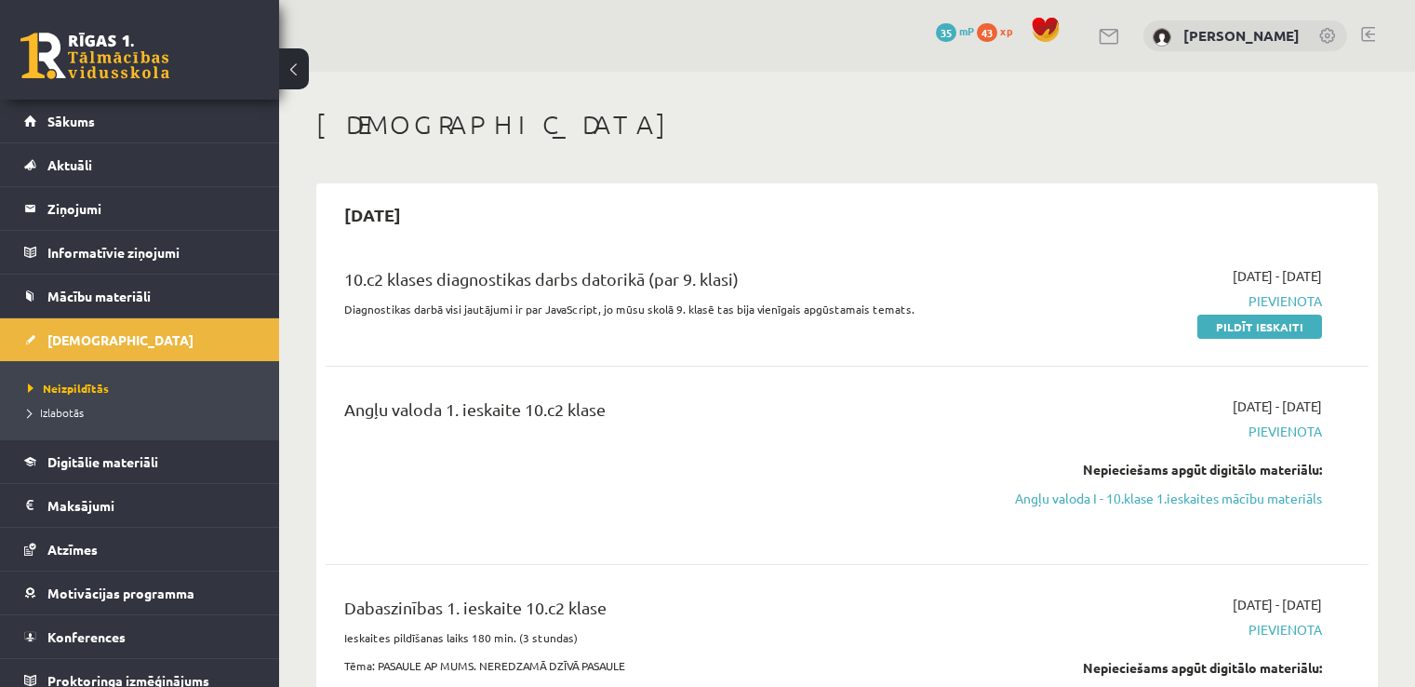
scroll to position [703, 0]
